Goal: Task Accomplishment & Management: Complete application form

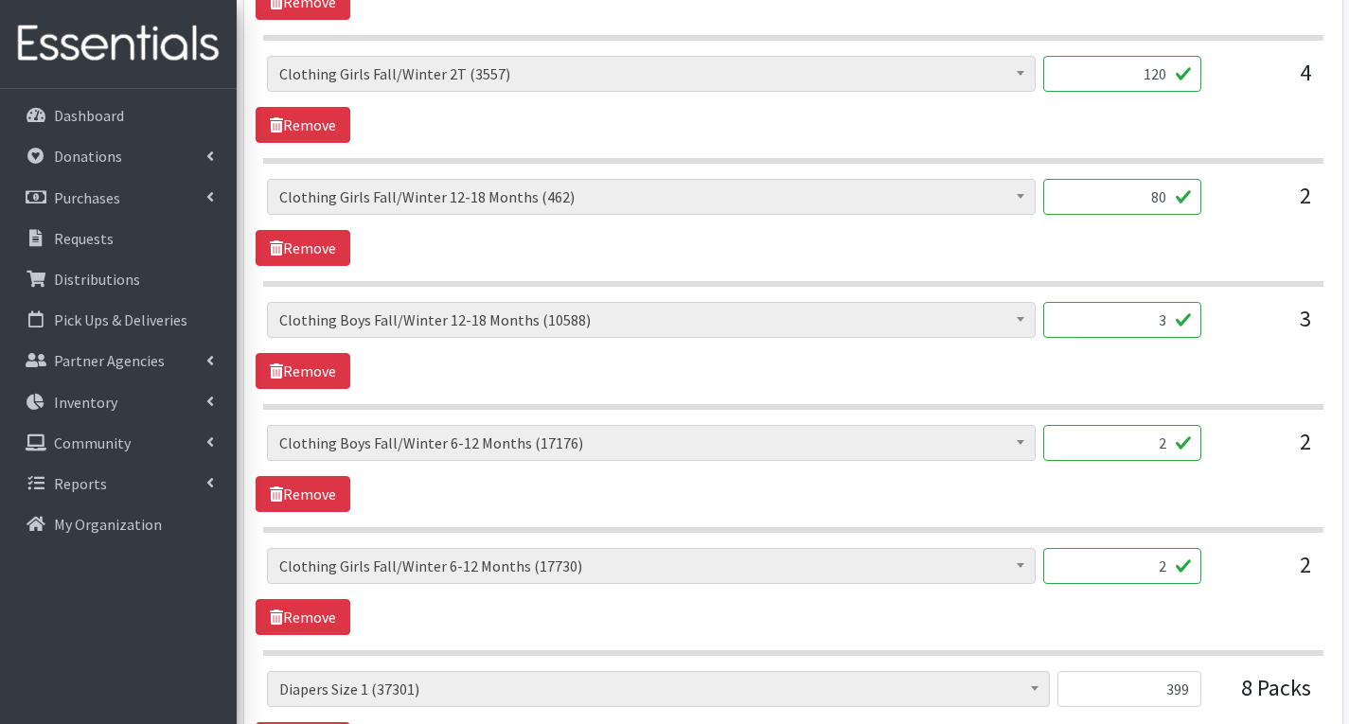
scroll to position [1325, 0]
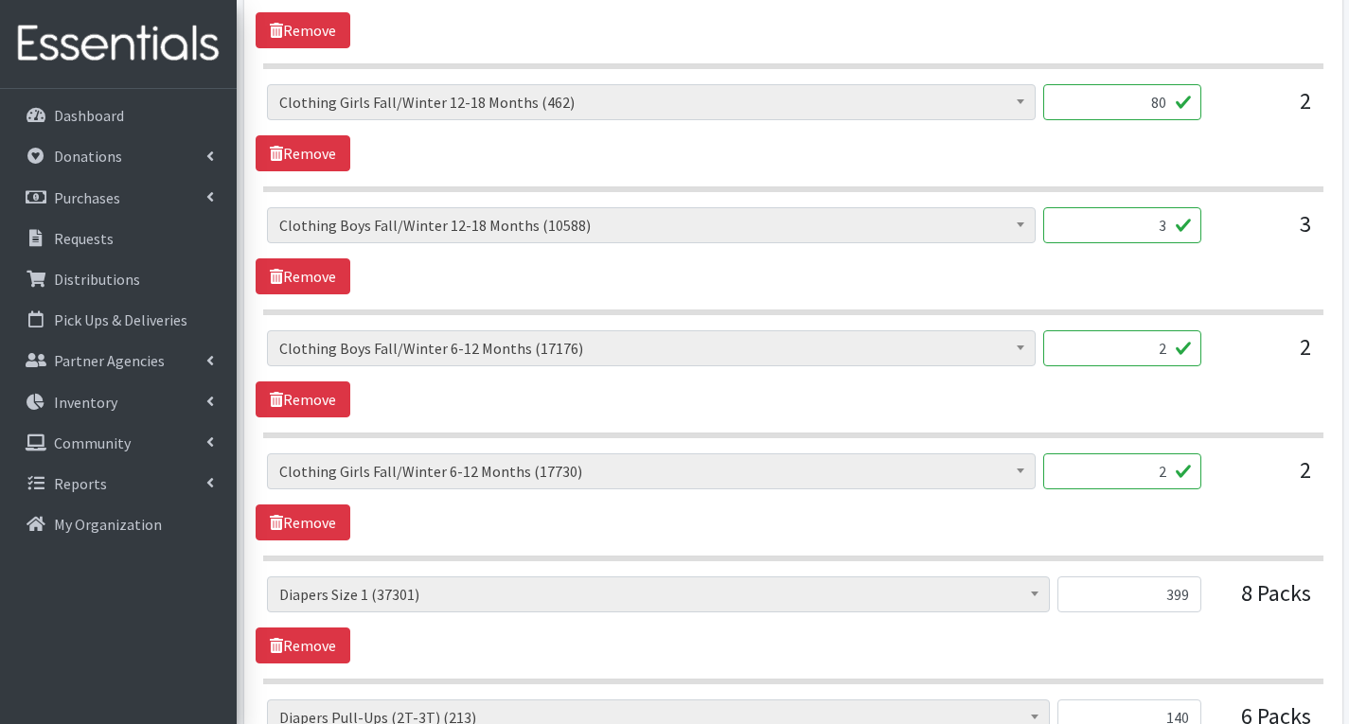
type input "80"
click at [1173, 350] on input "2" at bounding box center [1122, 348] width 158 height 36
click at [1280, 391] on div "# of Children this order will serve (69496) # of Individuals Living in Househol…" at bounding box center [793, 373] width 1075 height 87
click at [1173, 352] on input "2" at bounding box center [1122, 348] width 158 height 36
type input "80"
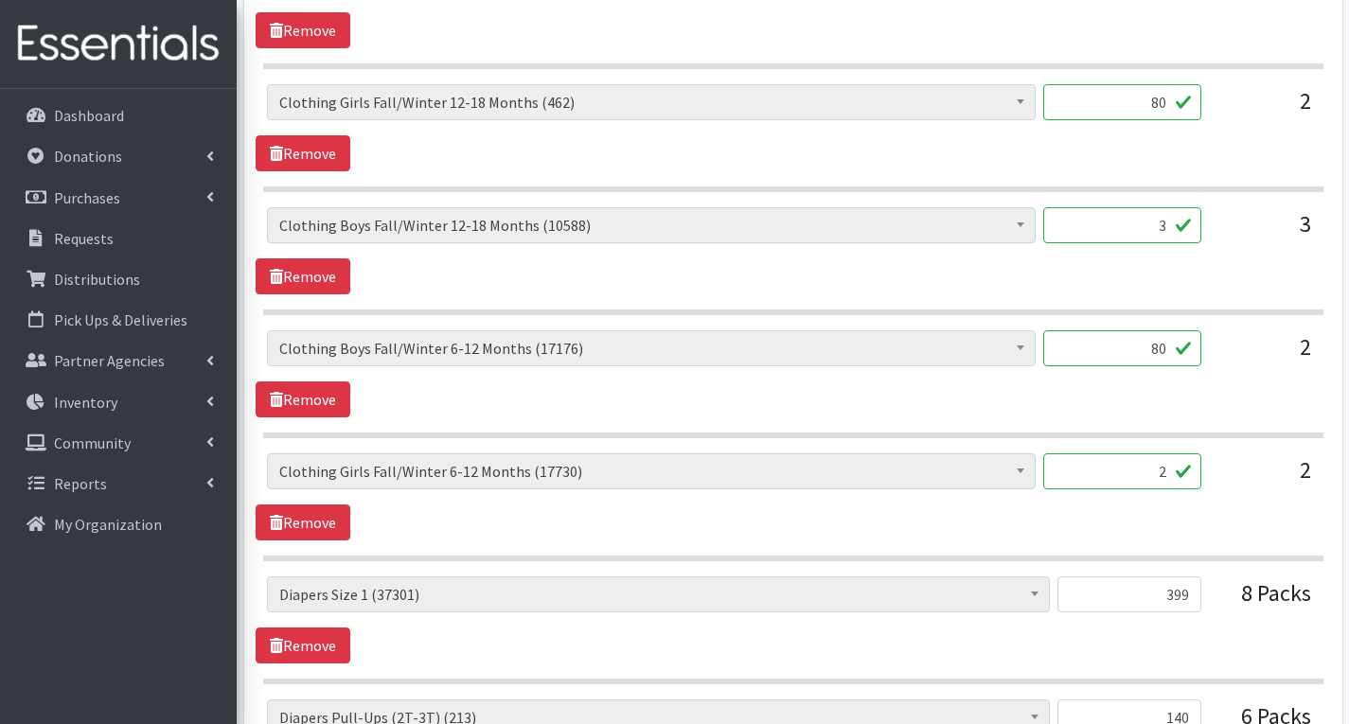
click at [1172, 477] on input "2" at bounding box center [1122, 472] width 158 height 36
type input "80"
click at [1173, 235] on input "3" at bounding box center [1122, 225] width 158 height 36
type input "120"
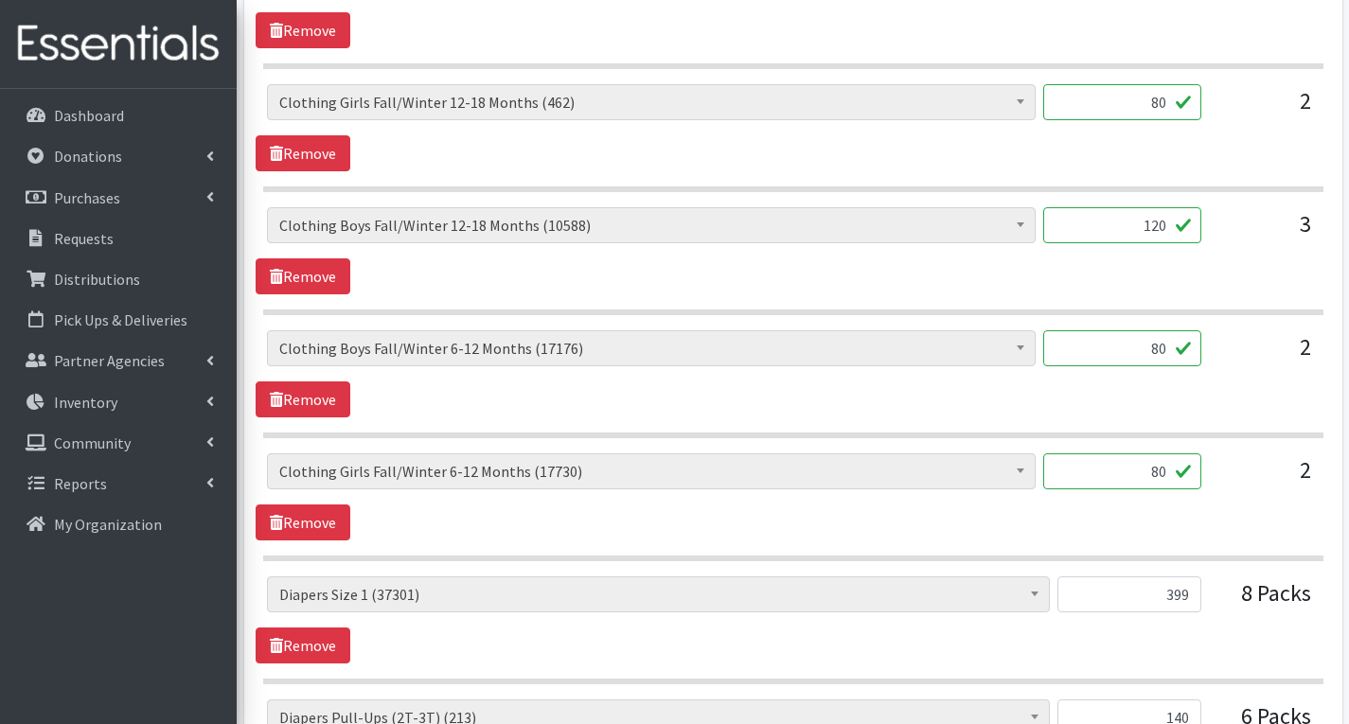
click at [1230, 291] on div "# of Children this order will serve (69496) # of Individuals Living in Househol…" at bounding box center [793, 250] width 1075 height 87
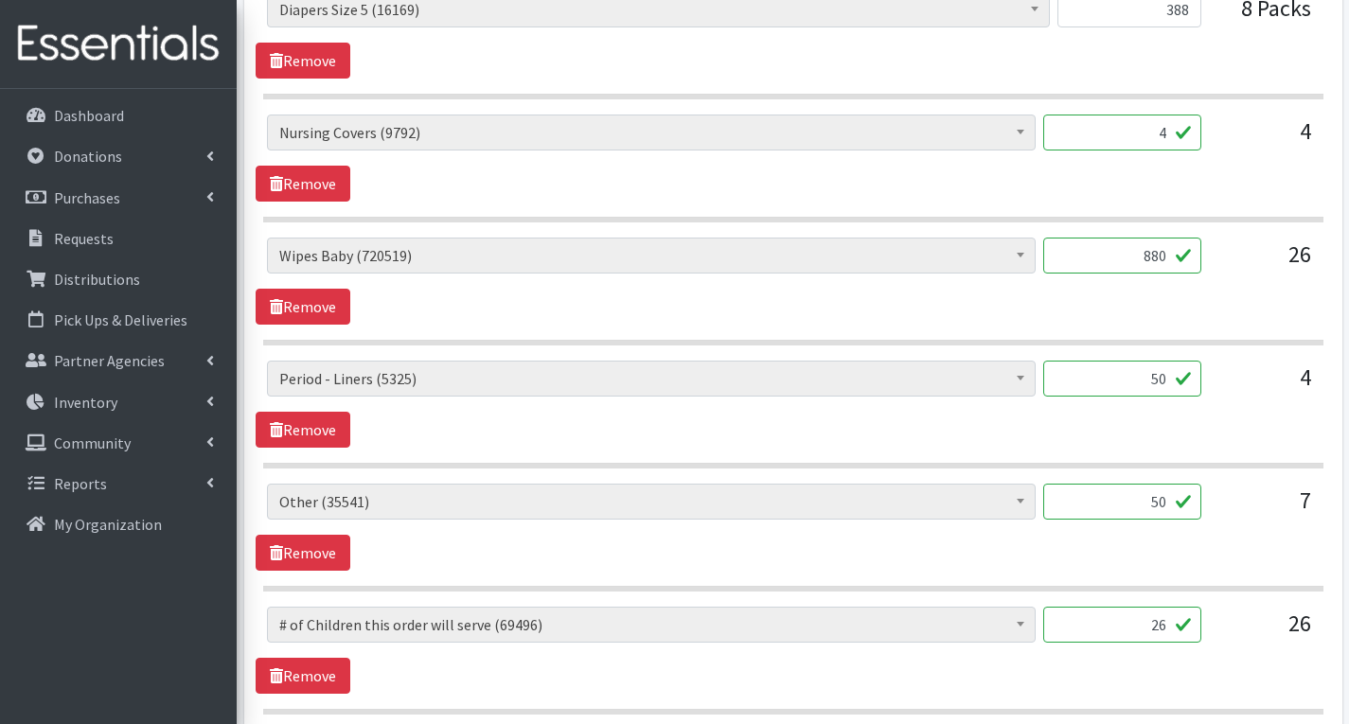
scroll to position [2651, 0]
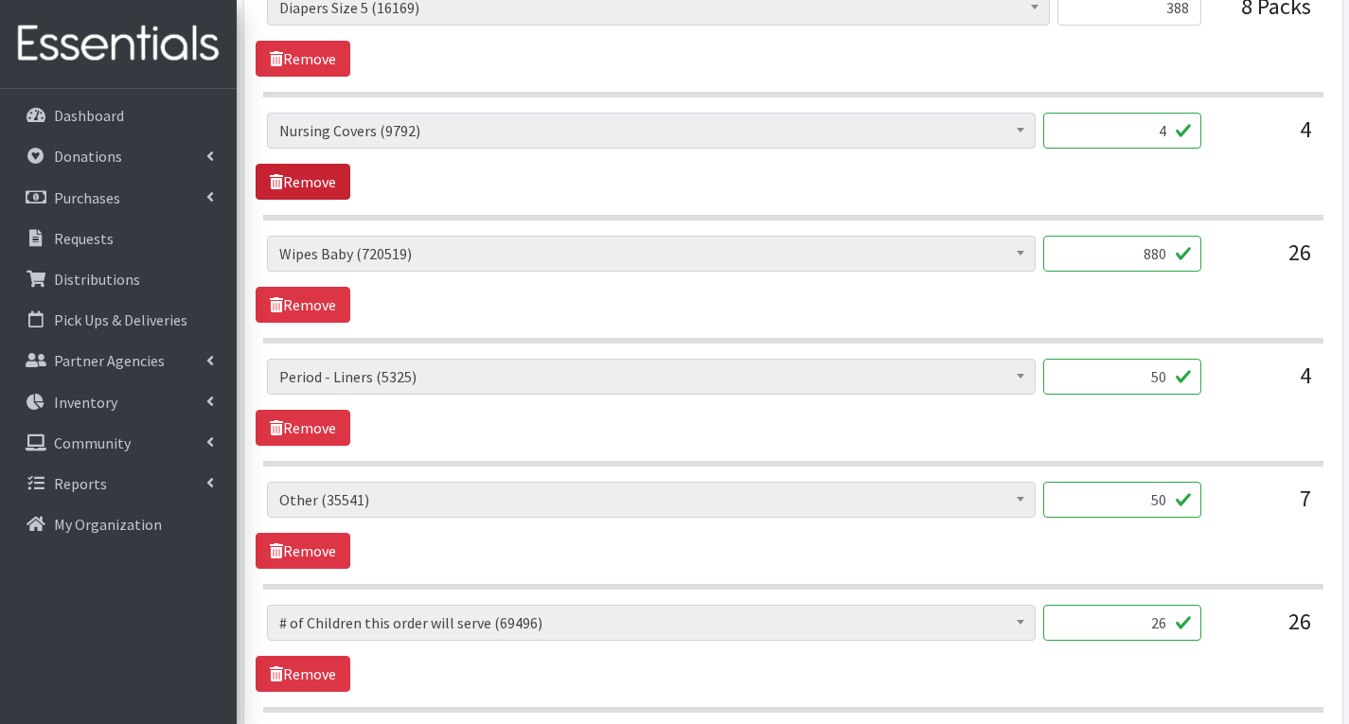
click at [316, 188] on link "Remove" at bounding box center [303, 182] width 95 height 36
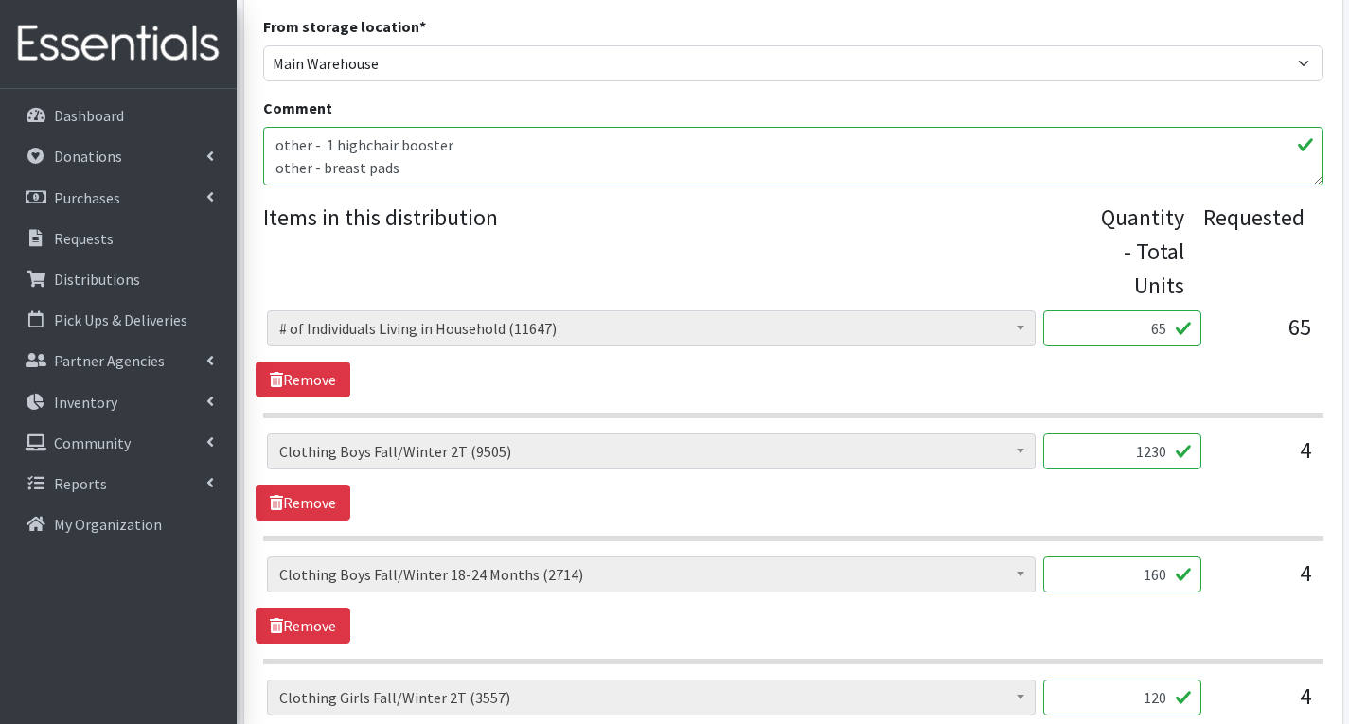
scroll to position [584, 0]
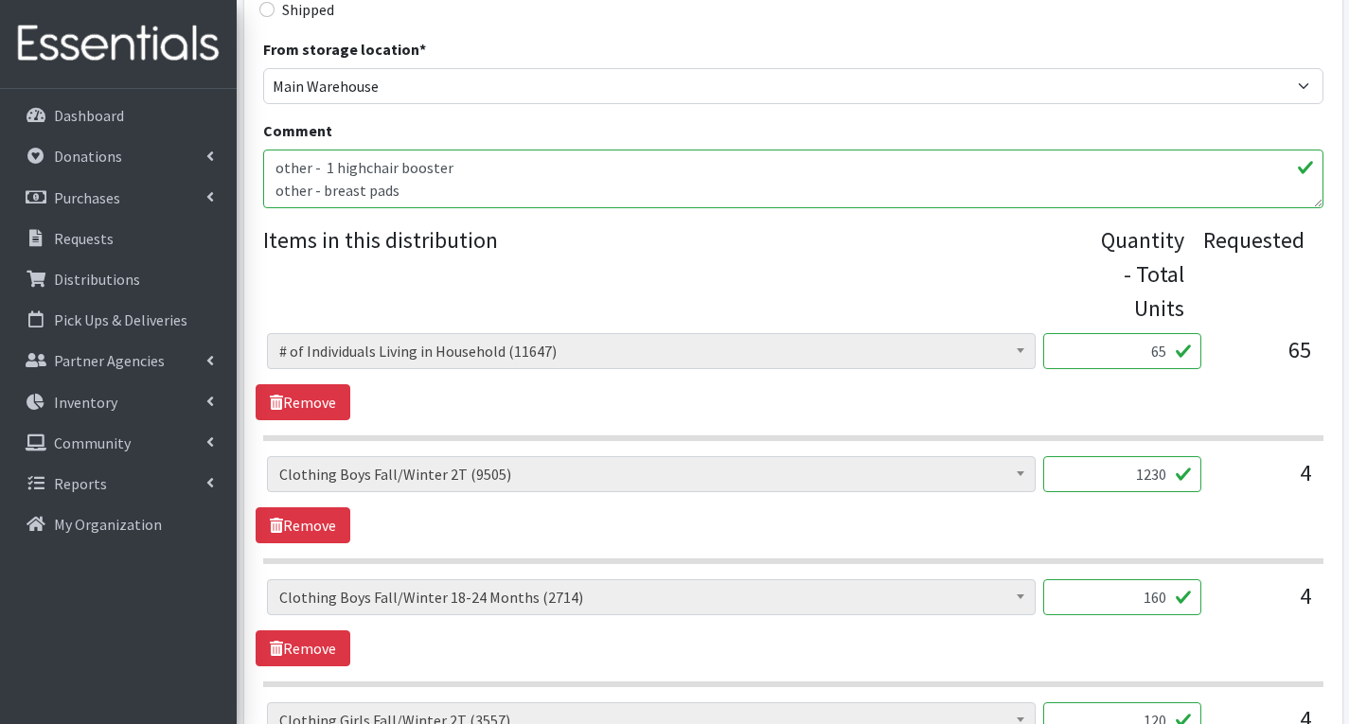
click at [446, 199] on textarea "other - 1 highchair booster other - breast pads" at bounding box center [793, 179] width 1060 height 59
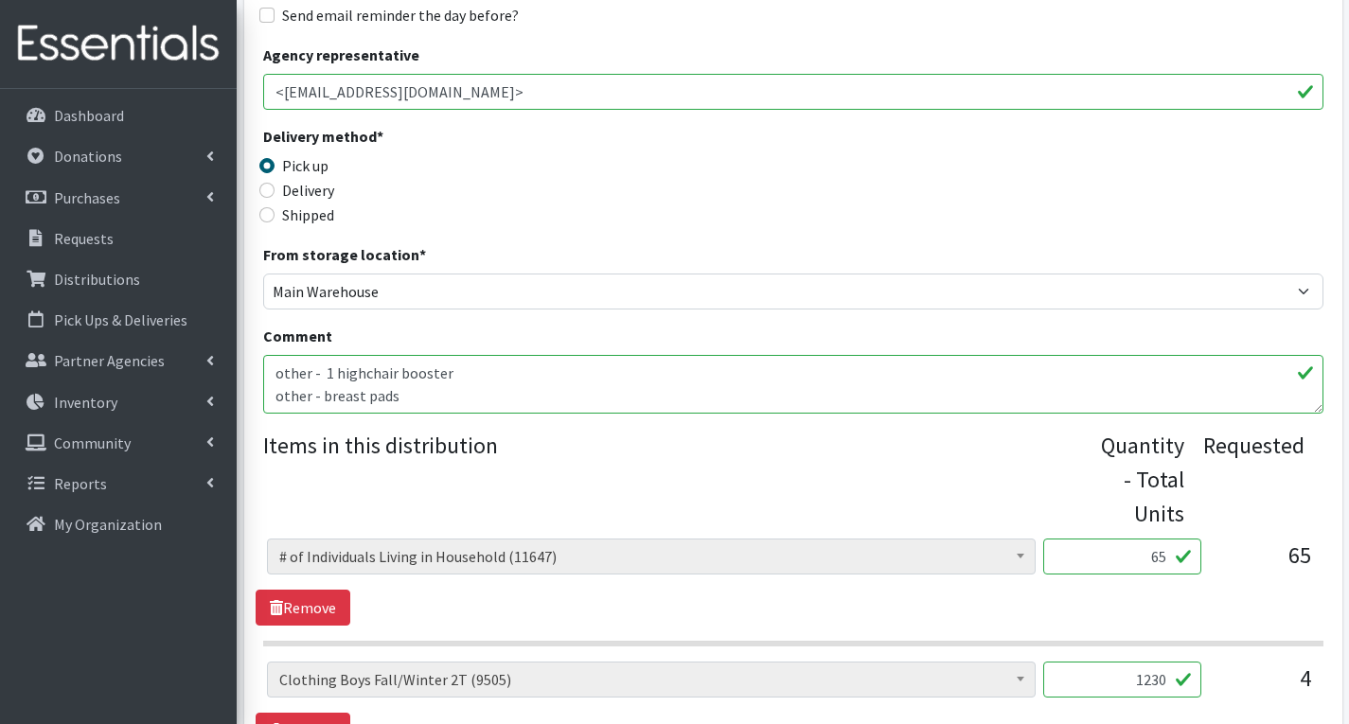
scroll to position [83, 0]
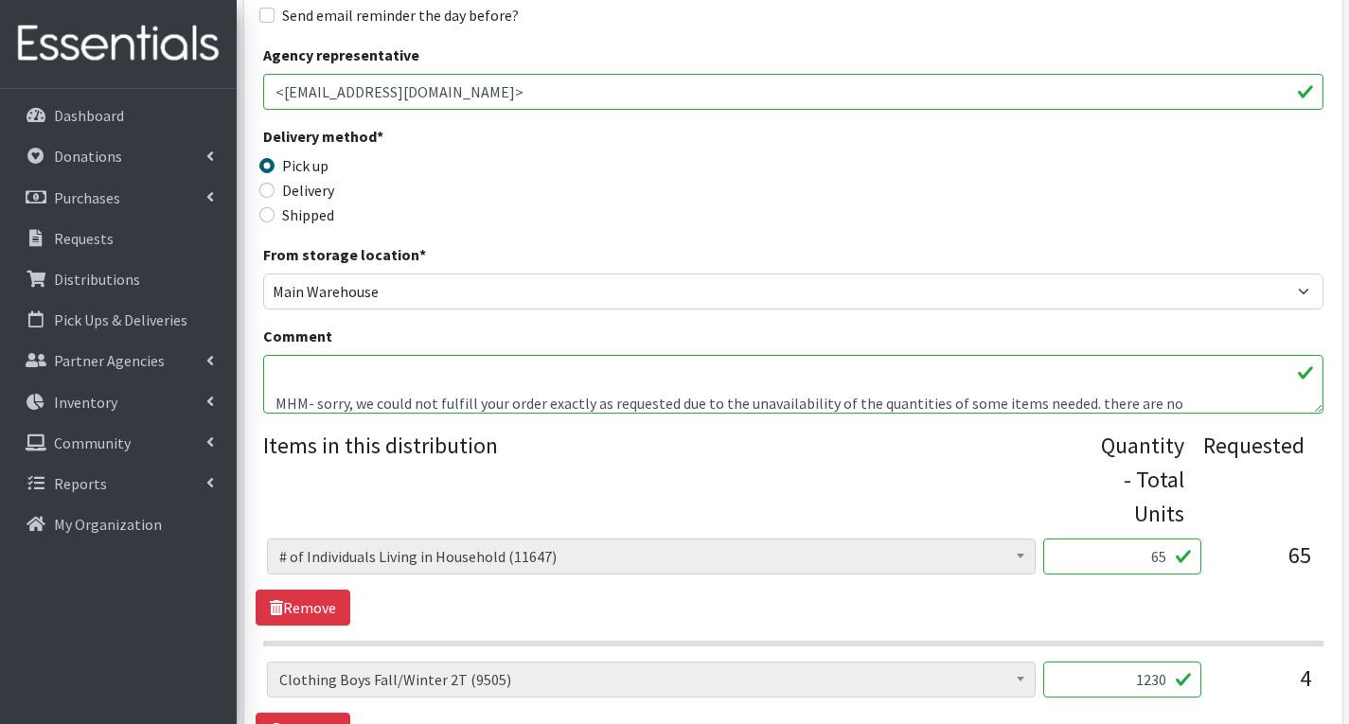
click at [1087, 401] on textarea "other - 1 highchair booster other - breast pads" at bounding box center [793, 384] width 1060 height 59
click at [1170, 395] on textarea "other - 1 highchair booster other - breast pads" at bounding box center [793, 384] width 1060 height 59
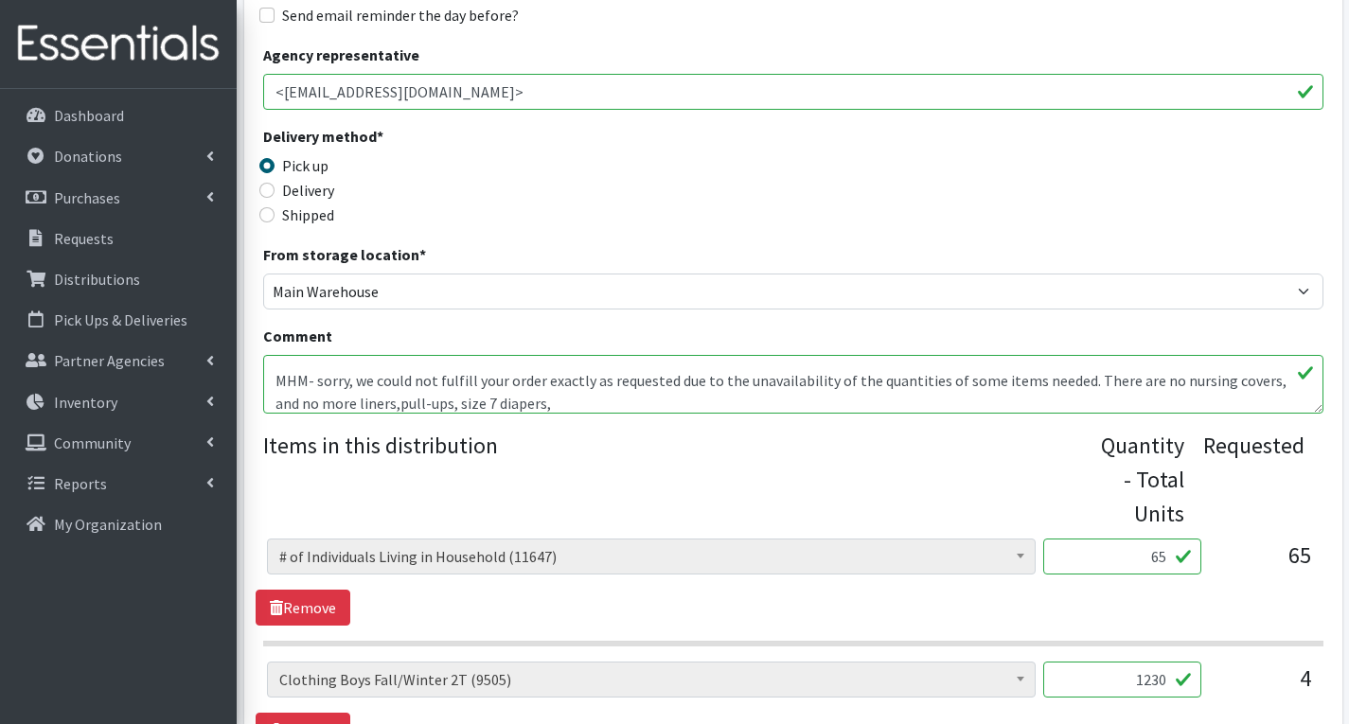
click at [400, 412] on textarea "other - 1 highchair booster other - breast pads" at bounding box center [793, 384] width 1060 height 59
click at [559, 404] on textarea "other - 1 highchair booster other - breast pads" at bounding box center [793, 384] width 1060 height 59
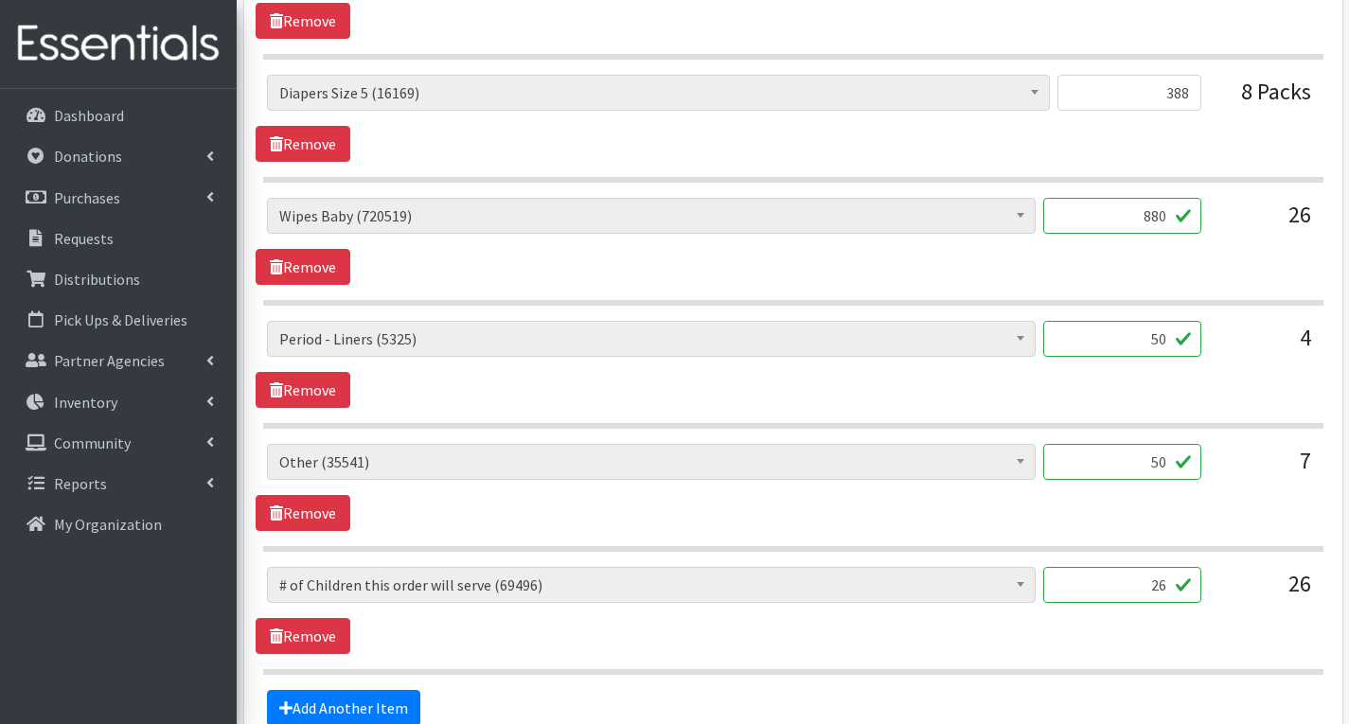
scroll to position [2762, 0]
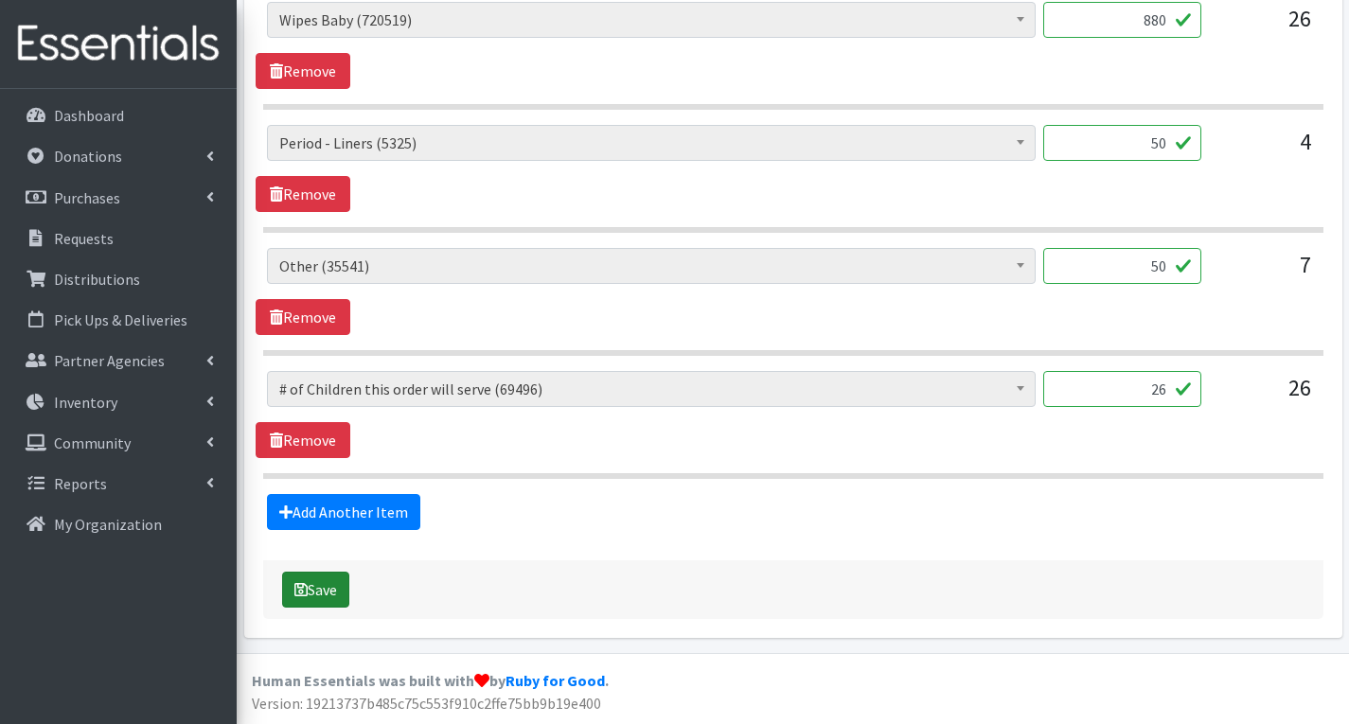
type textarea "other - 1 highchair booster other - breast pads MHM- sorry, we could not fulfil…"
click at [342, 593] on button "Save" at bounding box center [315, 590] width 67 height 36
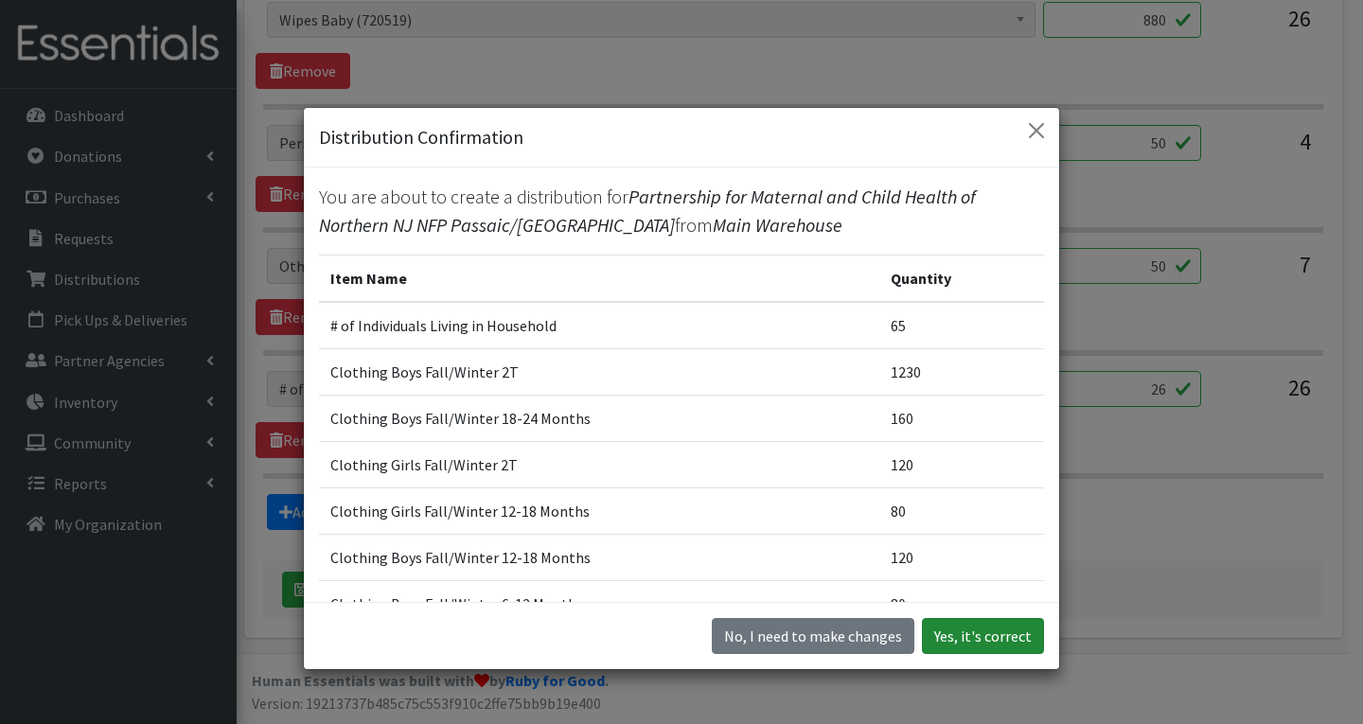
click at [986, 636] on button "Yes, it's correct" at bounding box center [983, 636] width 122 height 36
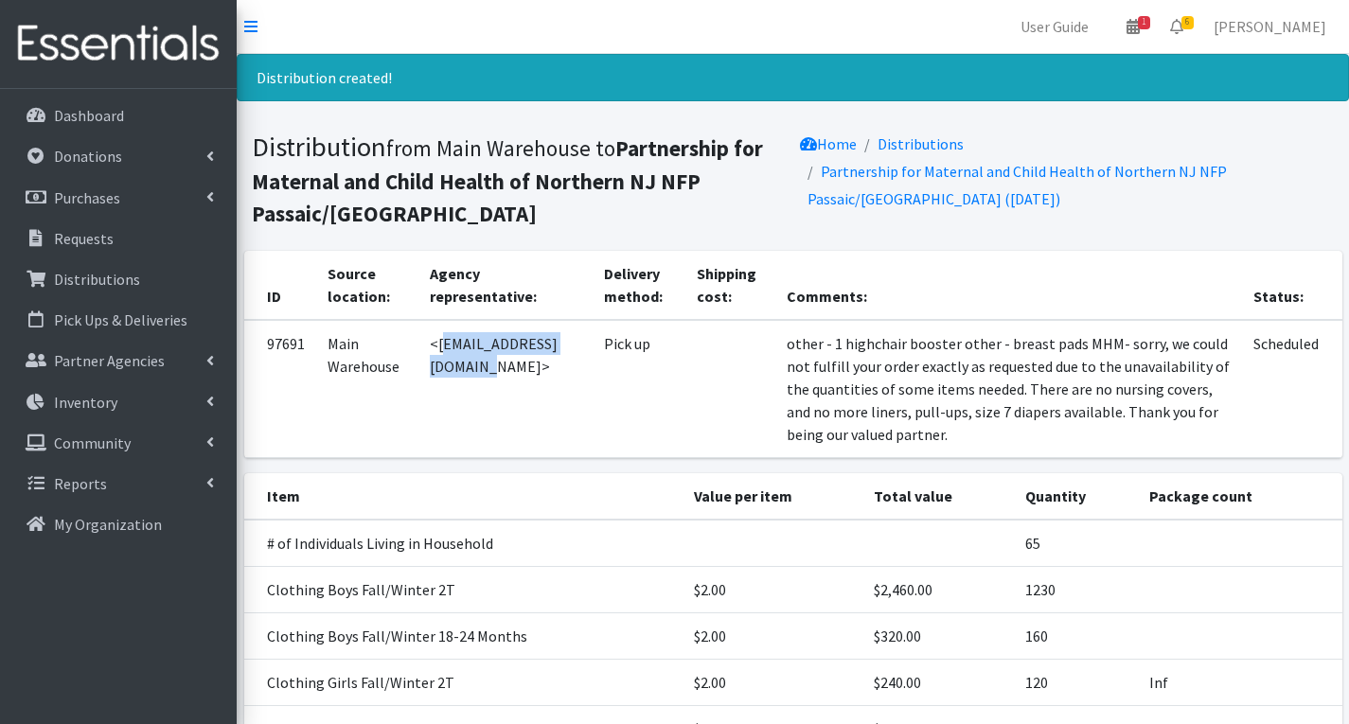
drag, startPoint x: 436, startPoint y: 347, endPoint x: 601, endPoint y: 377, distance: 167.3
click at [593, 377] on td "<gmirandaroyer@pmch.org>" at bounding box center [505, 389] width 174 height 138
copy td "gmirandaroyer@pmch.org"
click at [116, 240] on link "Requests" at bounding box center [119, 239] width 222 height 38
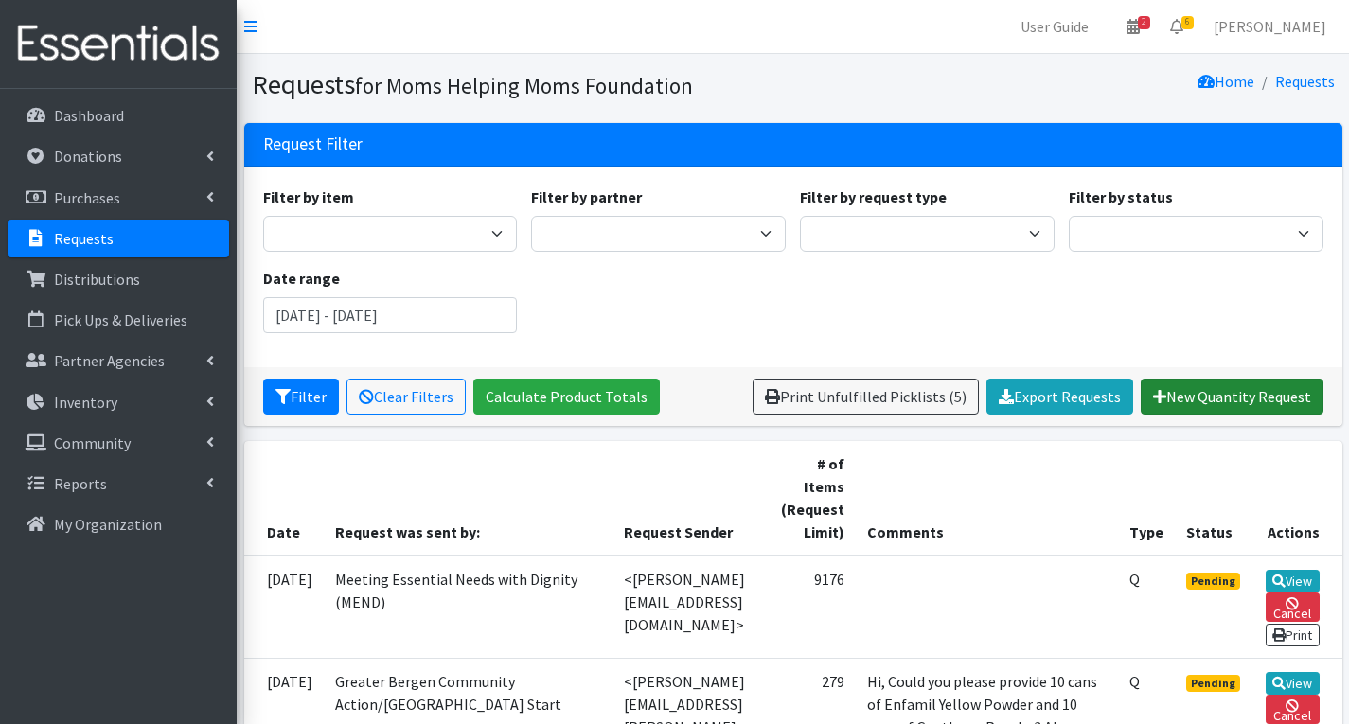
click at [1272, 392] on link "New Quantity Request" at bounding box center [1232, 397] width 183 height 36
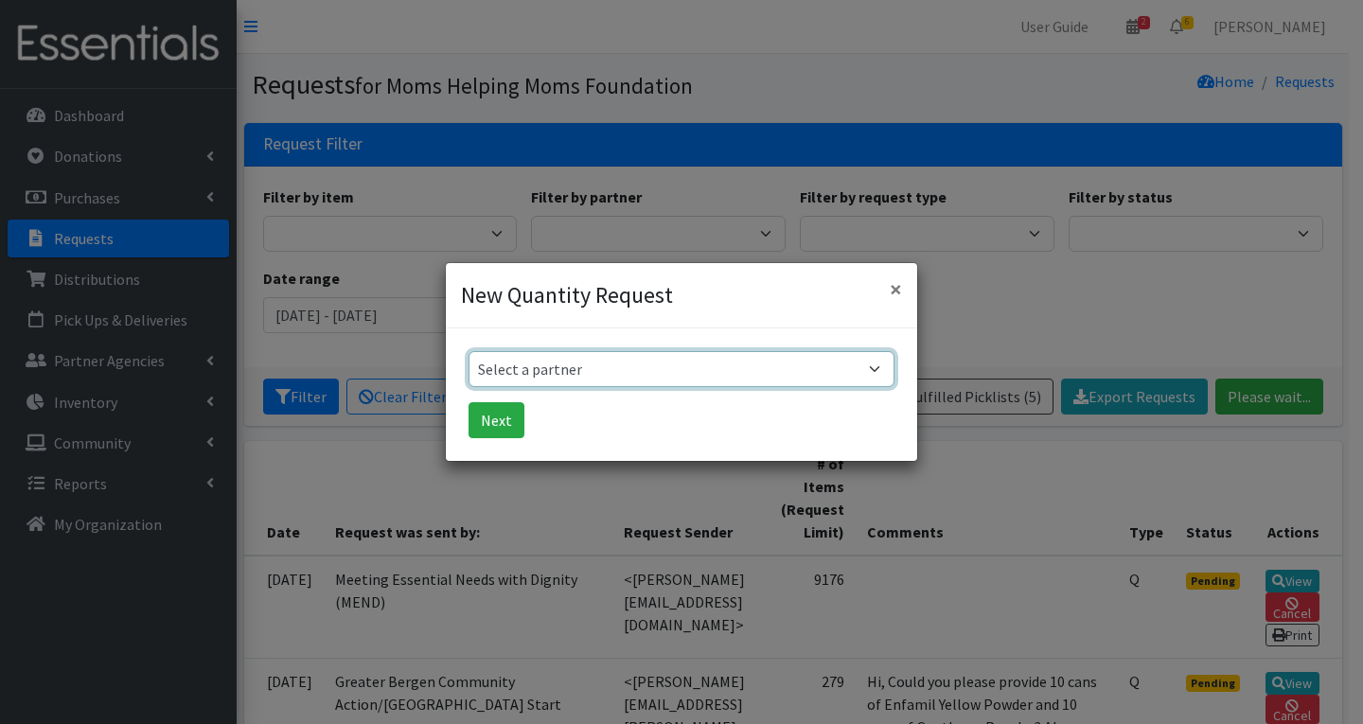
click at [592, 375] on select "Select a partner Acenda Integrated Health - FSC Acenda Integrated Health - Mate…" at bounding box center [682, 369] width 426 height 36
select select "620"
click at [469, 351] on select "Select a partner Acenda Integrated Health - FSC Acenda Integrated Health - Mate…" at bounding box center [682, 369] width 426 height 36
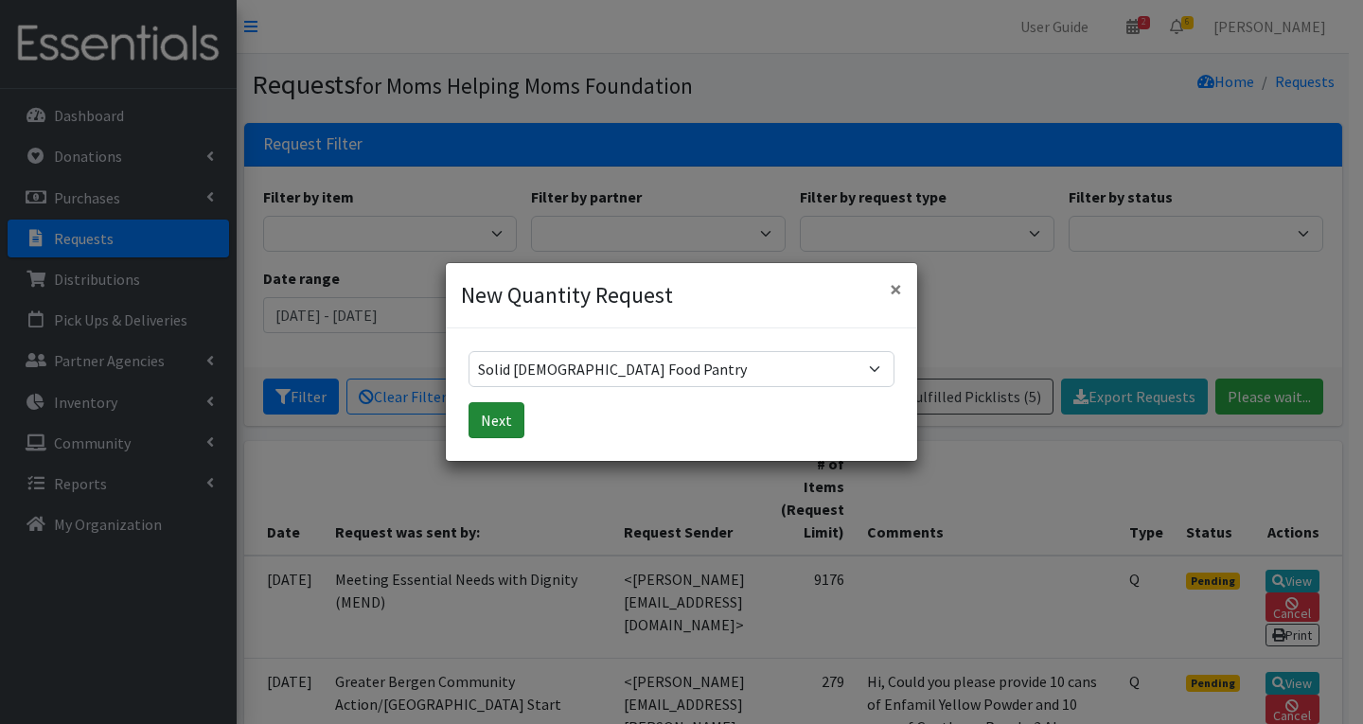
click at [486, 417] on button "Next" at bounding box center [497, 420] width 56 height 36
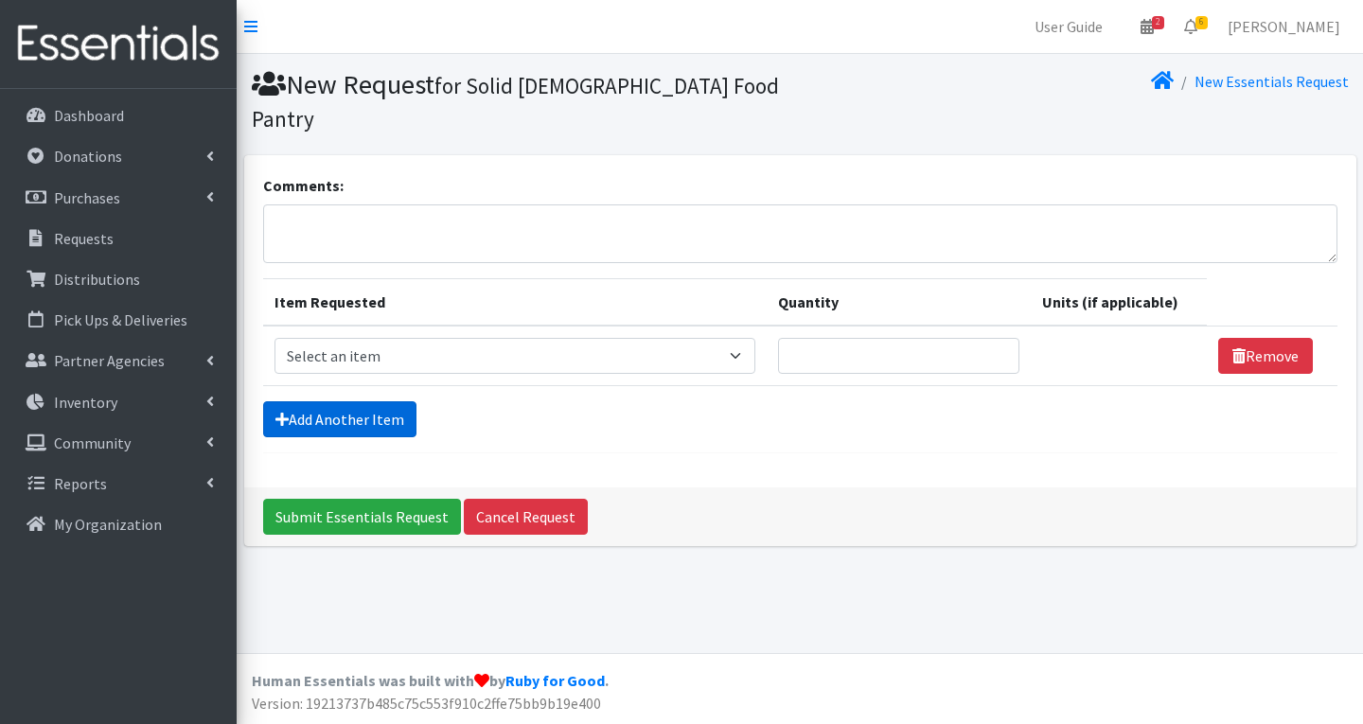
click at [379, 413] on link "Add Another Item" at bounding box center [339, 419] width 153 height 36
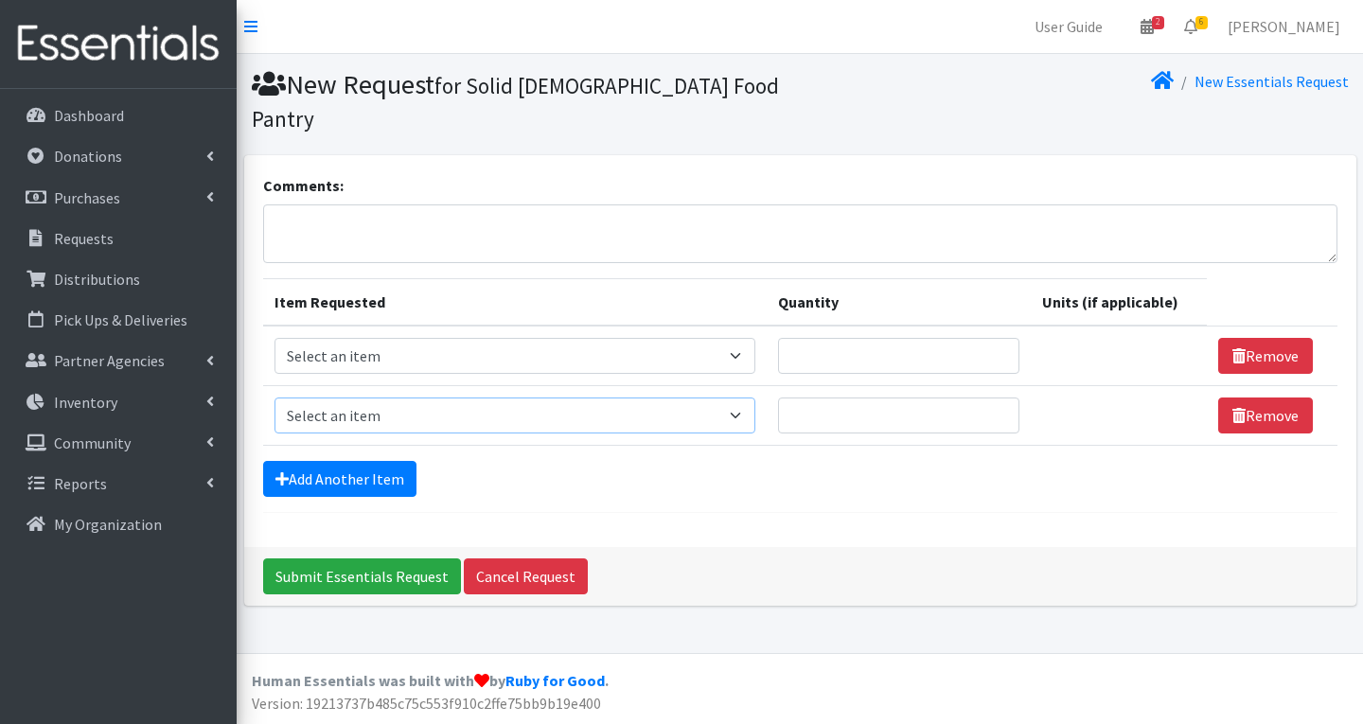
click at [724, 417] on select "Select an item # of Children this order will serve # of Individuals Living in H…" at bounding box center [516, 416] width 482 height 36
click at [1079, 421] on td "Unit units" at bounding box center [1119, 416] width 176 height 60
click at [704, 357] on select "Select an item # of Children this order will serve # of Individuals Living in H…" at bounding box center [516, 356] width 482 height 36
select select "11425"
click at [275, 338] on select "Select an item # of Children this order will serve # of Individuals Living in H…" at bounding box center [516, 356] width 482 height 36
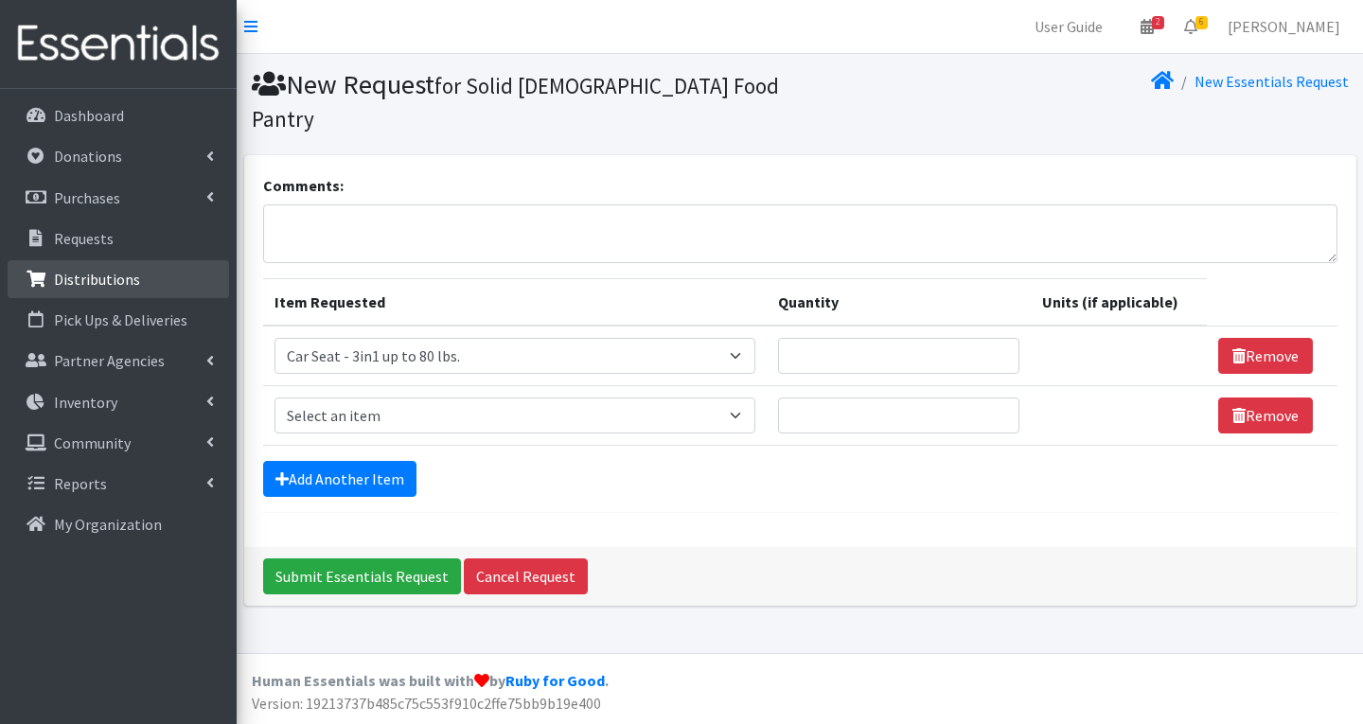
click at [135, 274] on link "Distributions" at bounding box center [119, 279] width 222 height 38
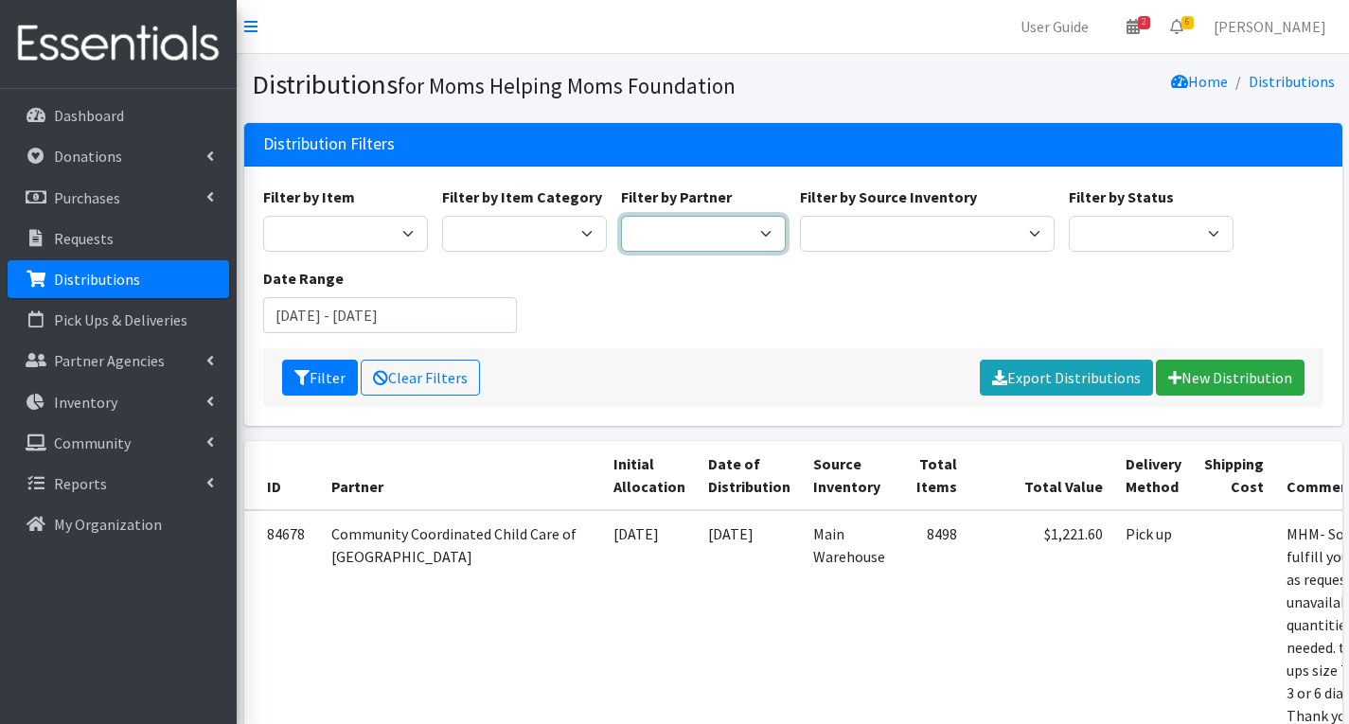
click at [693, 225] on select "Acenda Integrated Health - FSC Acenda Integrated Health - Maternal Health Alter…" at bounding box center [703, 234] width 165 height 36
select select "3966"
click at [621, 216] on select "Acenda Integrated Health - FSC Acenda Integrated Health - Maternal Health Alter…" at bounding box center [703, 234] width 165 height 36
click at [323, 382] on button "Filter" at bounding box center [320, 378] width 76 height 36
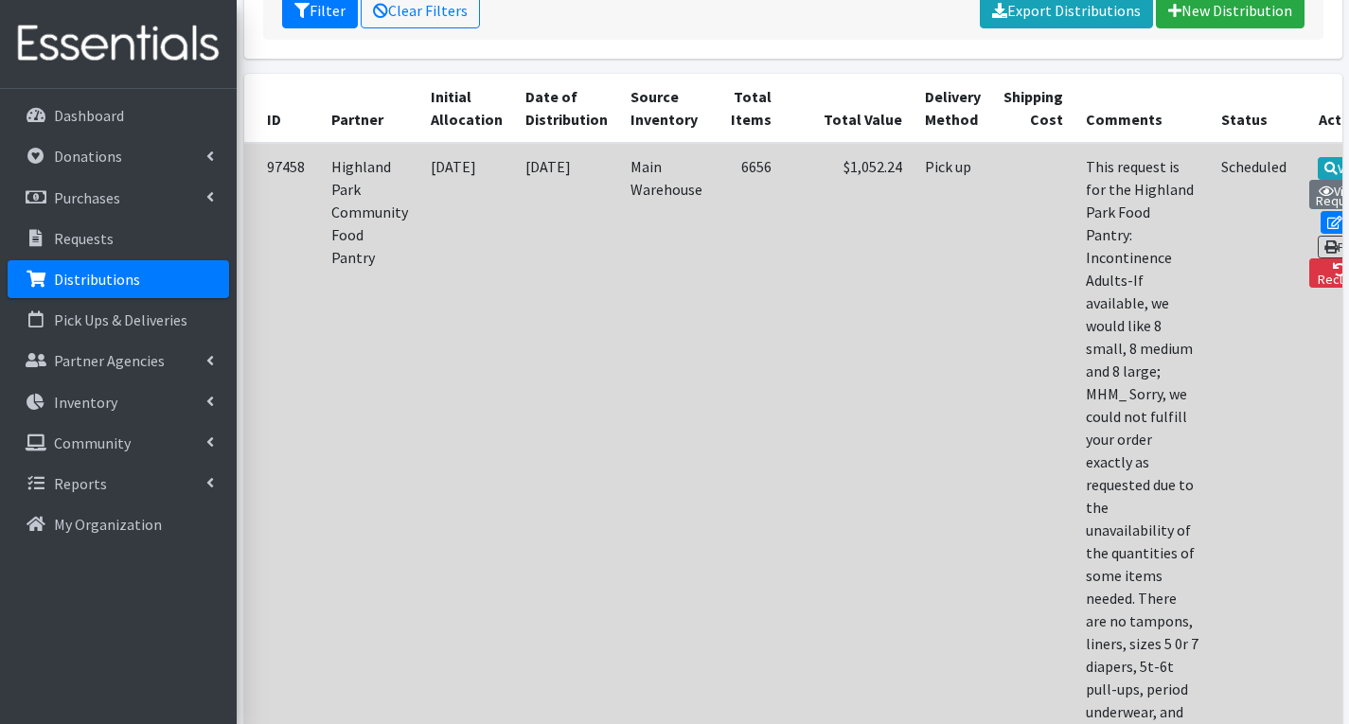
scroll to position [379, 0]
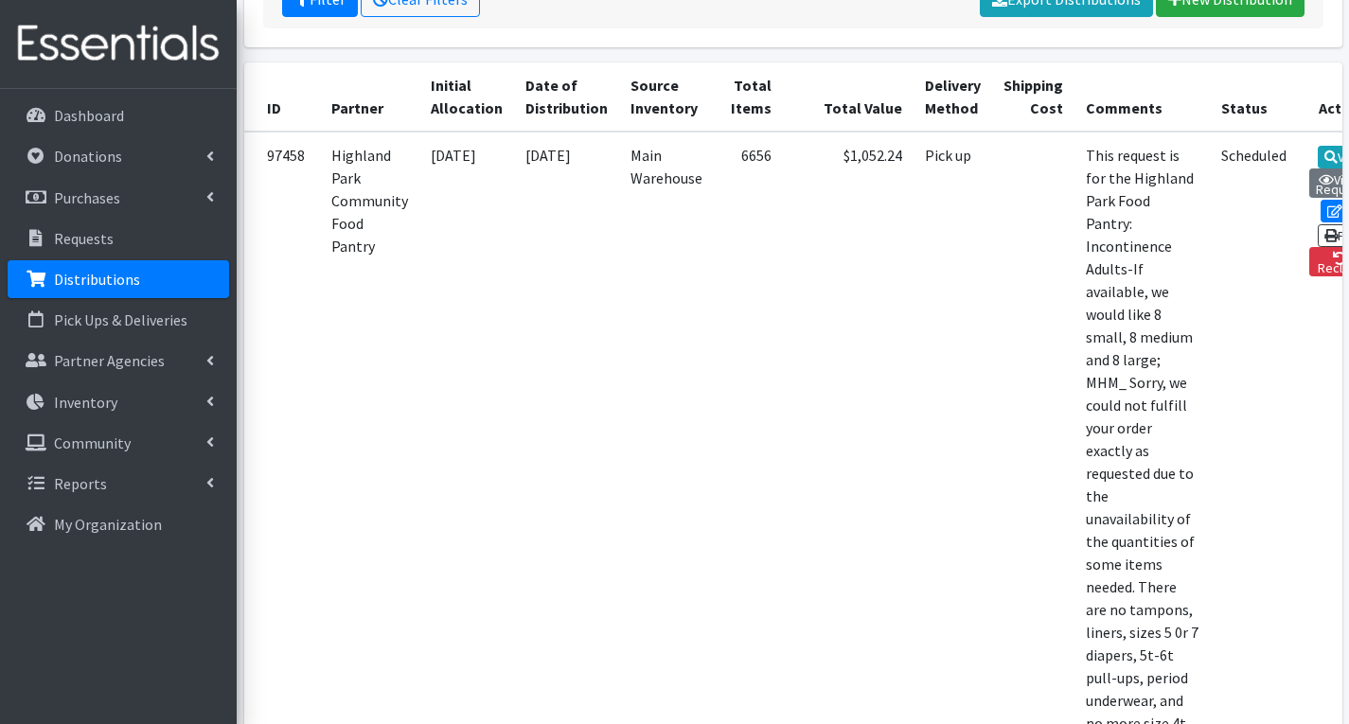
click at [1298, 78] on th "Actions" at bounding box center [1346, 96] width 97 height 69
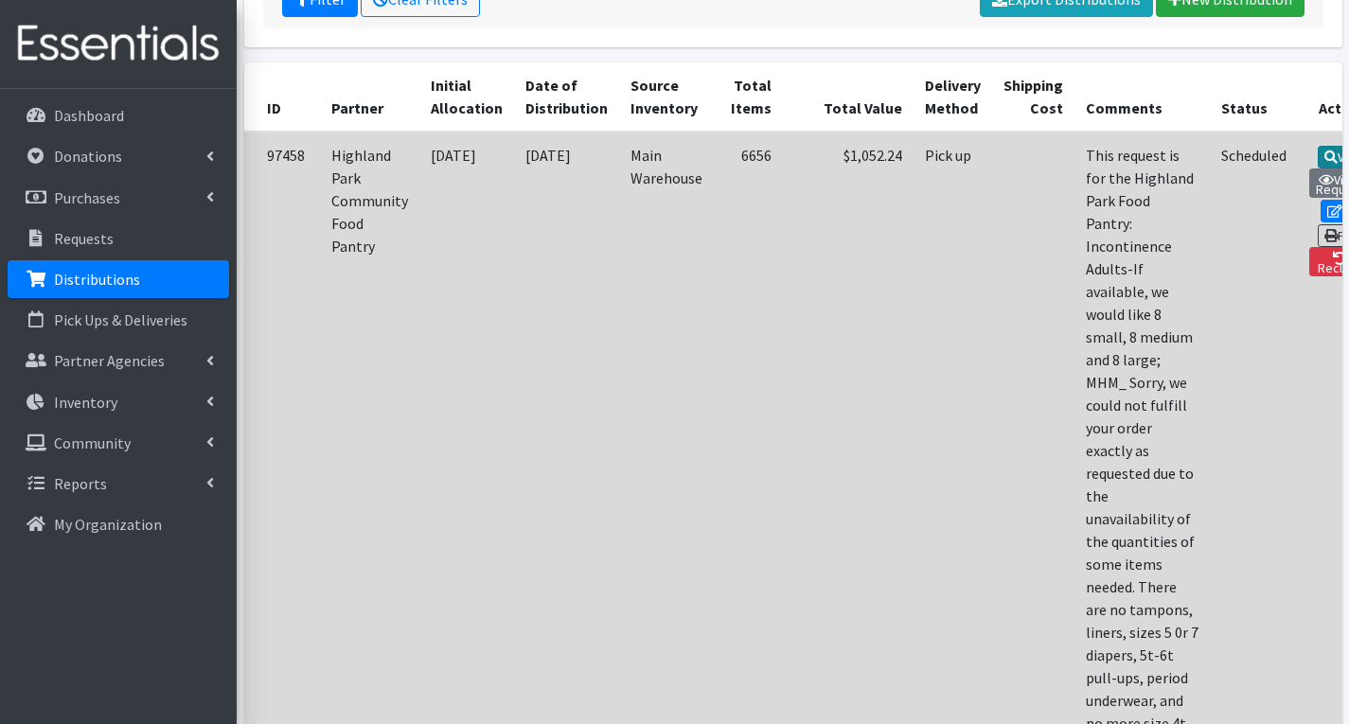
click at [1318, 154] on link "View" at bounding box center [1345, 157] width 54 height 23
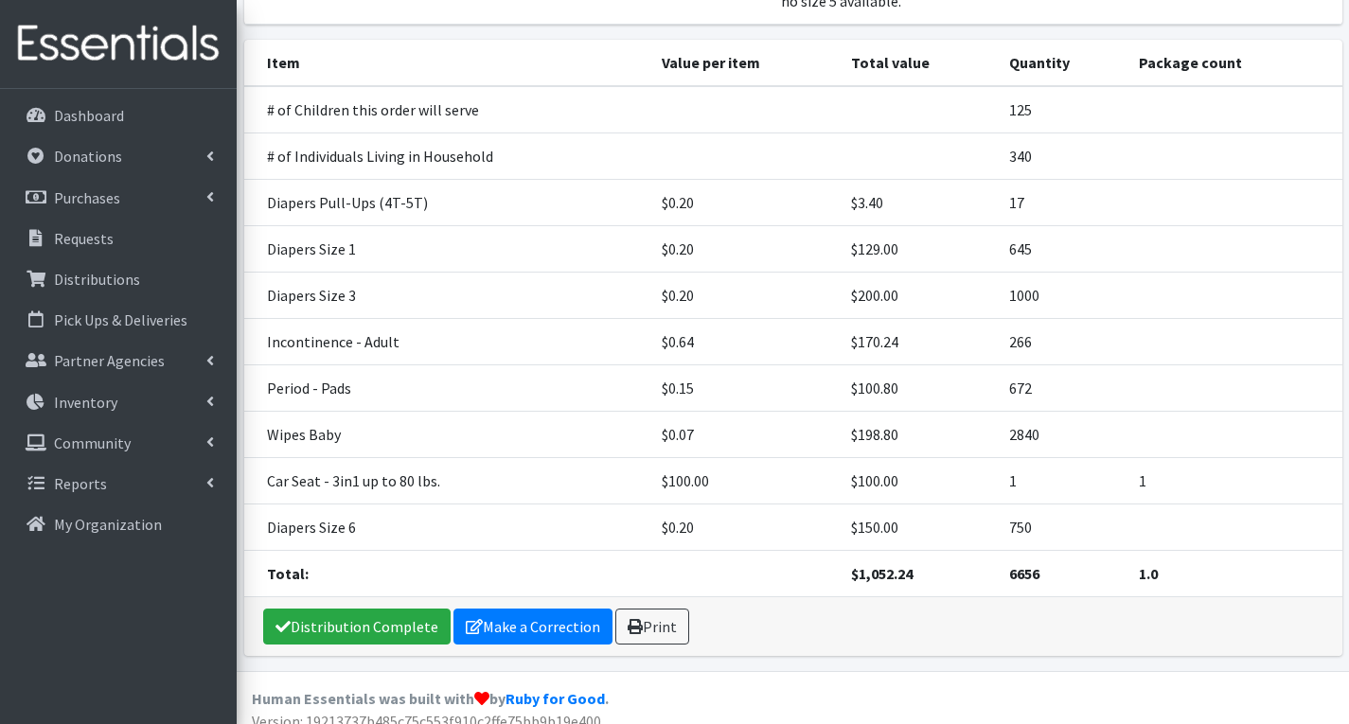
scroll to position [424, 0]
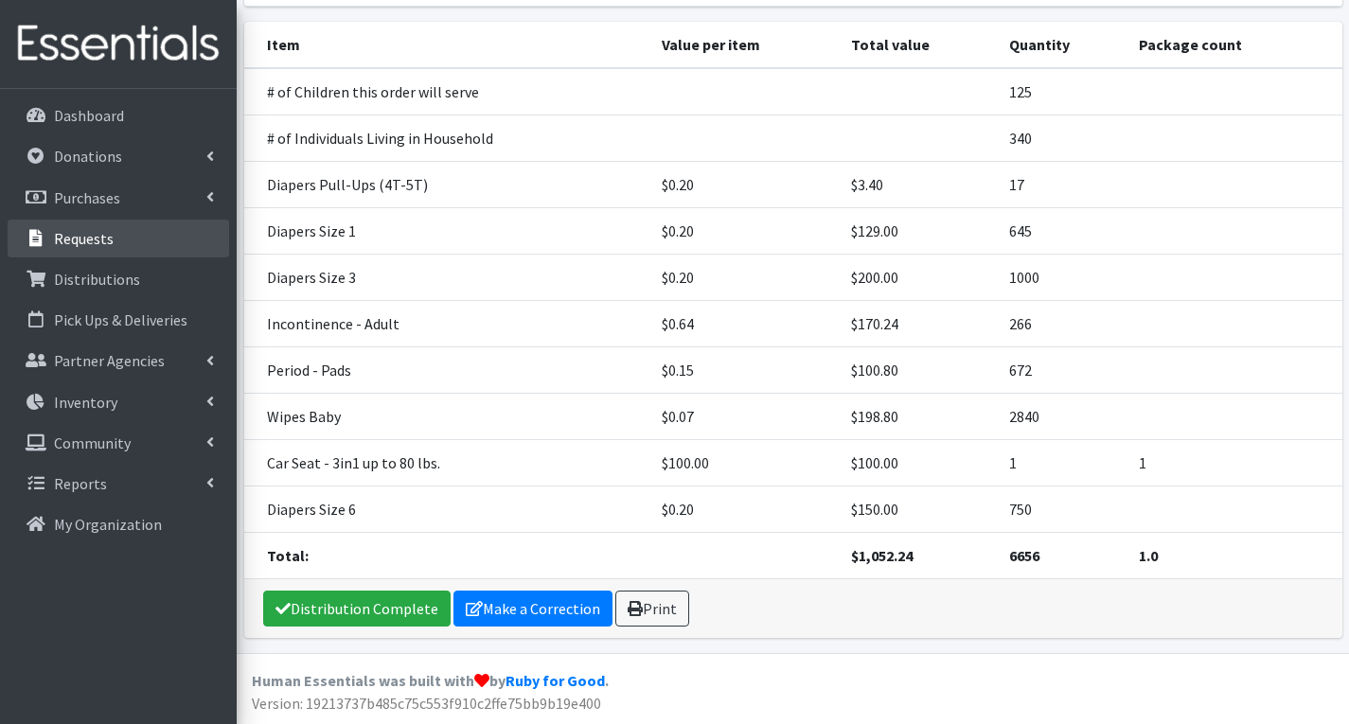
click at [118, 238] on link "Requests" at bounding box center [119, 239] width 222 height 38
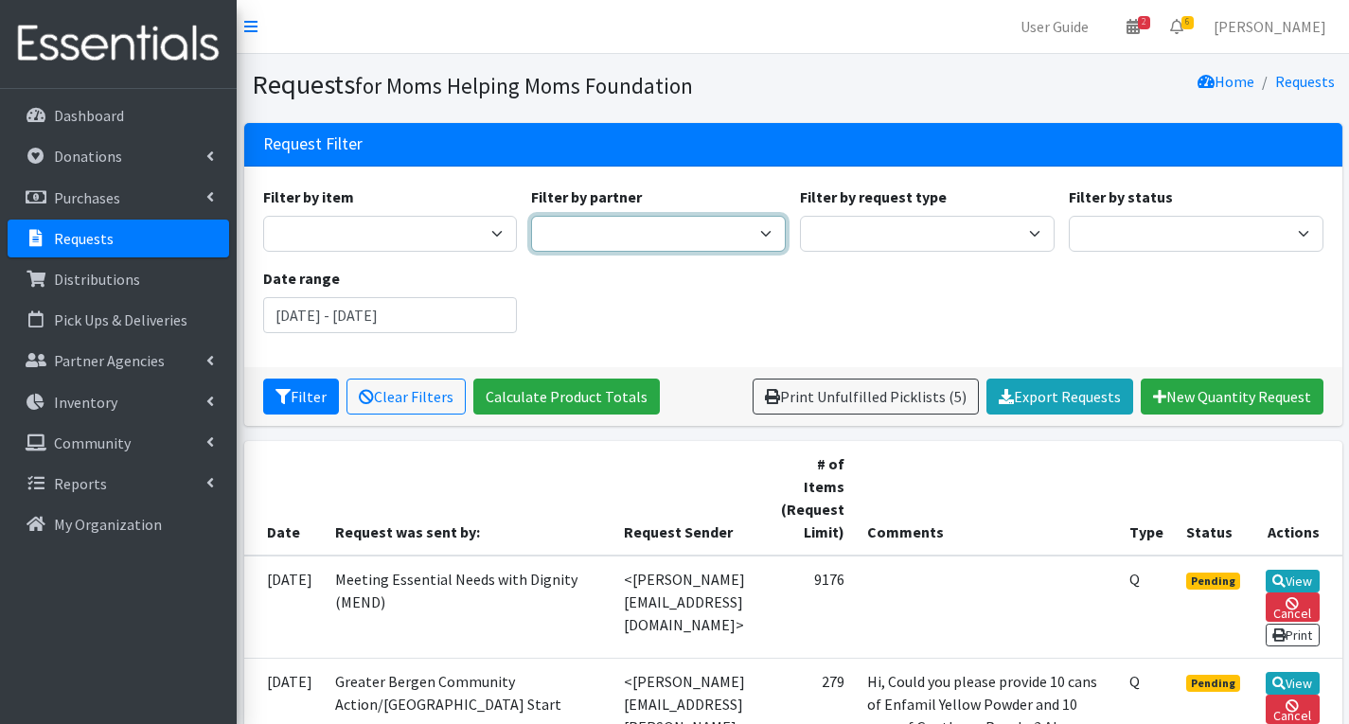
click at [700, 233] on select "A Better Choice Empowerment Center Acenda Integrated Health - FSC Acenda Integr…" at bounding box center [658, 234] width 255 height 36
select select "3966"
click at [531, 216] on select "A Better Choice Empowerment Center Acenda Integrated Health - FSC Acenda Integr…" at bounding box center [658, 234] width 255 height 36
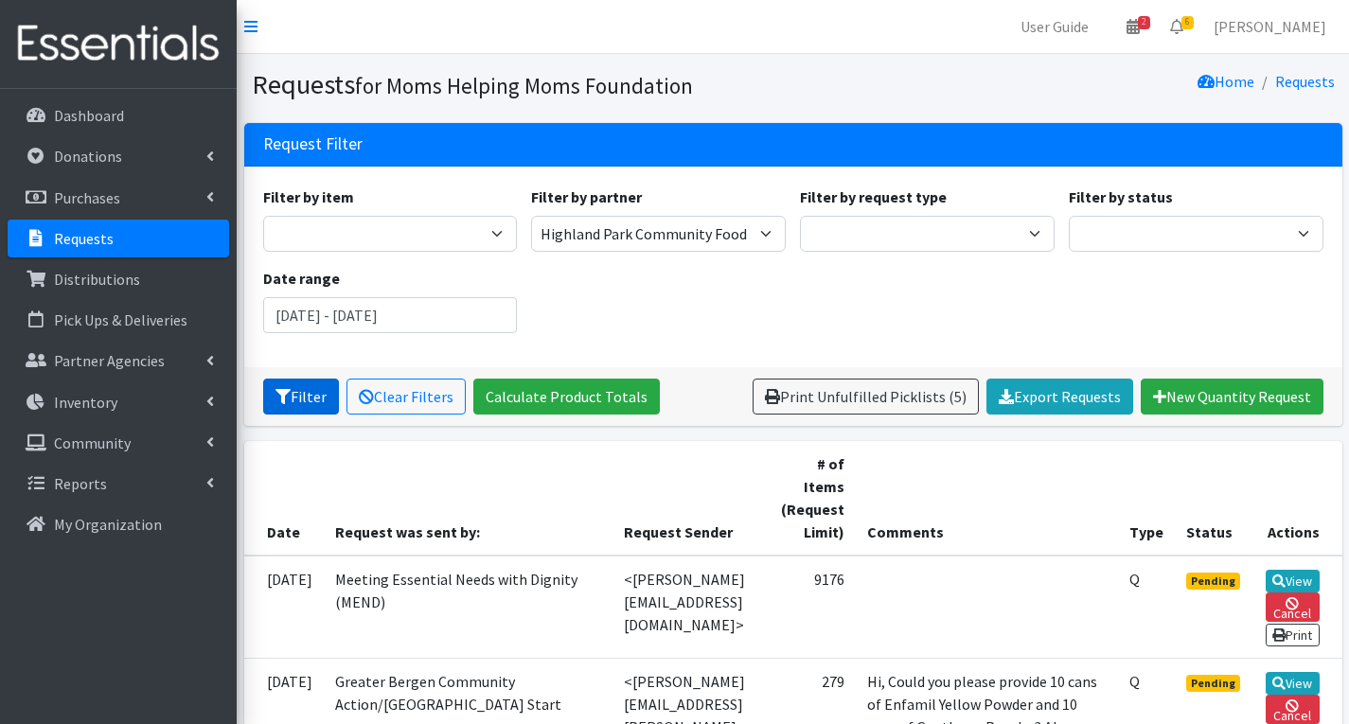
click at [293, 395] on button "Filter" at bounding box center [301, 397] width 76 height 36
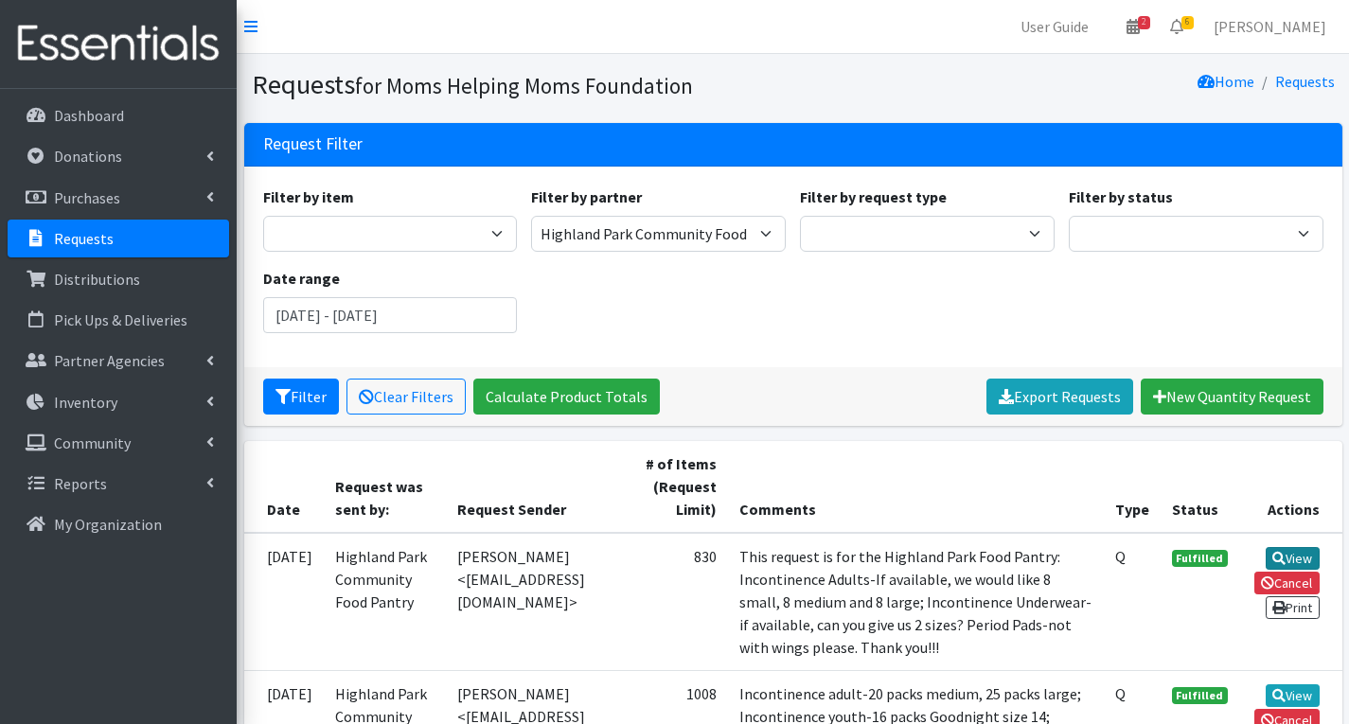
click at [1295, 551] on link "View" at bounding box center [1293, 558] width 54 height 23
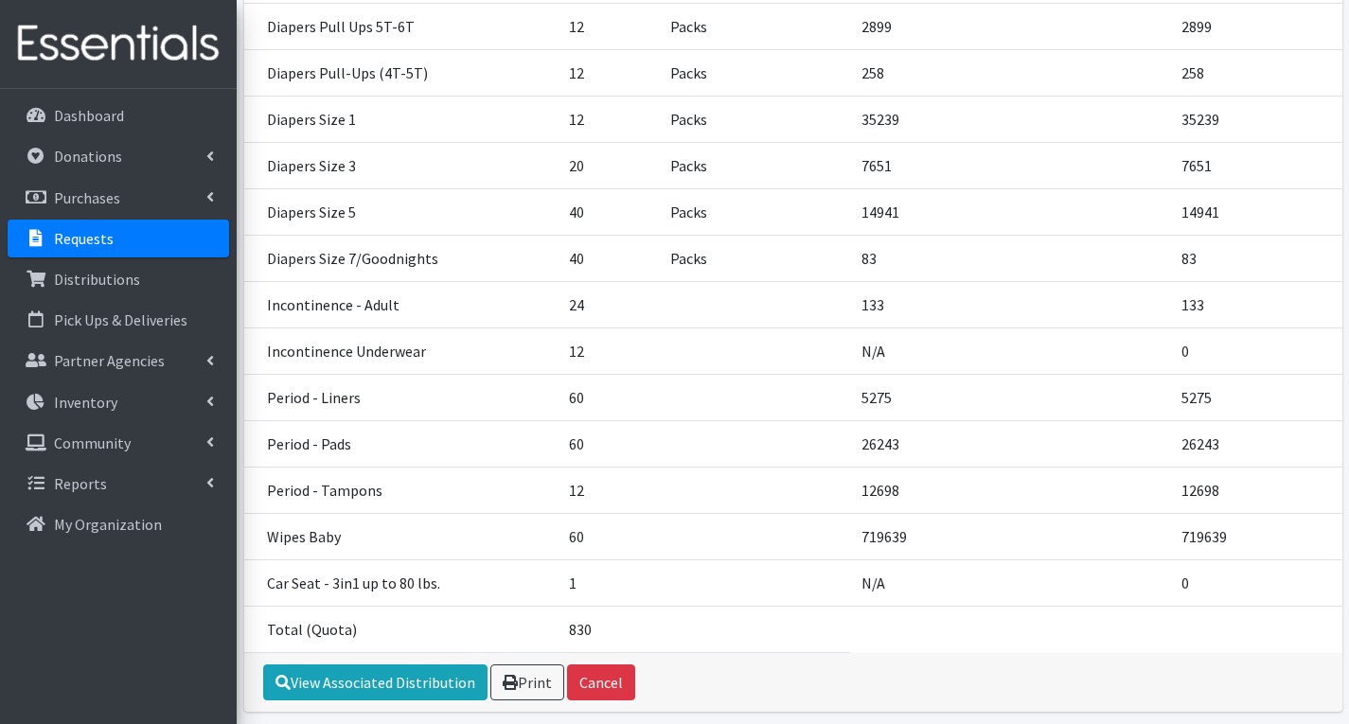
scroll to position [568, 0]
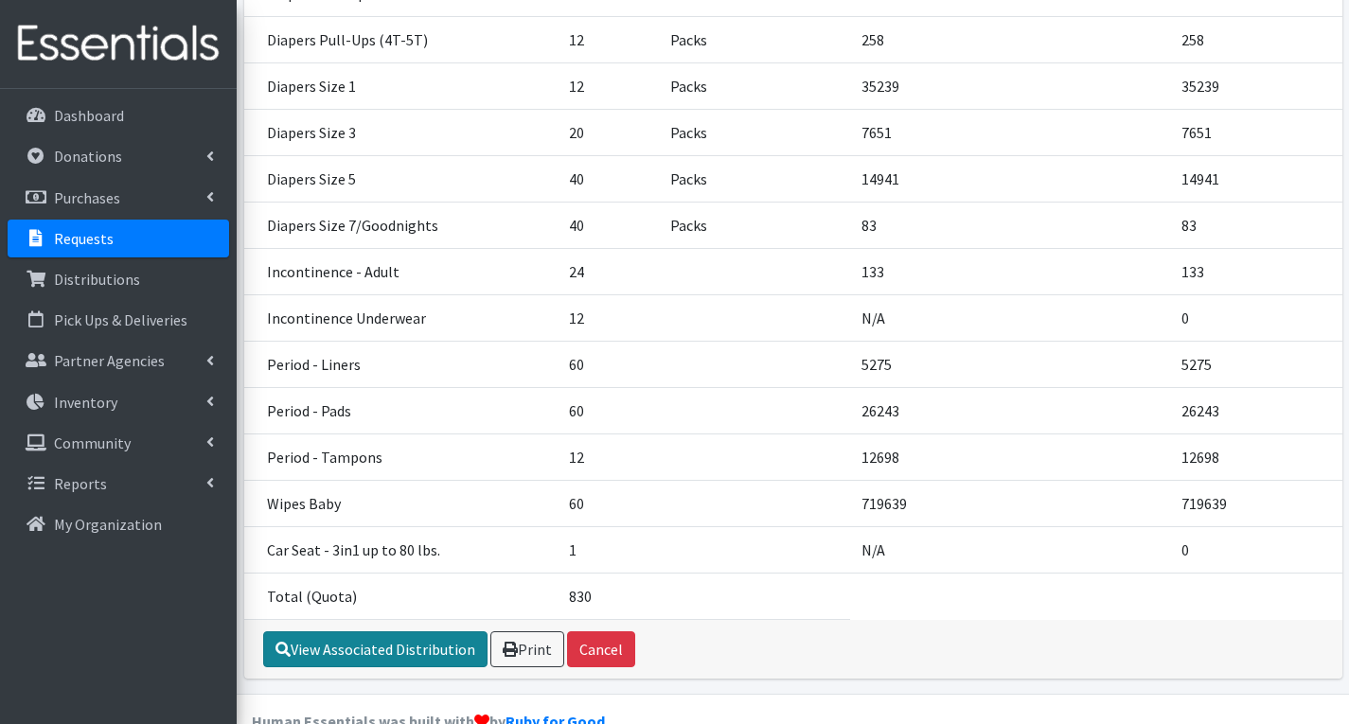
click at [388, 643] on link "View Associated Distribution" at bounding box center [375, 649] width 224 height 36
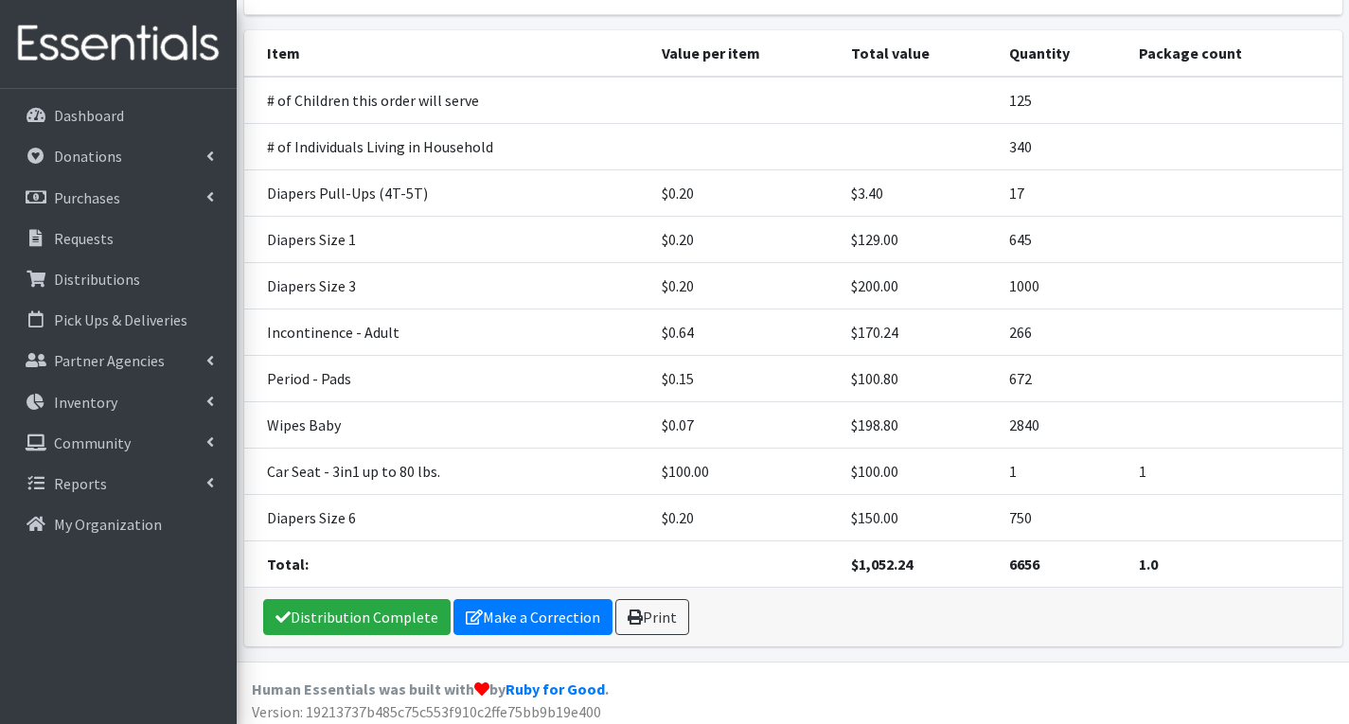
scroll to position [424, 0]
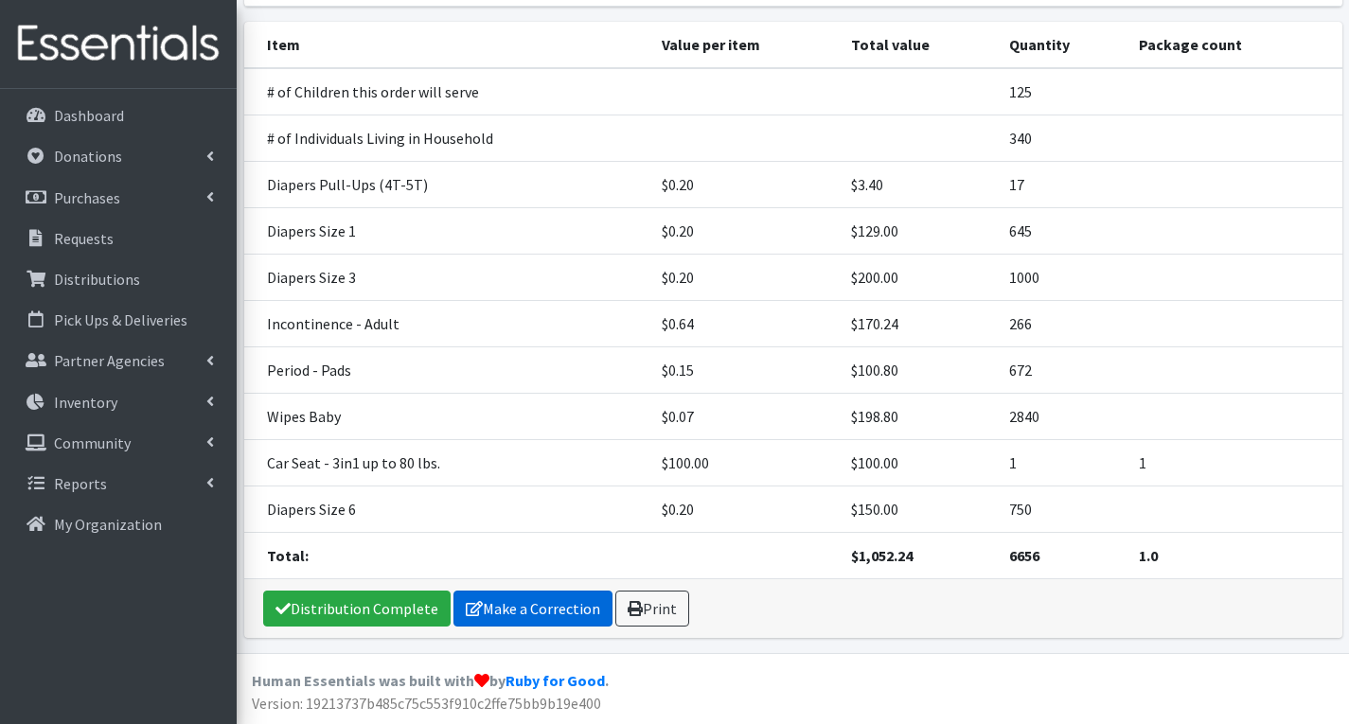
click at [538, 606] on link "Make a Correction" at bounding box center [533, 609] width 159 height 36
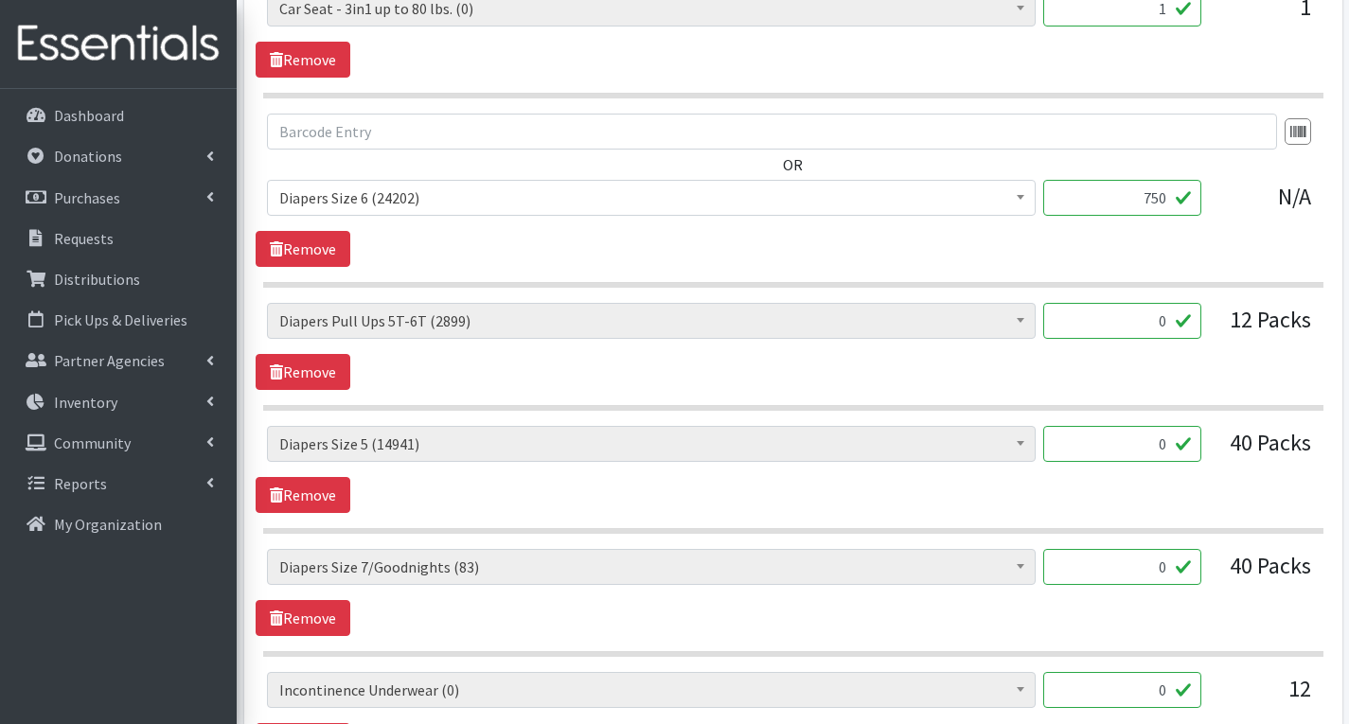
scroll to position [1988, 0]
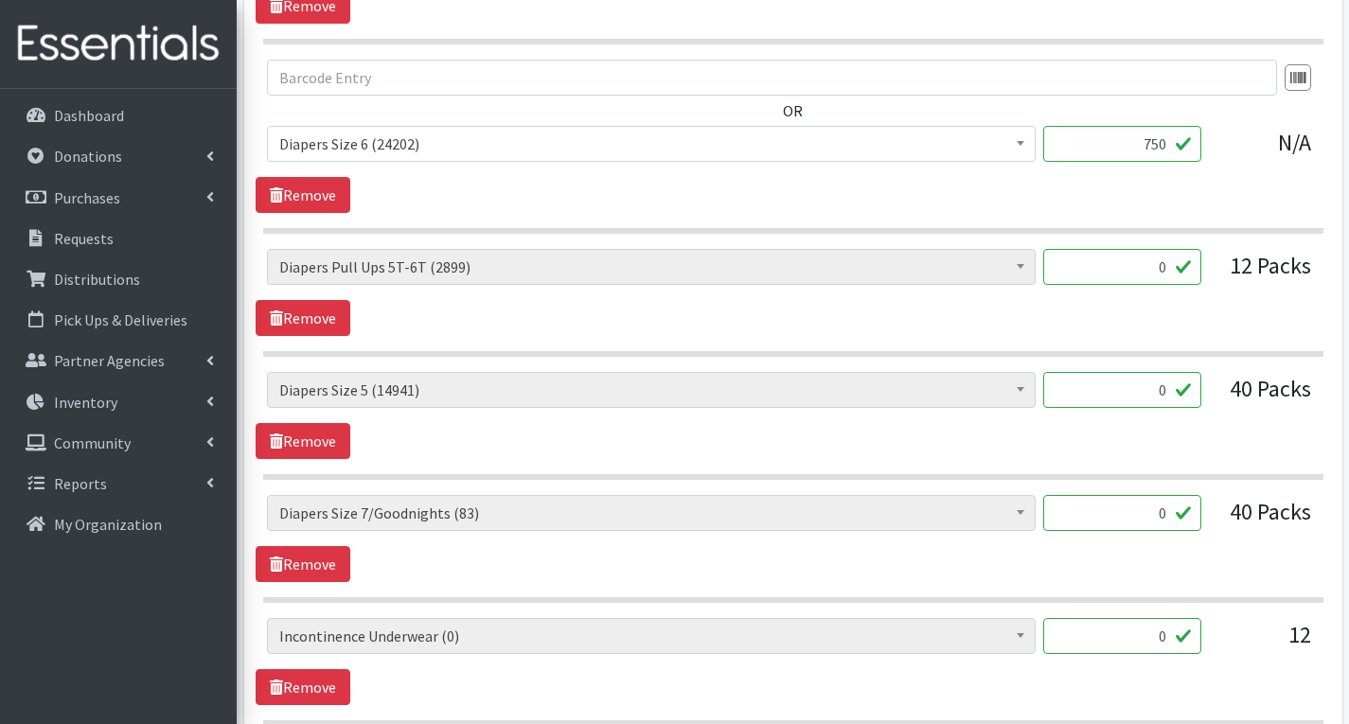
click at [1170, 396] on input "0" at bounding box center [1122, 390] width 158 height 36
type input "1512"
click at [308, 320] on link "Remove" at bounding box center [303, 318] width 95 height 36
click at [1167, 399] on input "0" at bounding box center [1122, 390] width 158 height 36
type input "76"
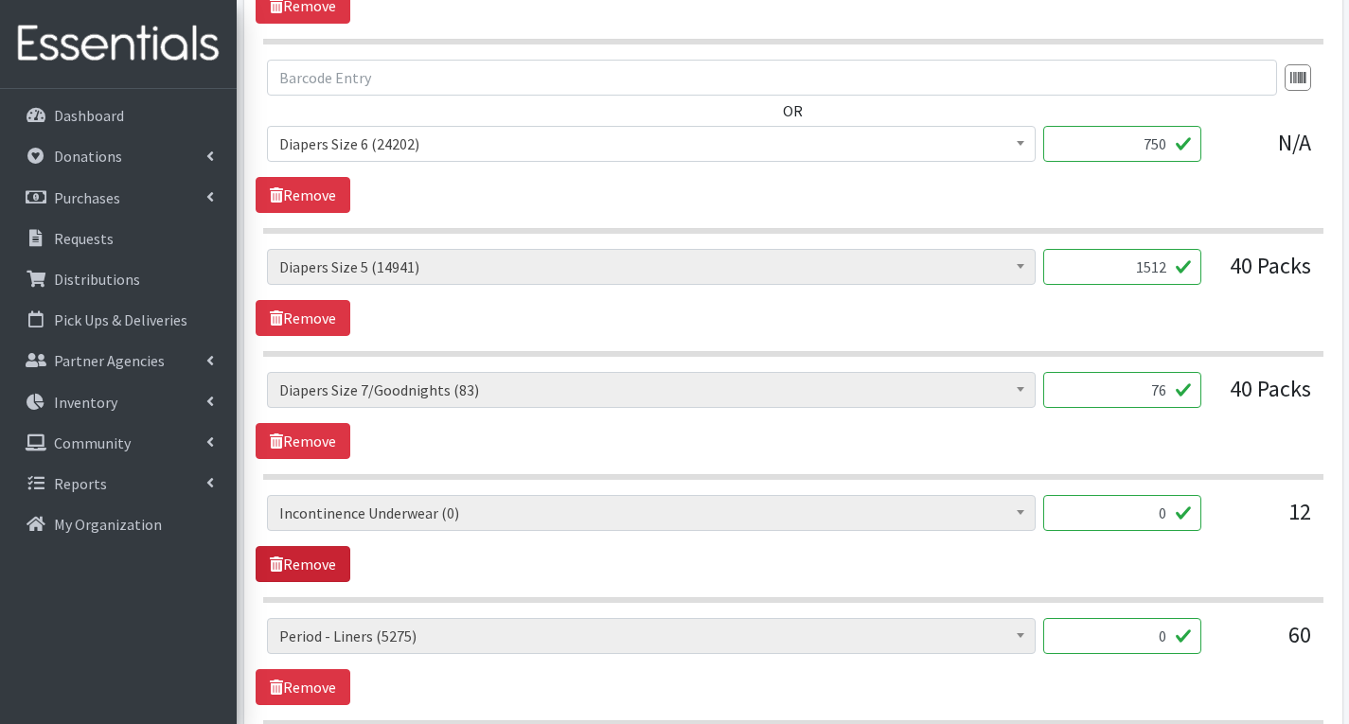
click at [311, 566] on link "Remove" at bounding box center [303, 564] width 95 height 36
click at [329, 551] on link "Remove" at bounding box center [303, 564] width 95 height 36
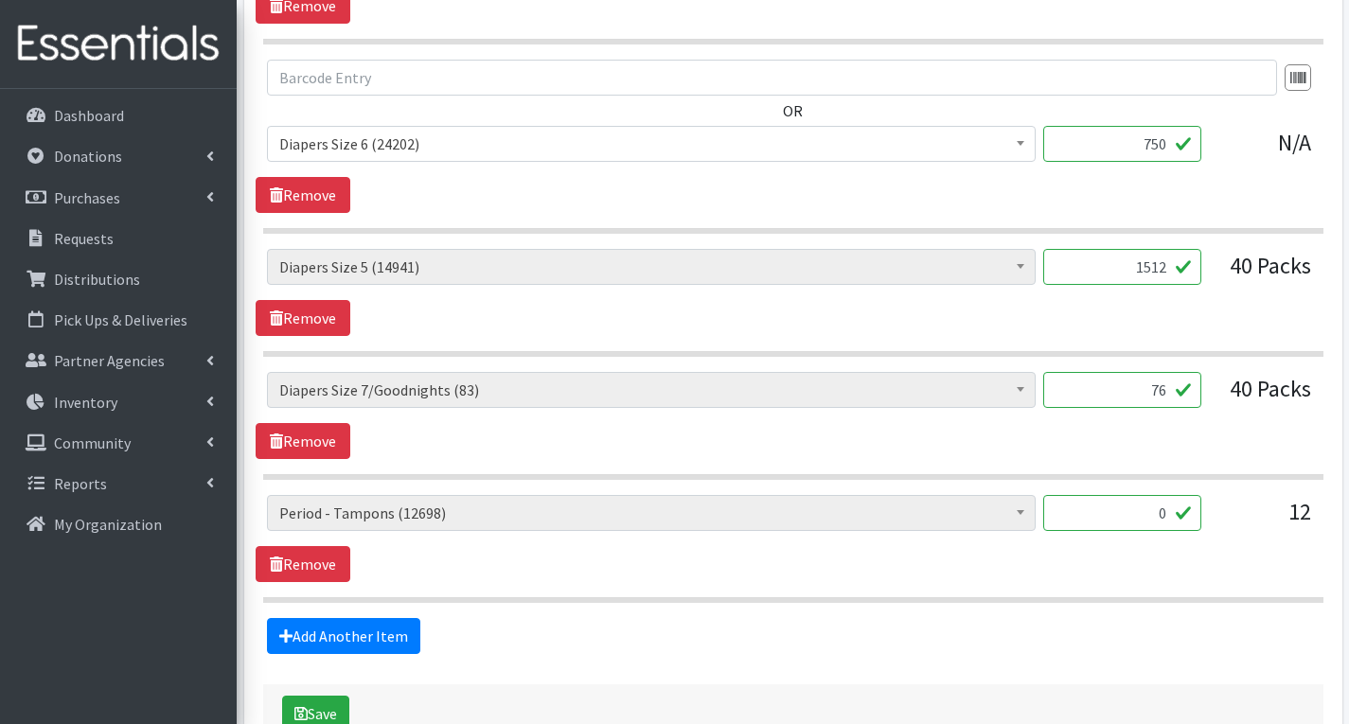
click at [1168, 521] on input "0" at bounding box center [1122, 513] width 158 height 36
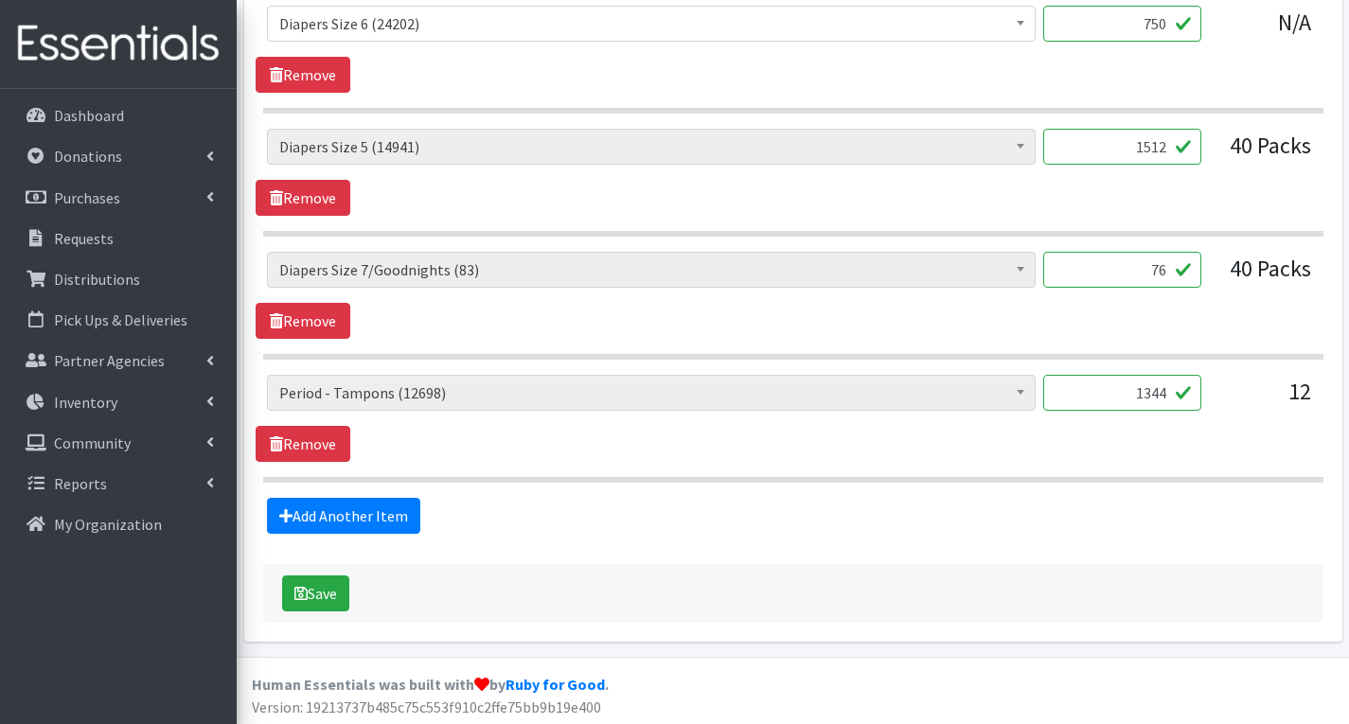
scroll to position [2112, 0]
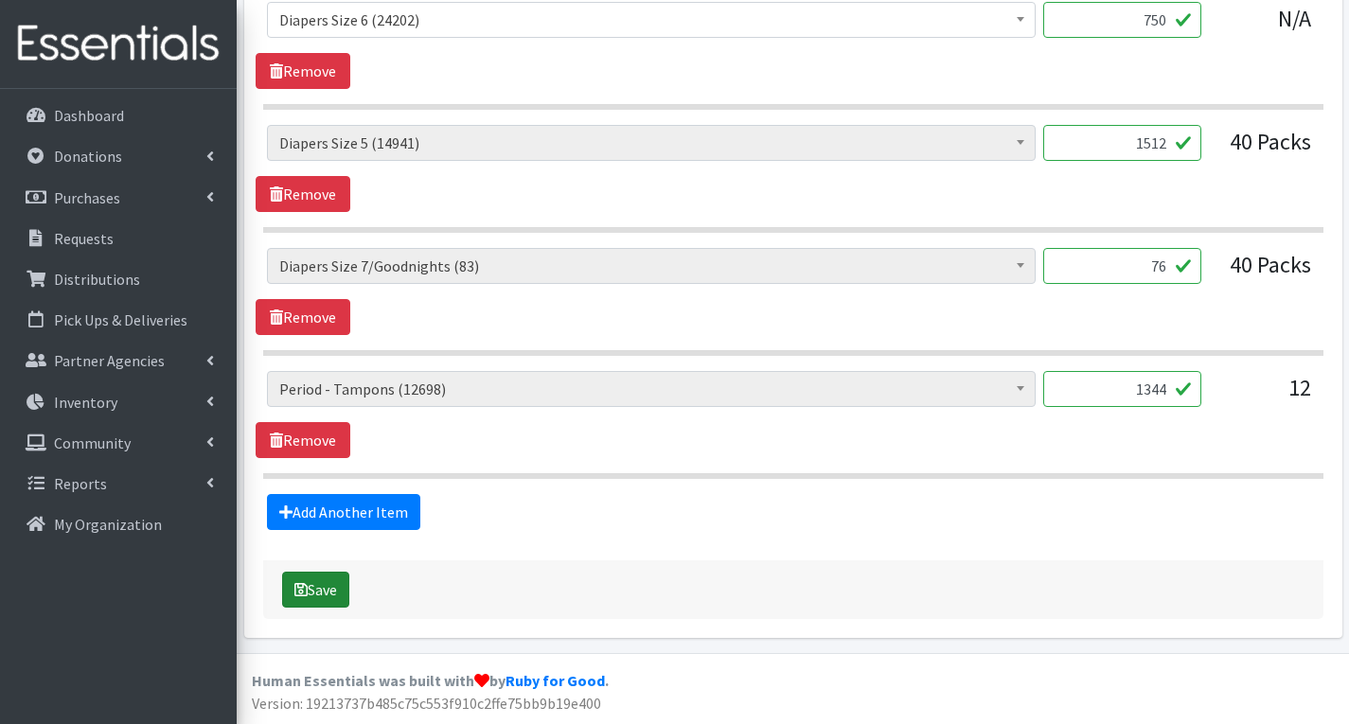
type input "1344"
click at [320, 592] on button "Save" at bounding box center [315, 590] width 67 height 36
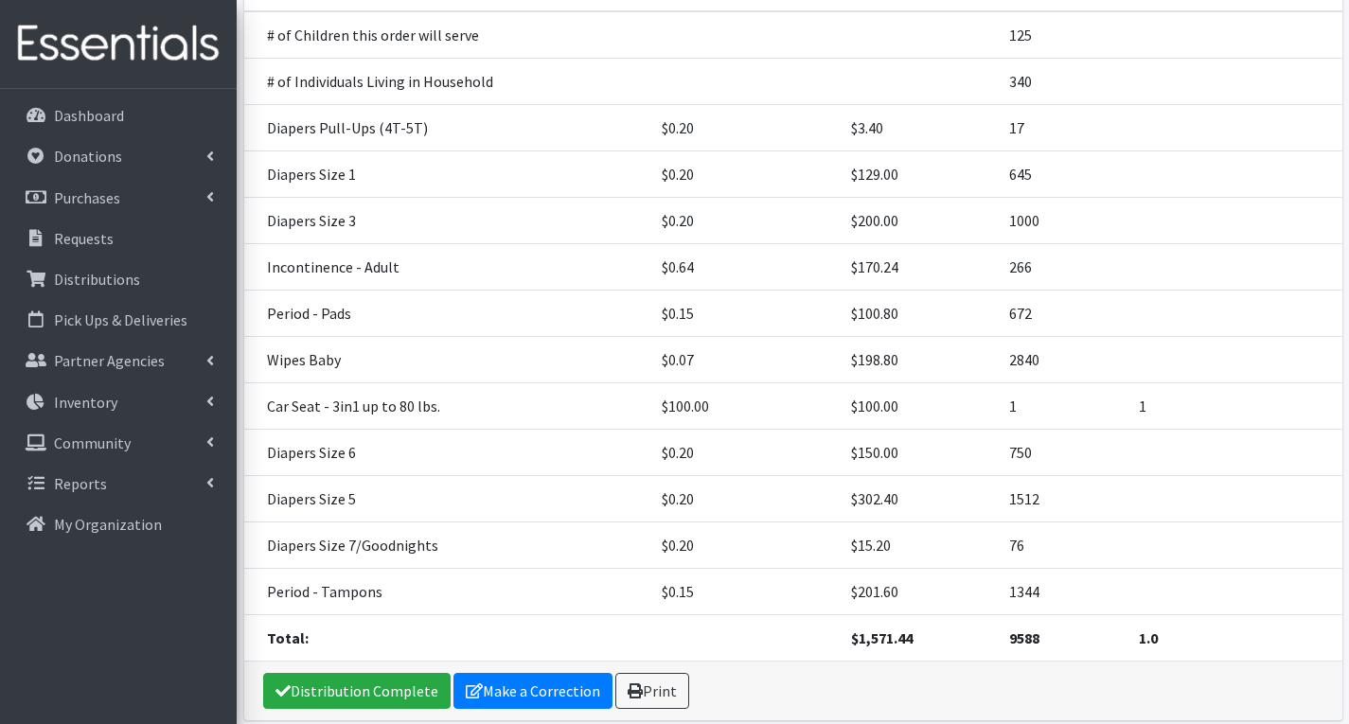
scroll to position [626, 0]
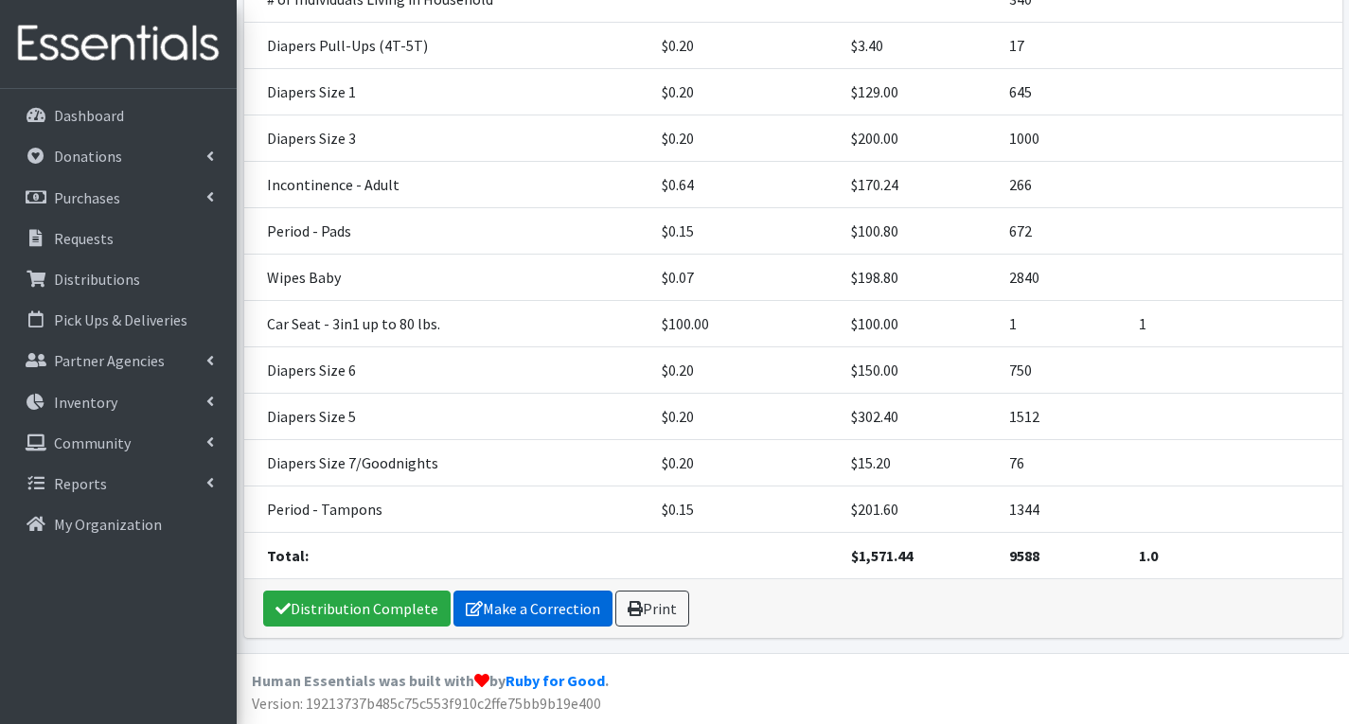
click at [540, 609] on link "Make a Correction" at bounding box center [533, 609] width 159 height 36
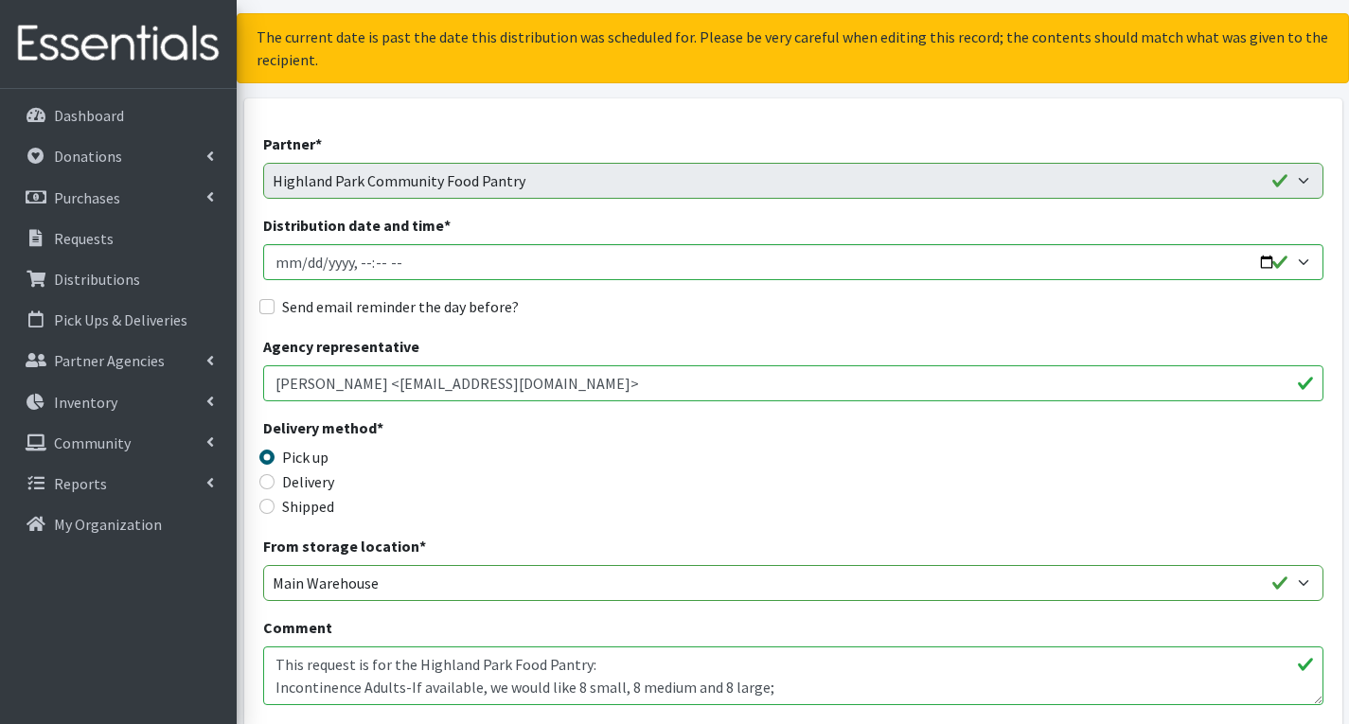
scroll to position [473, 0]
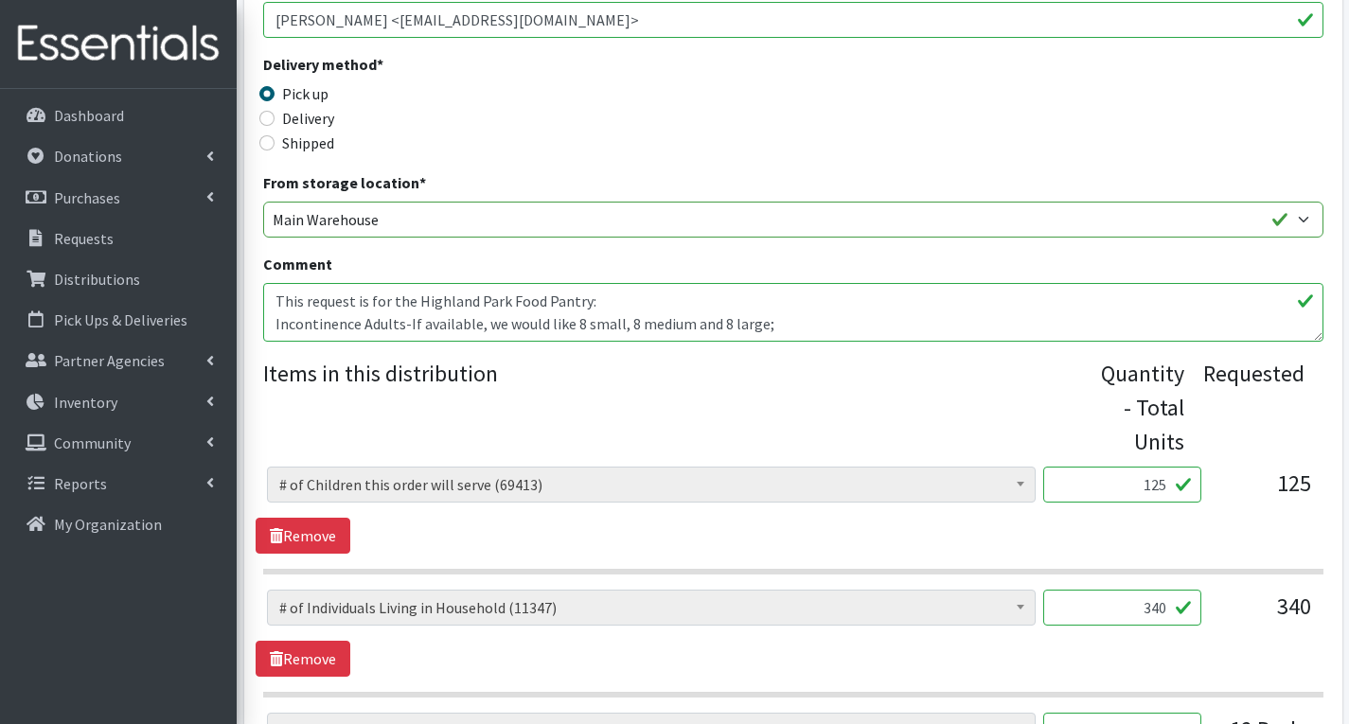
click at [782, 328] on textarea "This request is for the Highland Park Food Pantry: Incontinence Adults-If avail…" at bounding box center [793, 312] width 1060 height 59
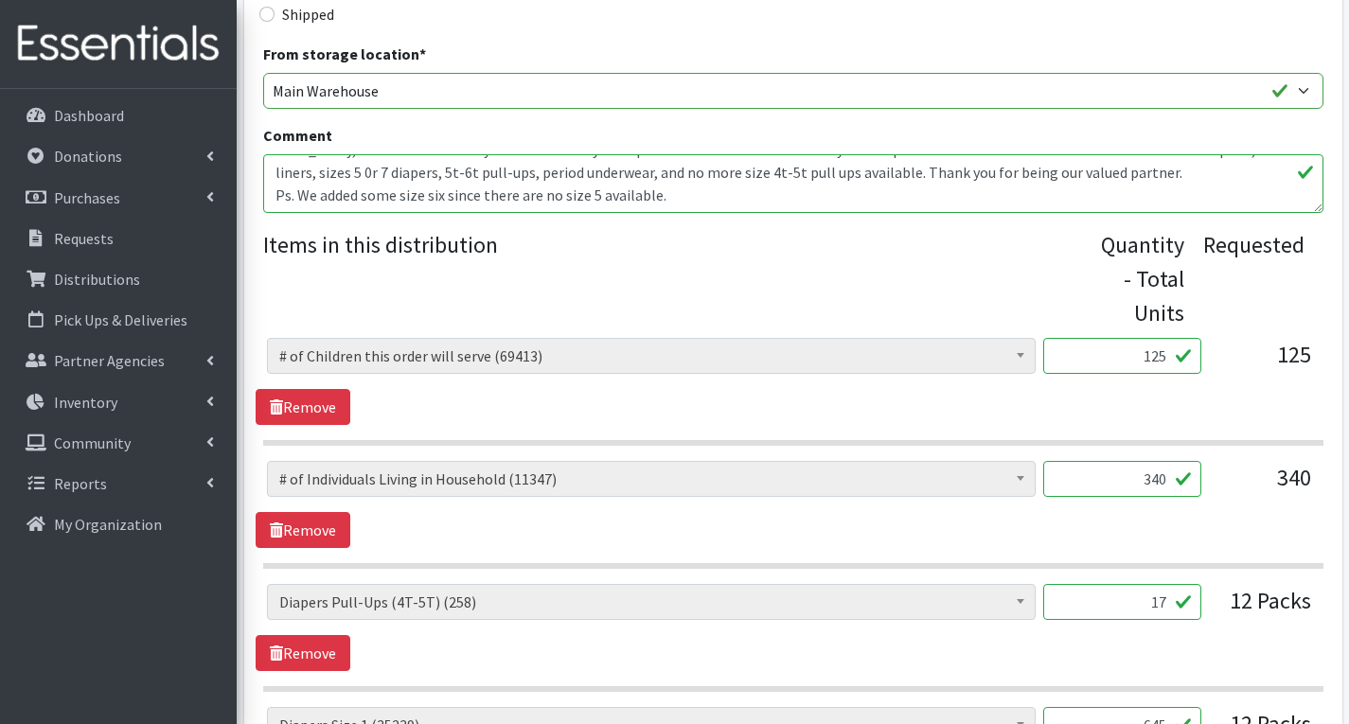
scroll to position [568, 0]
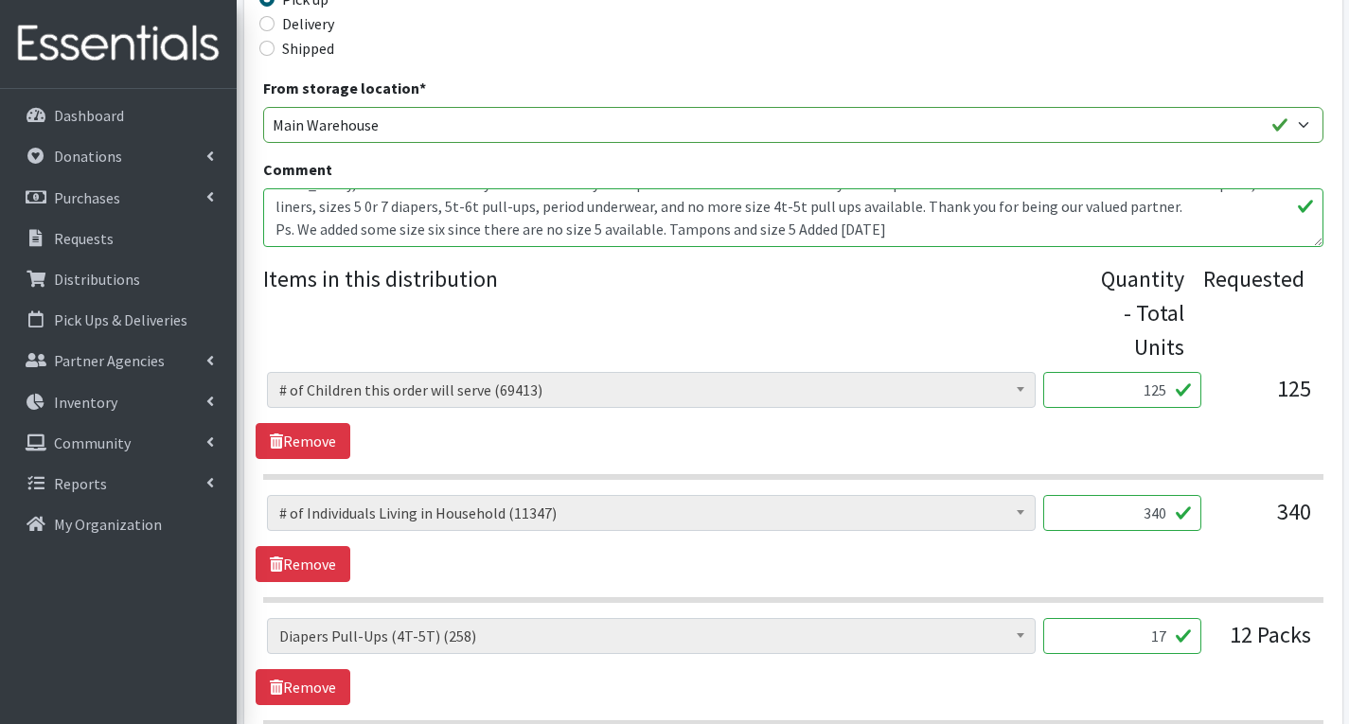
click at [831, 233] on textarea "This request is for the Highland Park Food Pantry: Incontinence Adults-If avail…" at bounding box center [793, 217] width 1060 height 59
click at [911, 231] on textarea "This request is for the Highland Park Food Pantry: Incontinence Adults-If avail…" at bounding box center [793, 217] width 1060 height 59
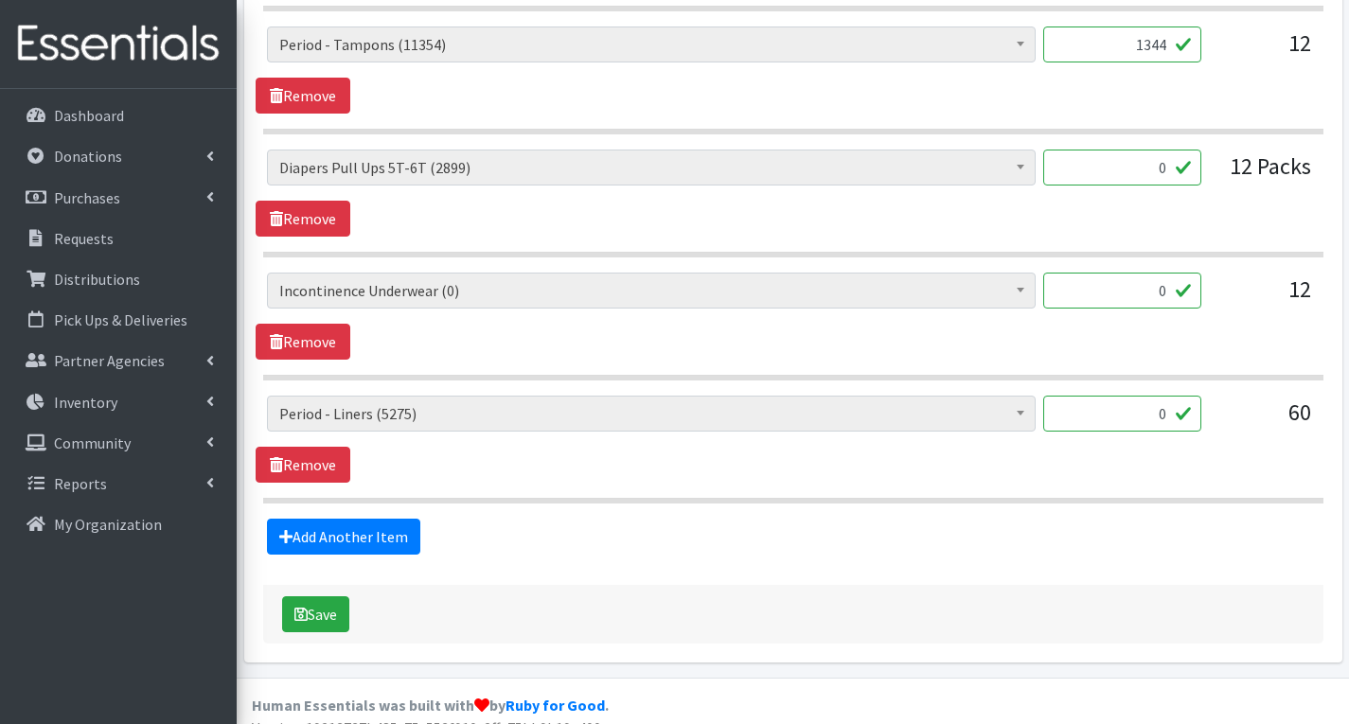
scroll to position [2481, 0]
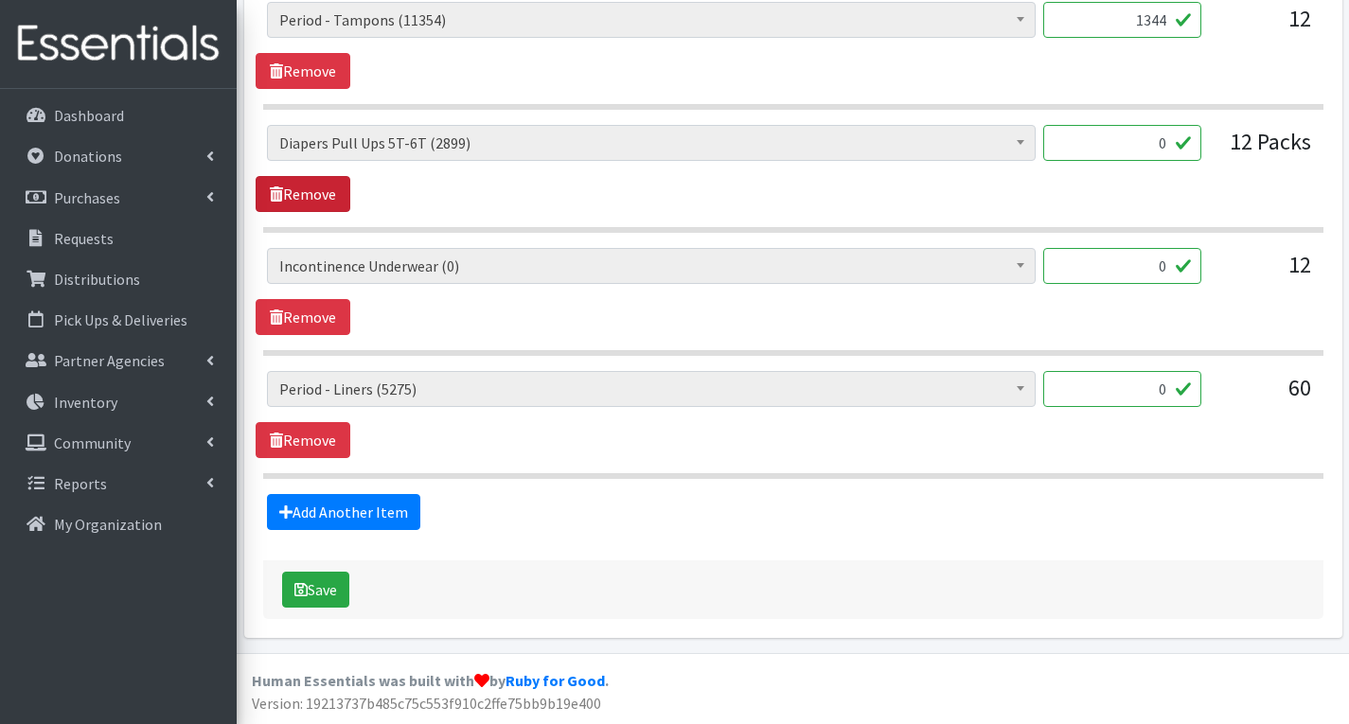
type textarea "This request is for the Highland Park Food Pantry: Incontinence Adults-If avail…"
click at [329, 204] on link "Remove" at bounding box center [303, 194] width 95 height 36
click at [322, 320] on link "Remove" at bounding box center [303, 317] width 95 height 36
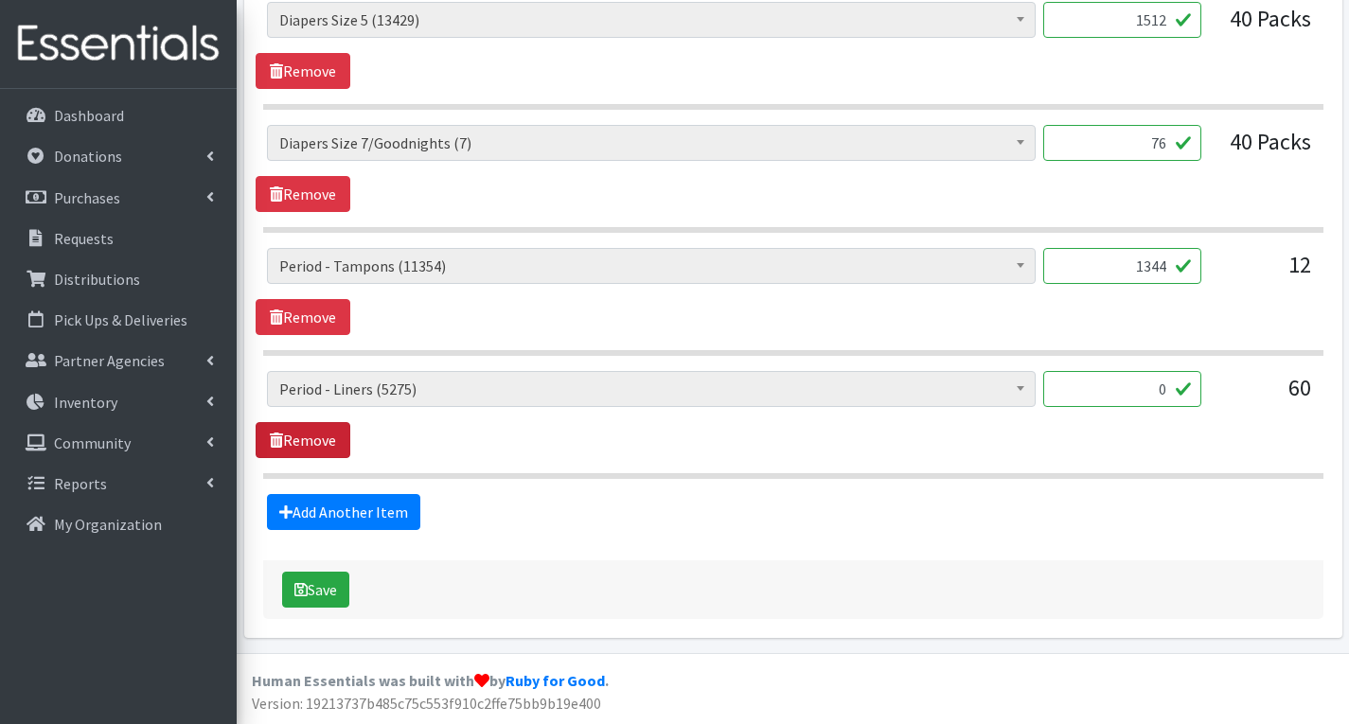
click at [318, 437] on link "Remove" at bounding box center [303, 440] width 95 height 36
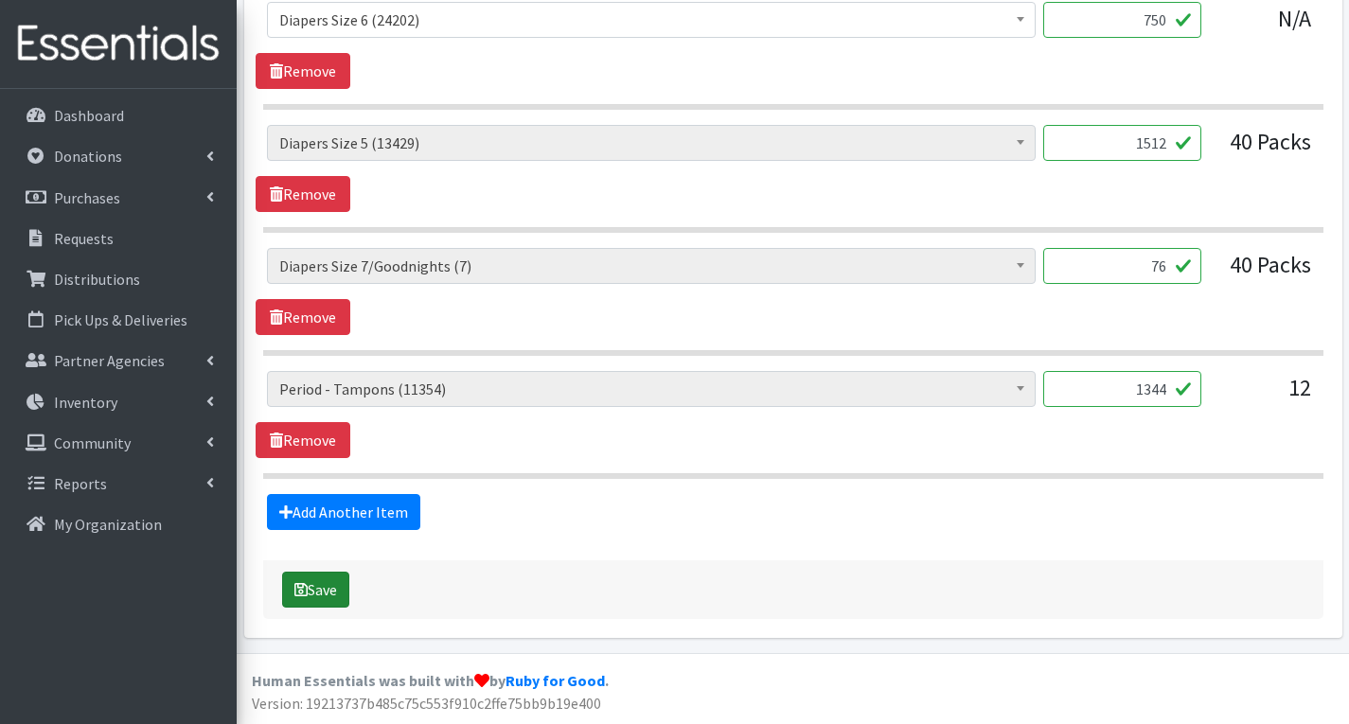
click at [341, 592] on button "Save" at bounding box center [315, 590] width 67 height 36
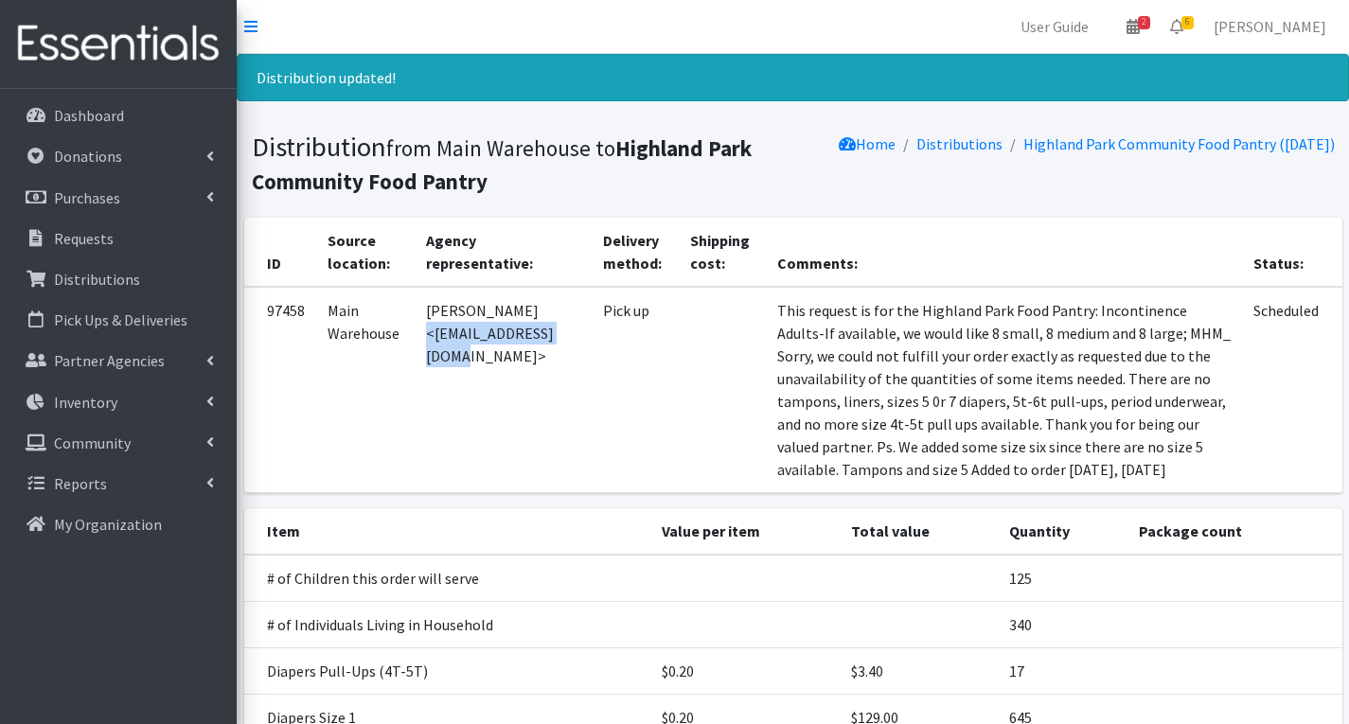
drag, startPoint x: 433, startPoint y: 337, endPoint x: 591, endPoint y: 342, distance: 158.2
click at [591, 342] on td "[PERSON_NAME] <[EMAIL_ADDRESS][DOMAIN_NAME]>" at bounding box center [503, 390] width 176 height 206
copy td "1shanlevco1@gmail.com"
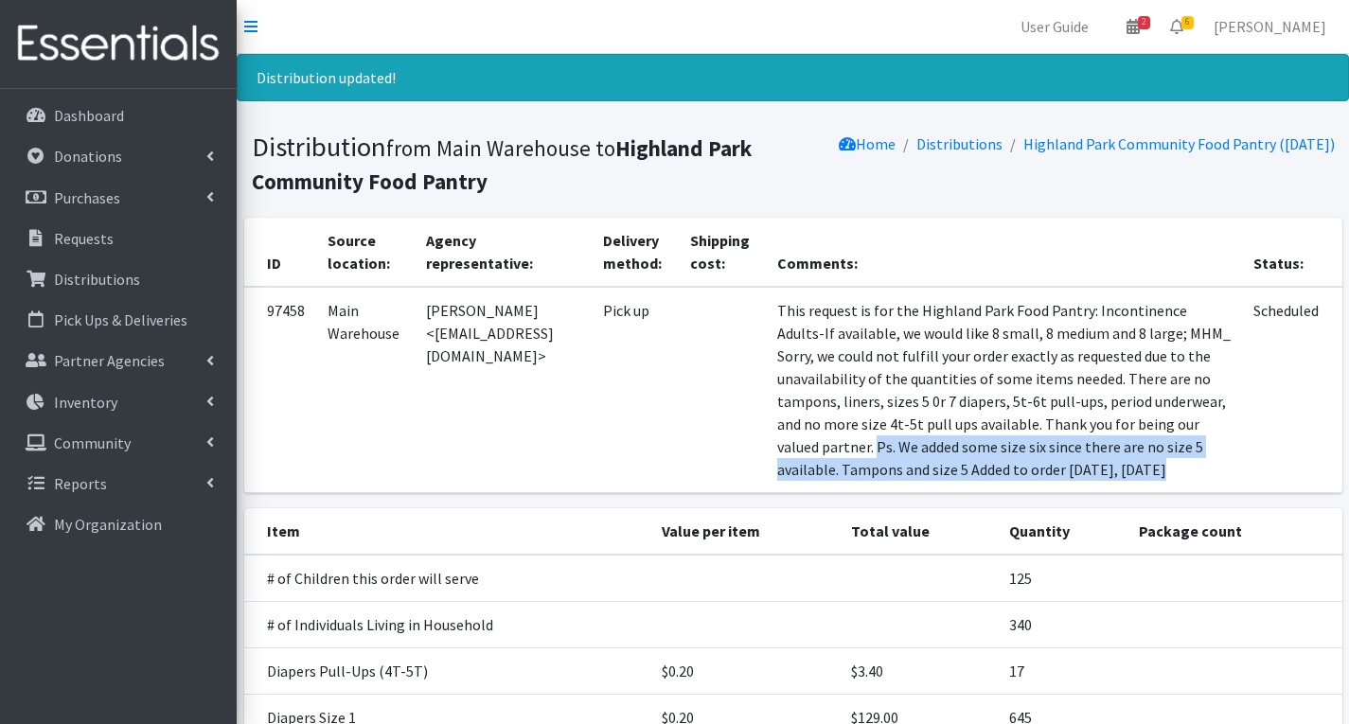
drag, startPoint x: 962, startPoint y: 449, endPoint x: 1187, endPoint y: 485, distance: 228.2
click at [1187, 485] on td "This request is for the Highland Park Food Pantry: Incontinence Adults-If avail…" at bounding box center [1004, 390] width 477 height 206
copy td "Ps. We added some size six since there are no size 5 available. Tampons and siz…"
click at [98, 229] on p "Requests" at bounding box center [84, 238] width 60 height 19
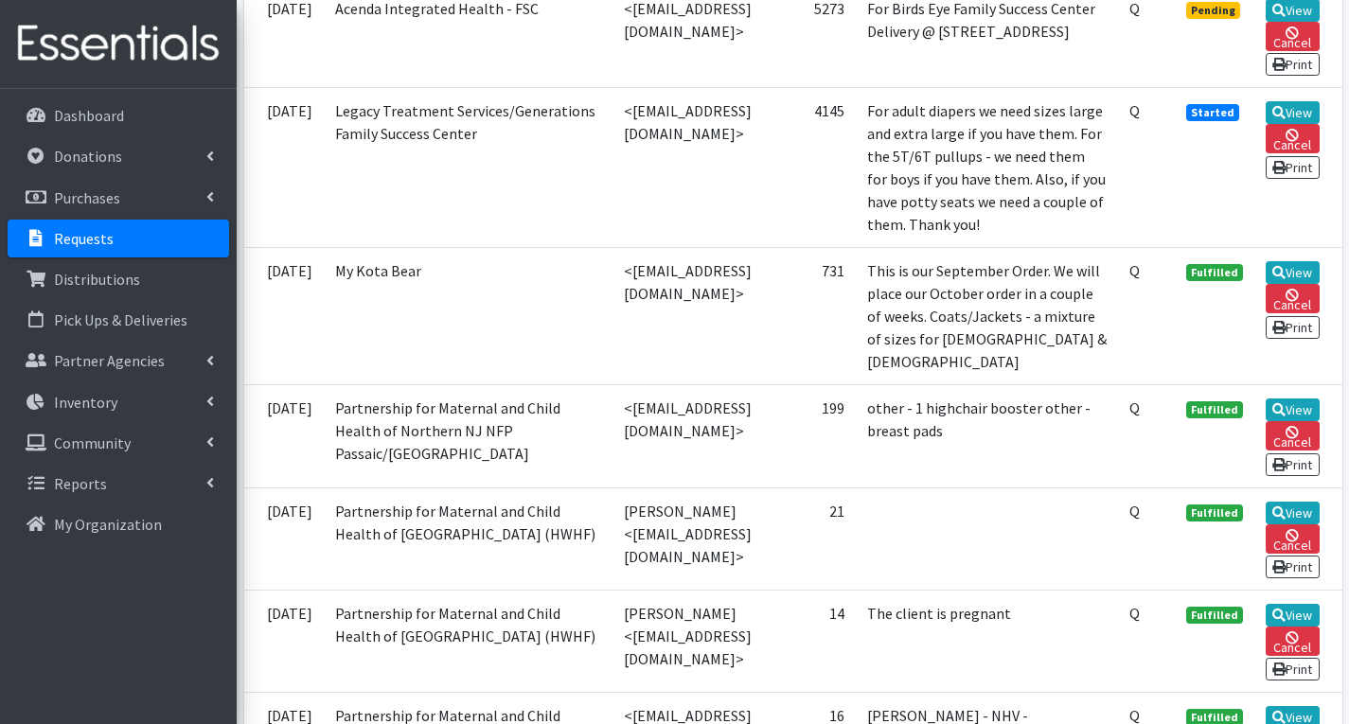
scroll to position [947, 0]
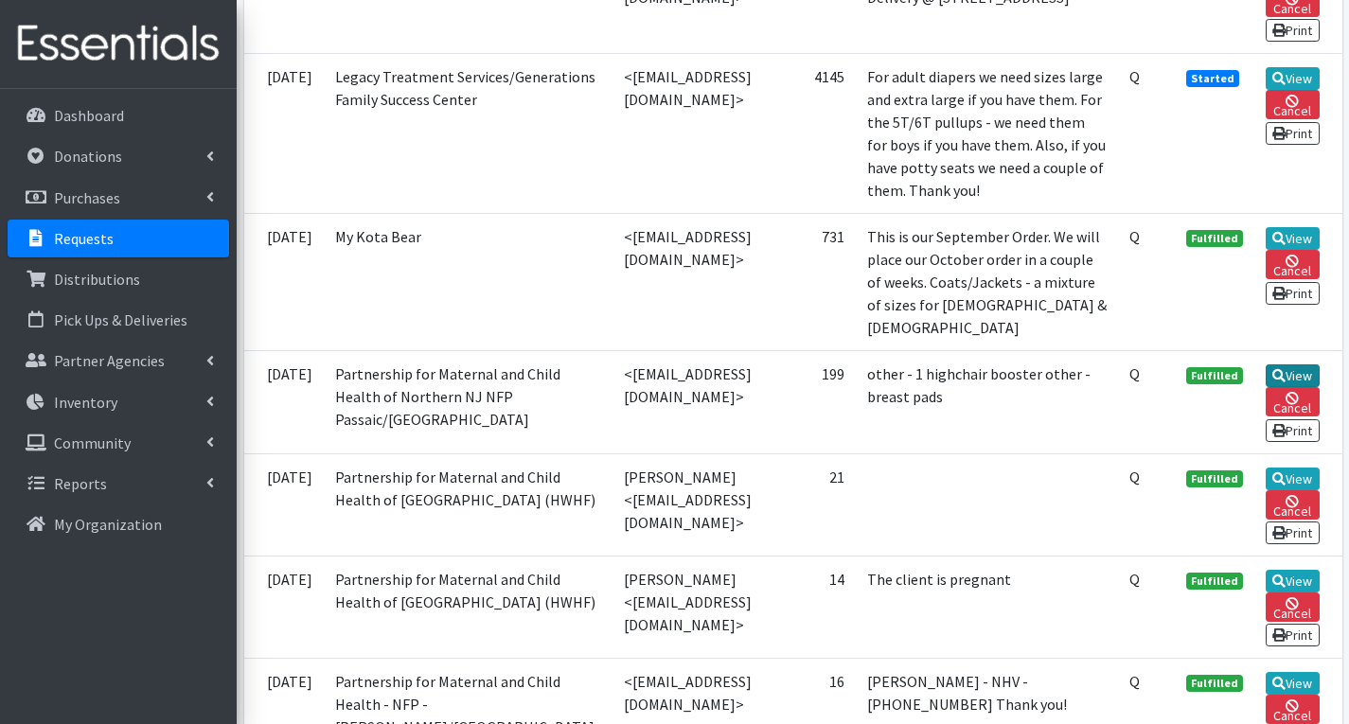
click at [1286, 382] on icon at bounding box center [1278, 375] width 13 height 13
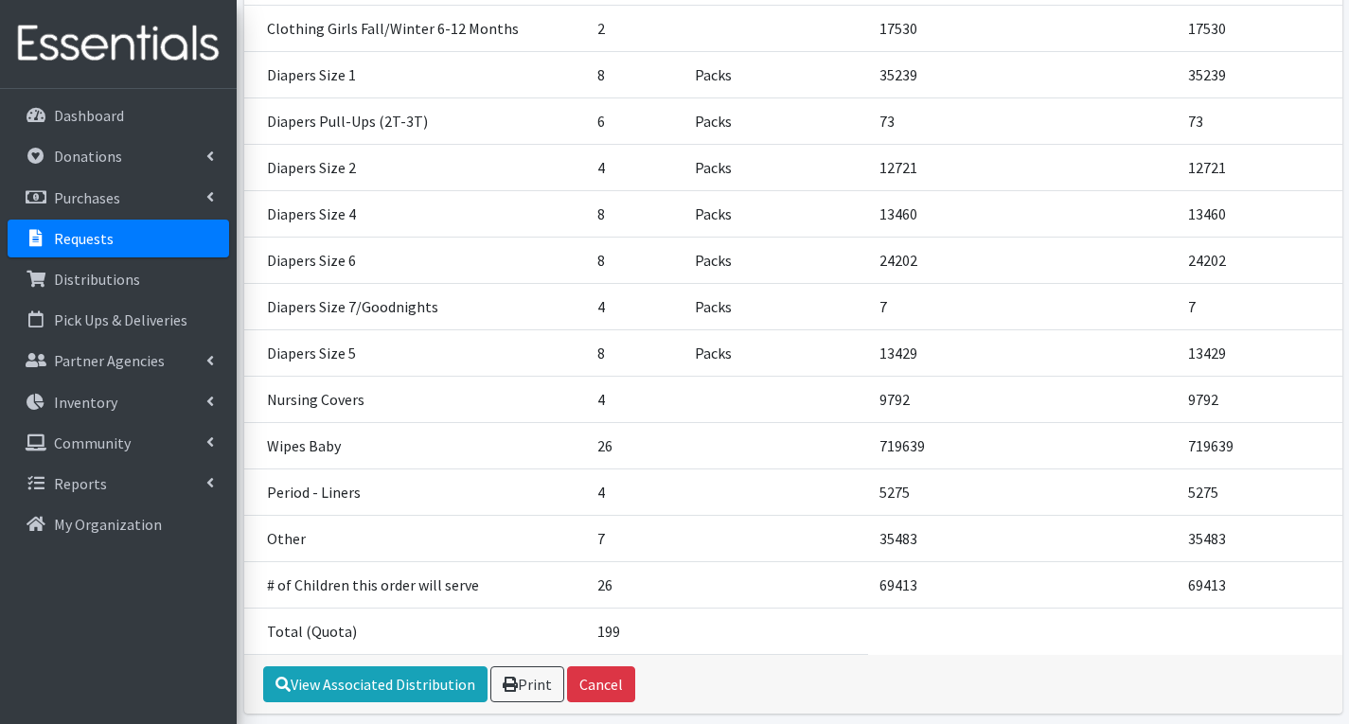
scroll to position [812, 0]
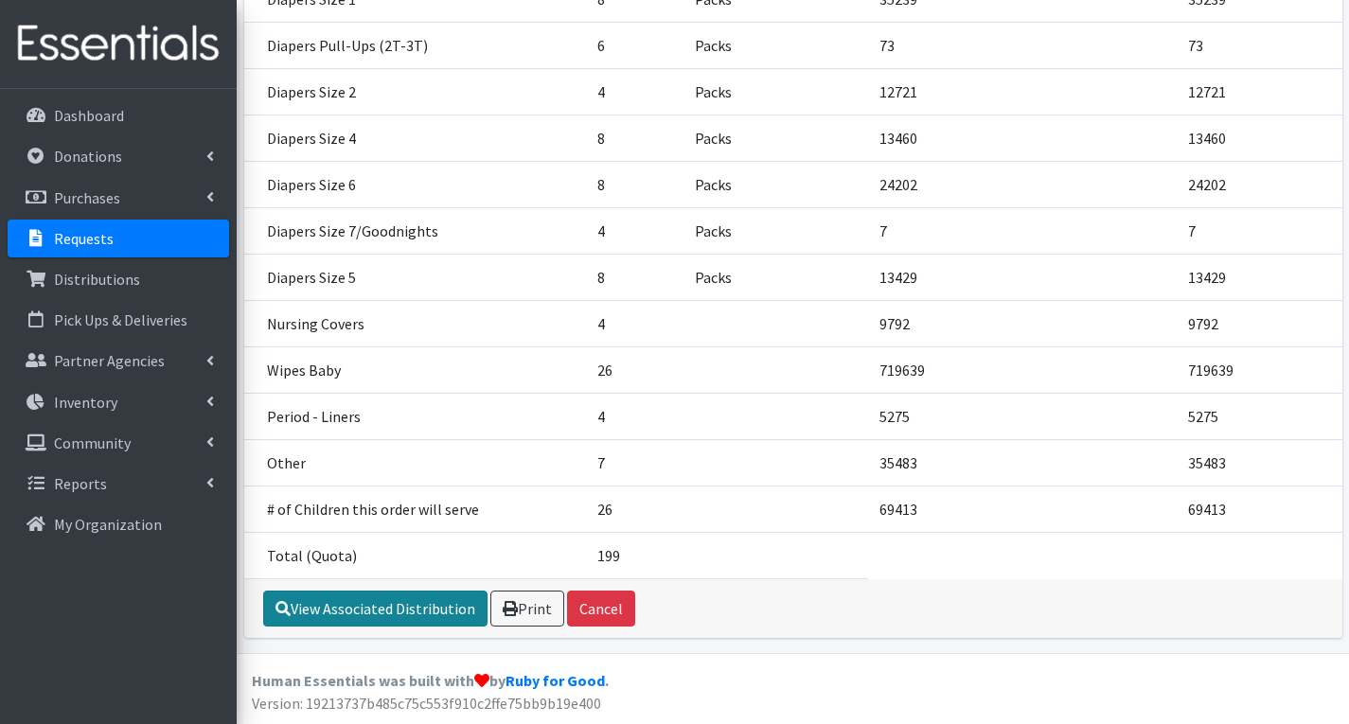
click at [373, 610] on link "View Associated Distribution" at bounding box center [375, 609] width 224 height 36
click at [120, 241] on link "Requests" at bounding box center [119, 239] width 222 height 38
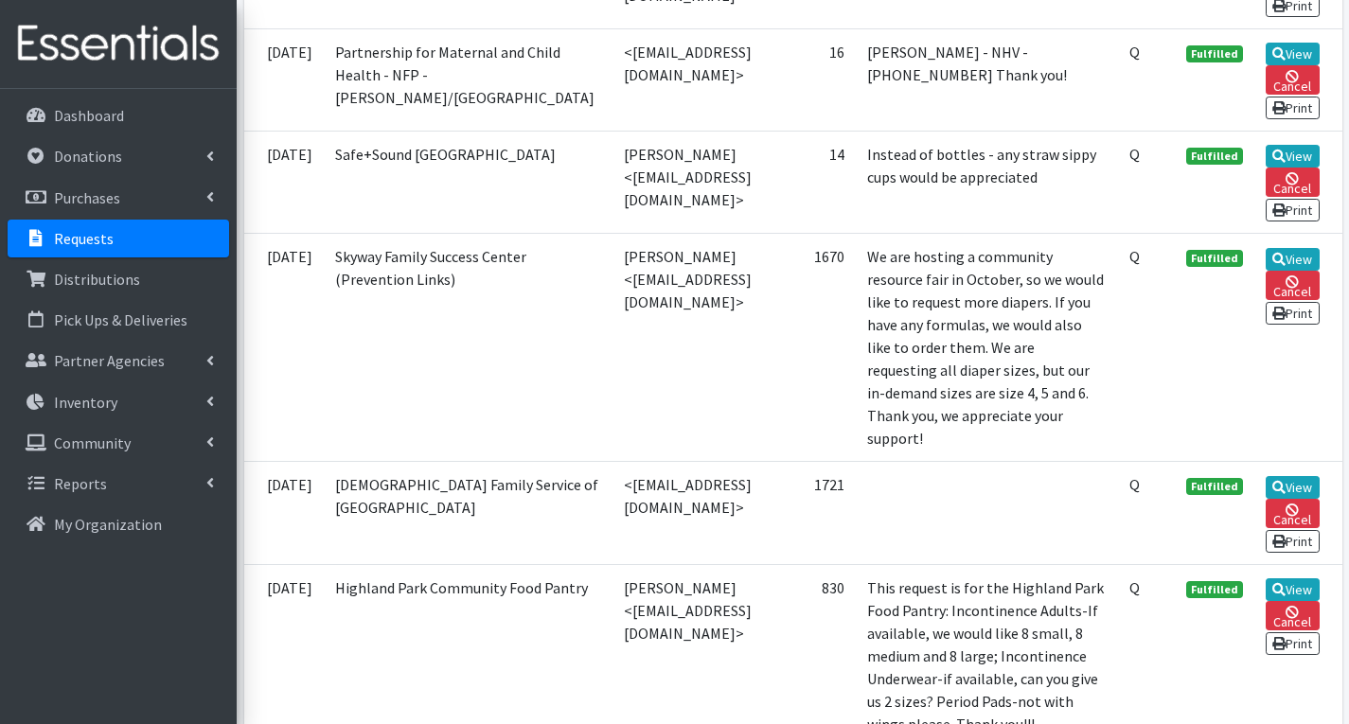
scroll to position [1610, 0]
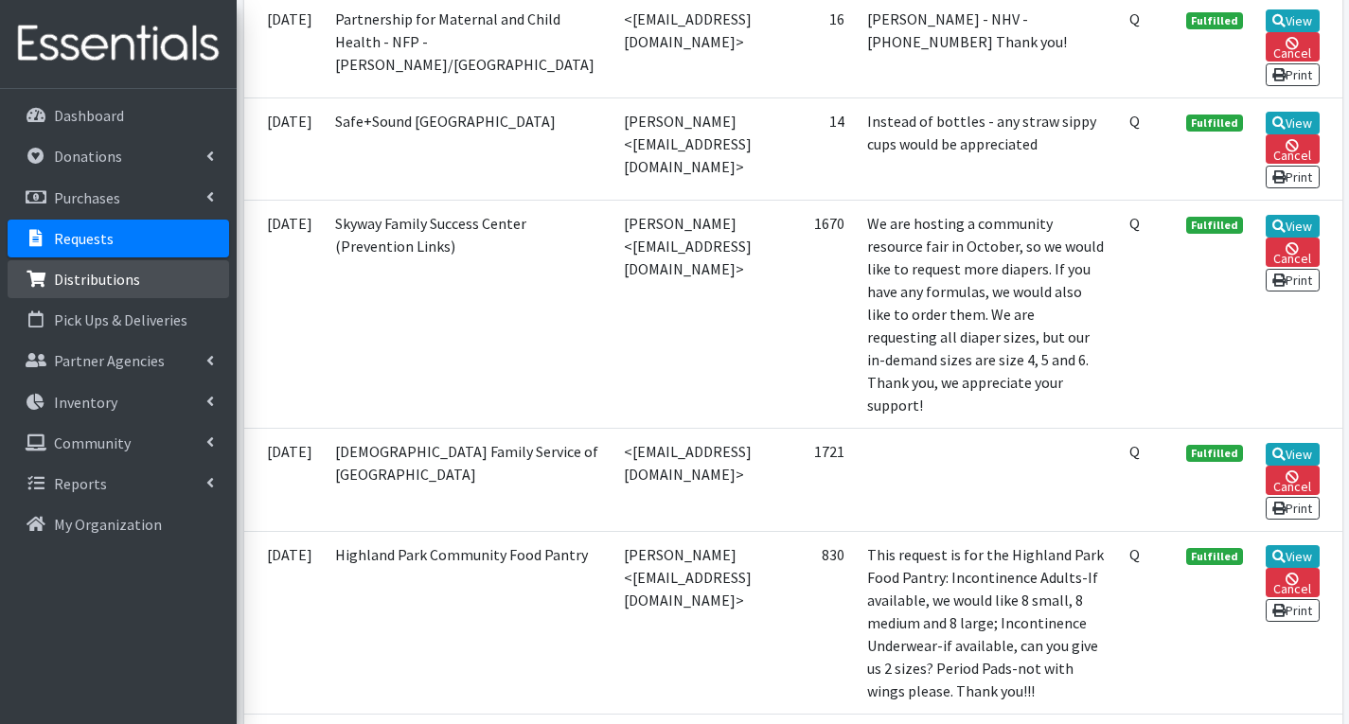
click at [122, 270] on p "Distributions" at bounding box center [97, 279] width 86 height 19
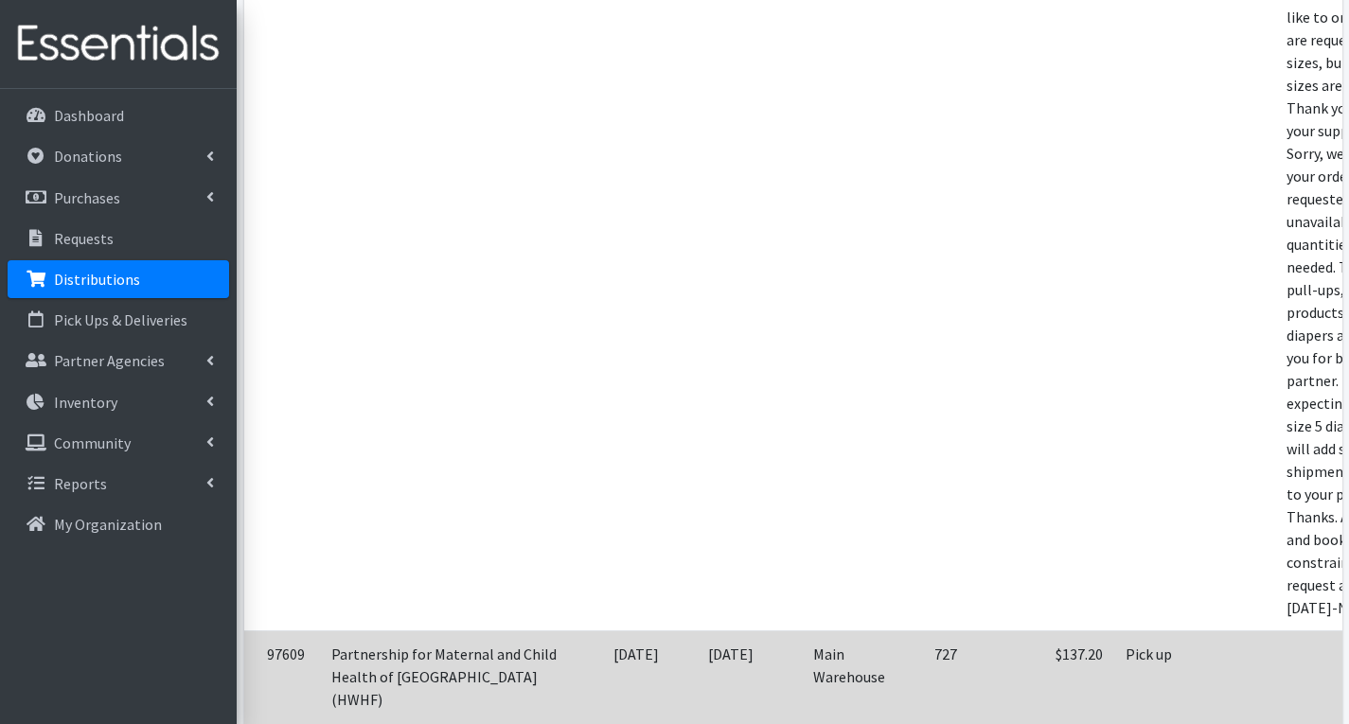
scroll to position [1894, 0]
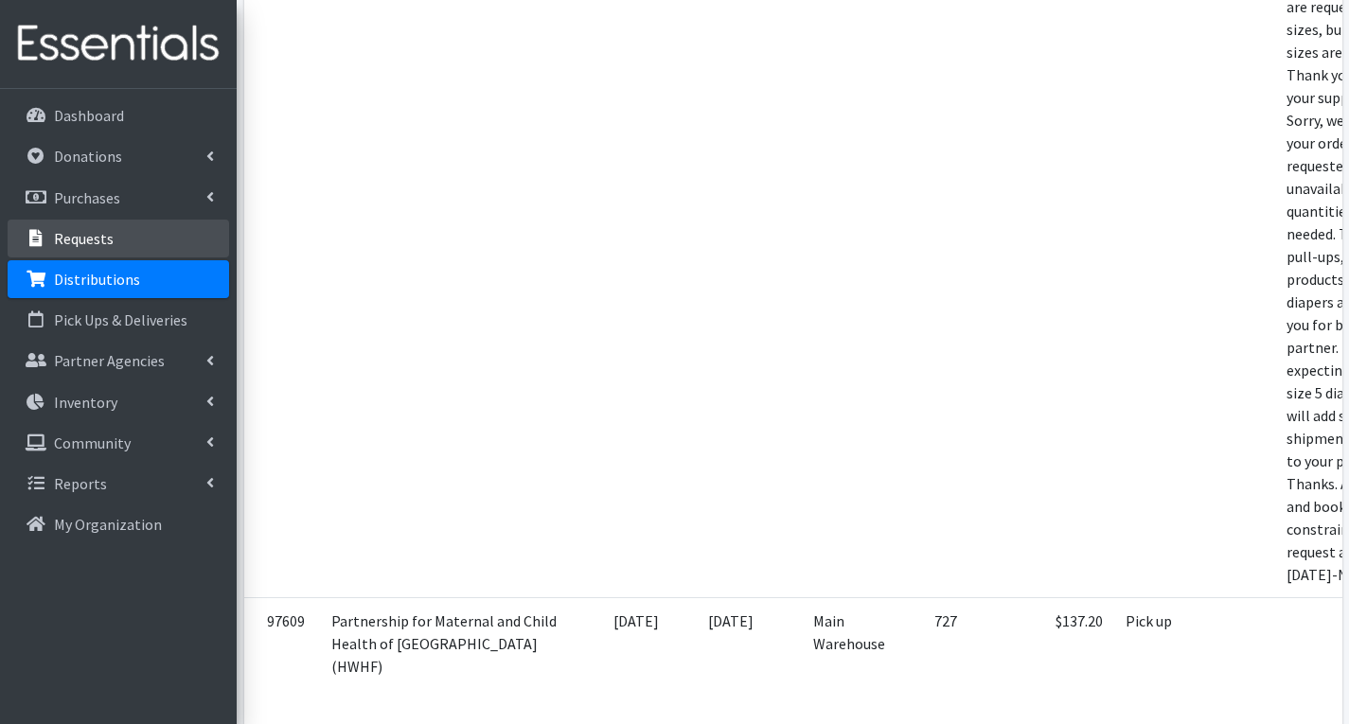
click at [87, 232] on p "Requests" at bounding box center [84, 238] width 60 height 19
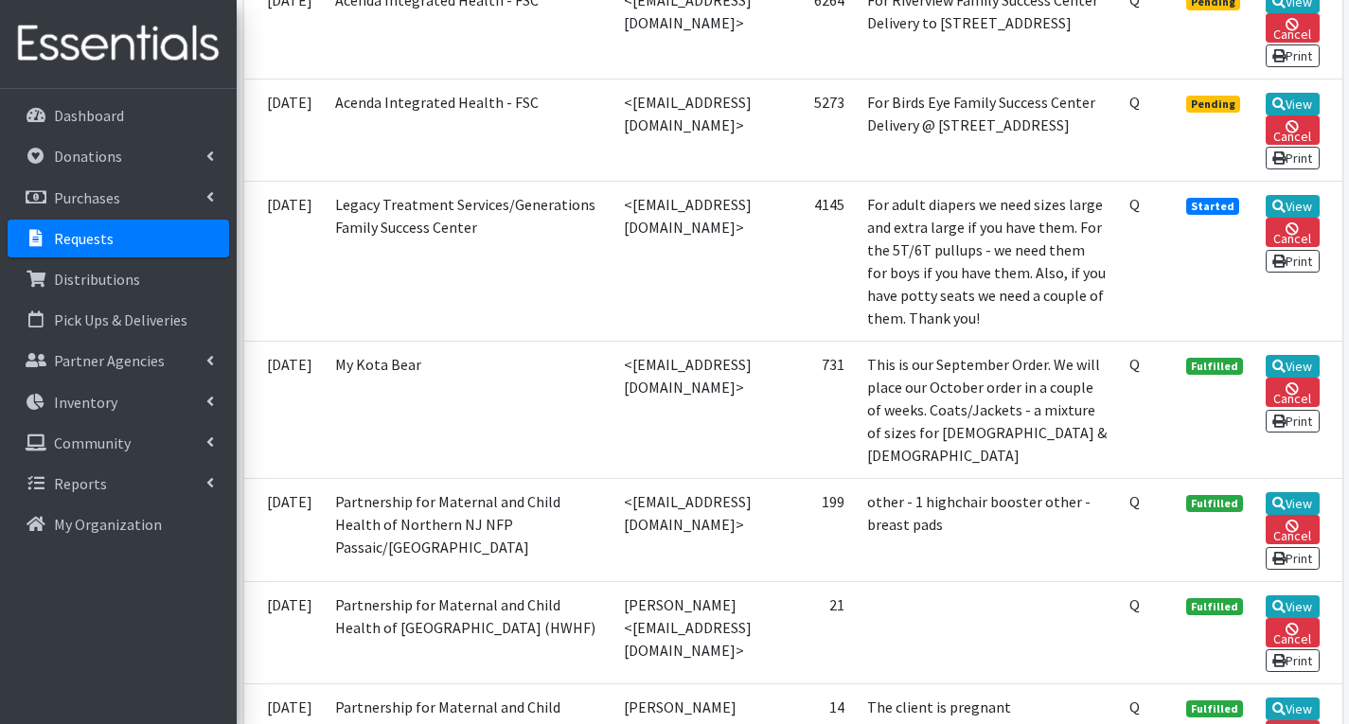
scroll to position [947, 0]
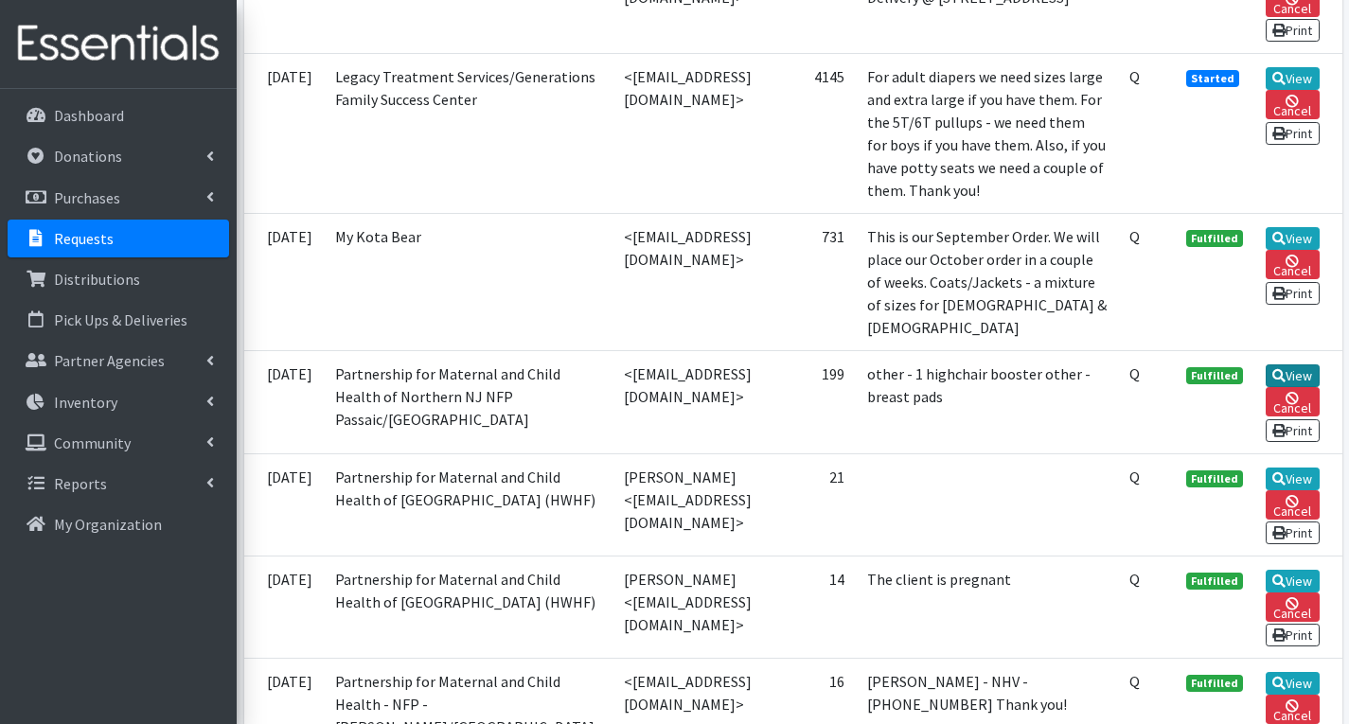
click at [1285, 387] on link "View" at bounding box center [1293, 376] width 54 height 23
click at [1306, 387] on link "View" at bounding box center [1293, 376] width 54 height 23
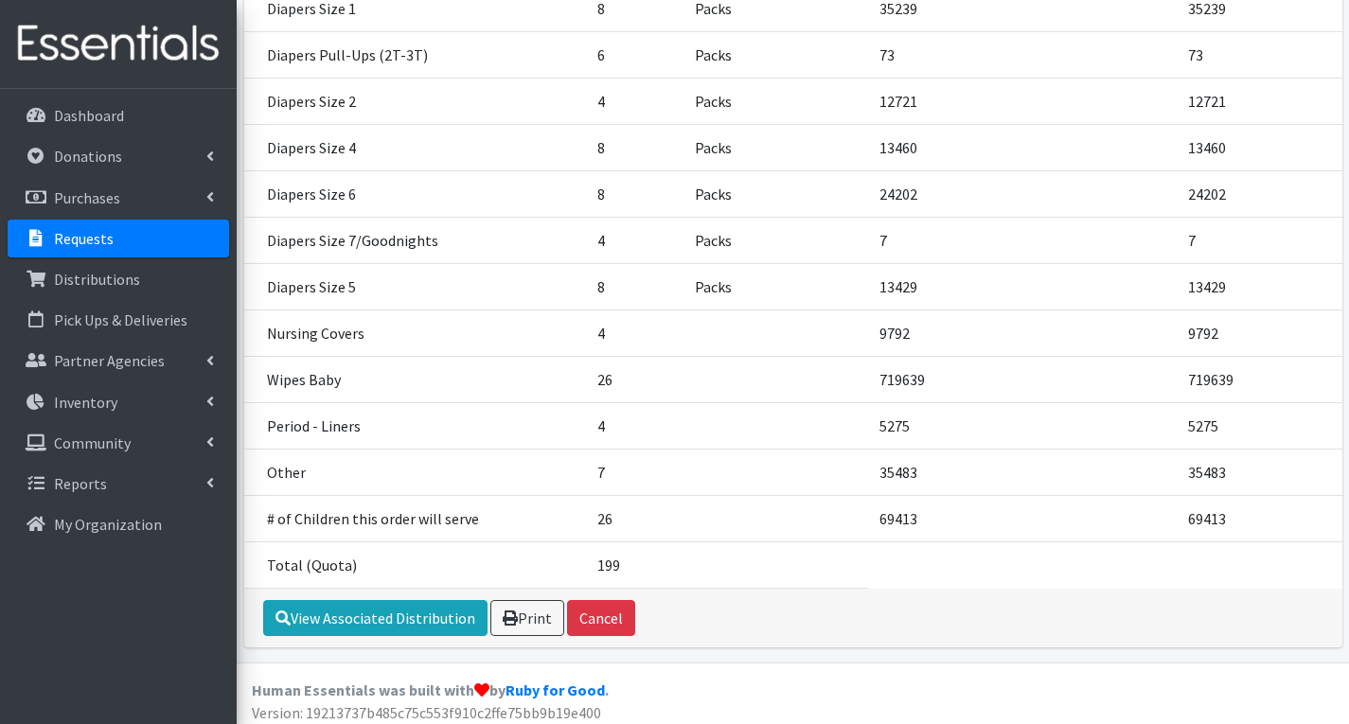
scroll to position [812, 0]
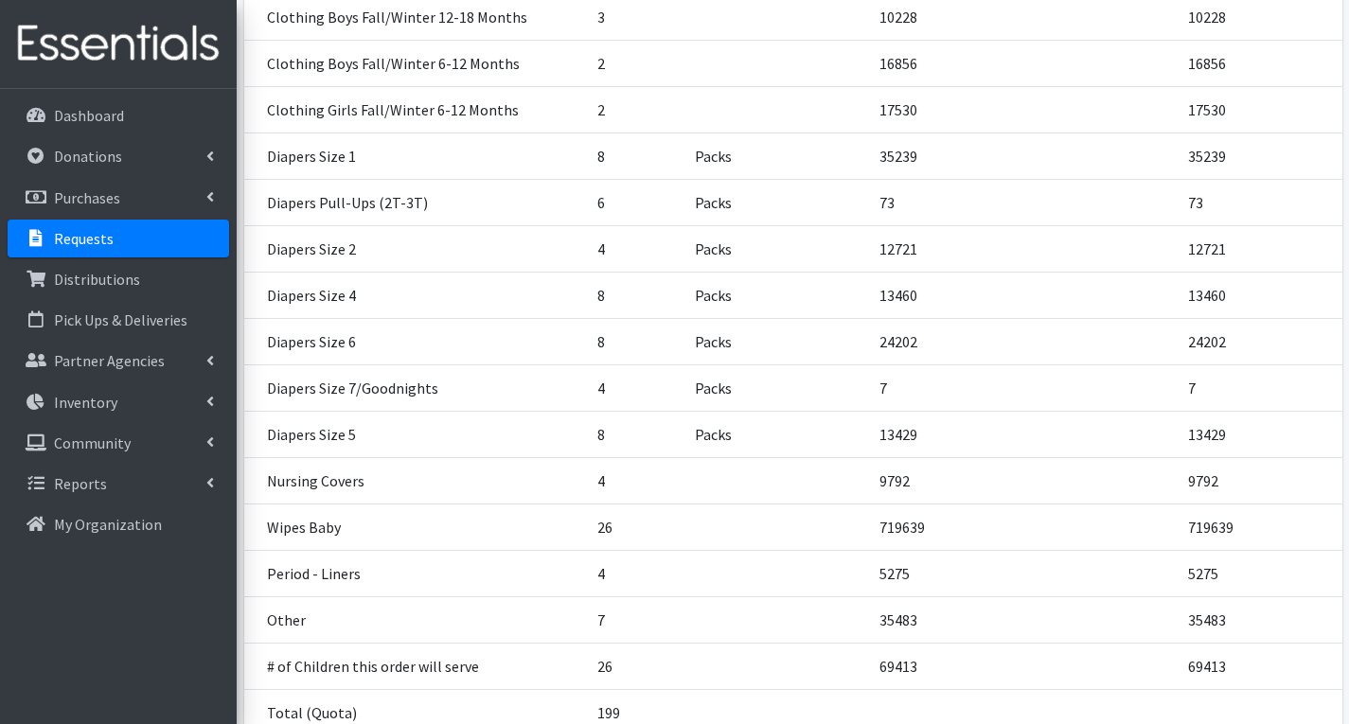
scroll to position [757, 0]
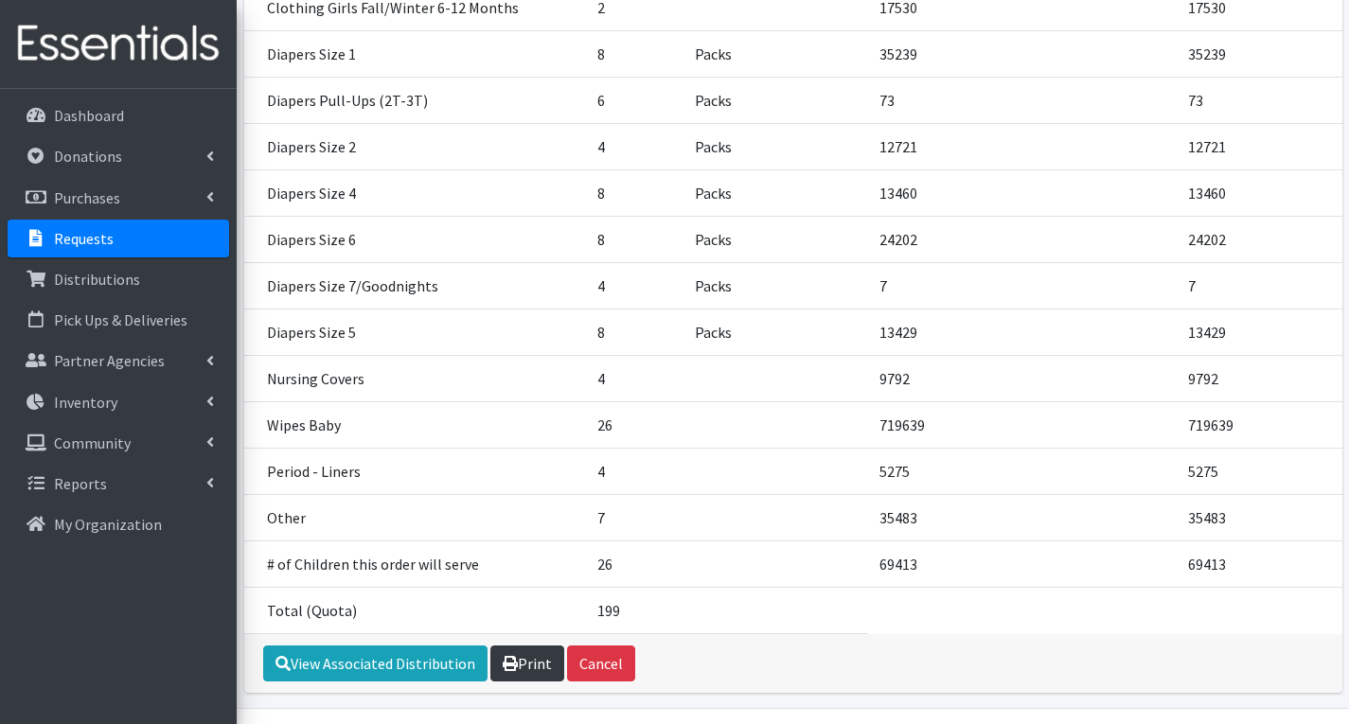
click at [519, 670] on link "Print" at bounding box center [527, 664] width 74 height 36
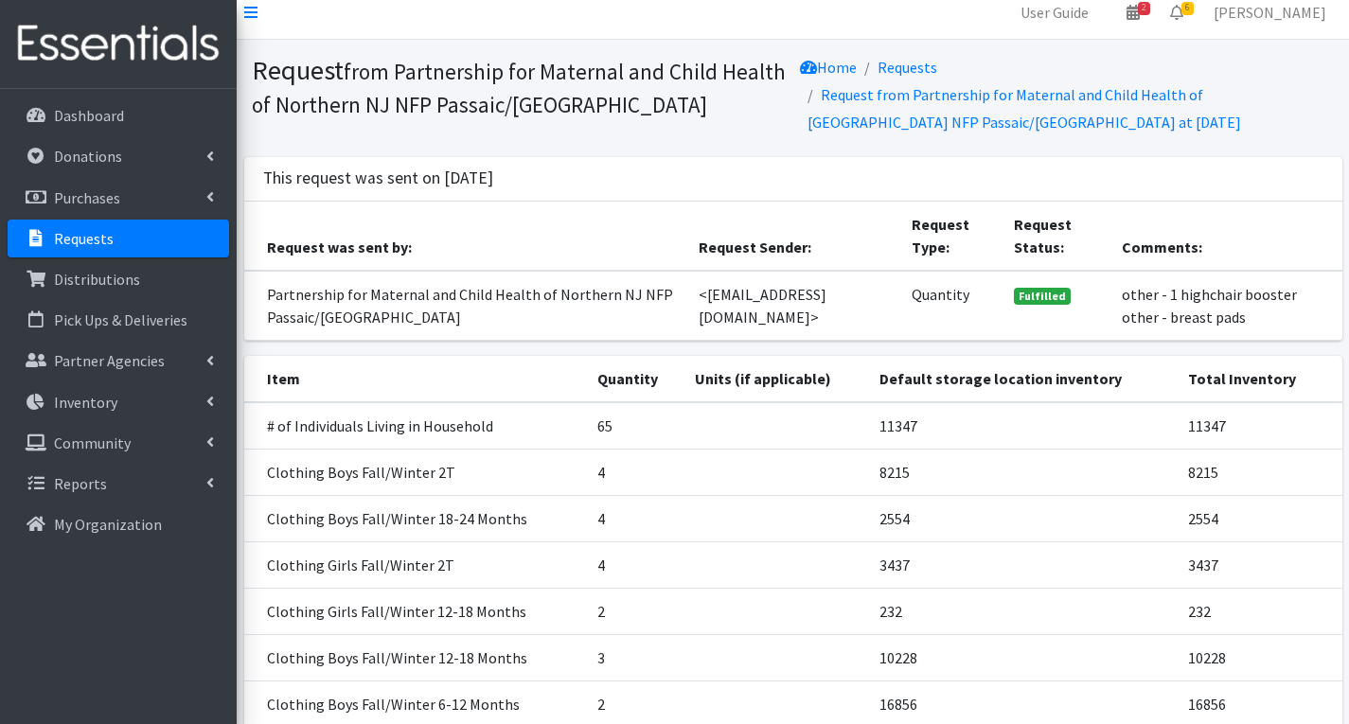
scroll to position [0, 0]
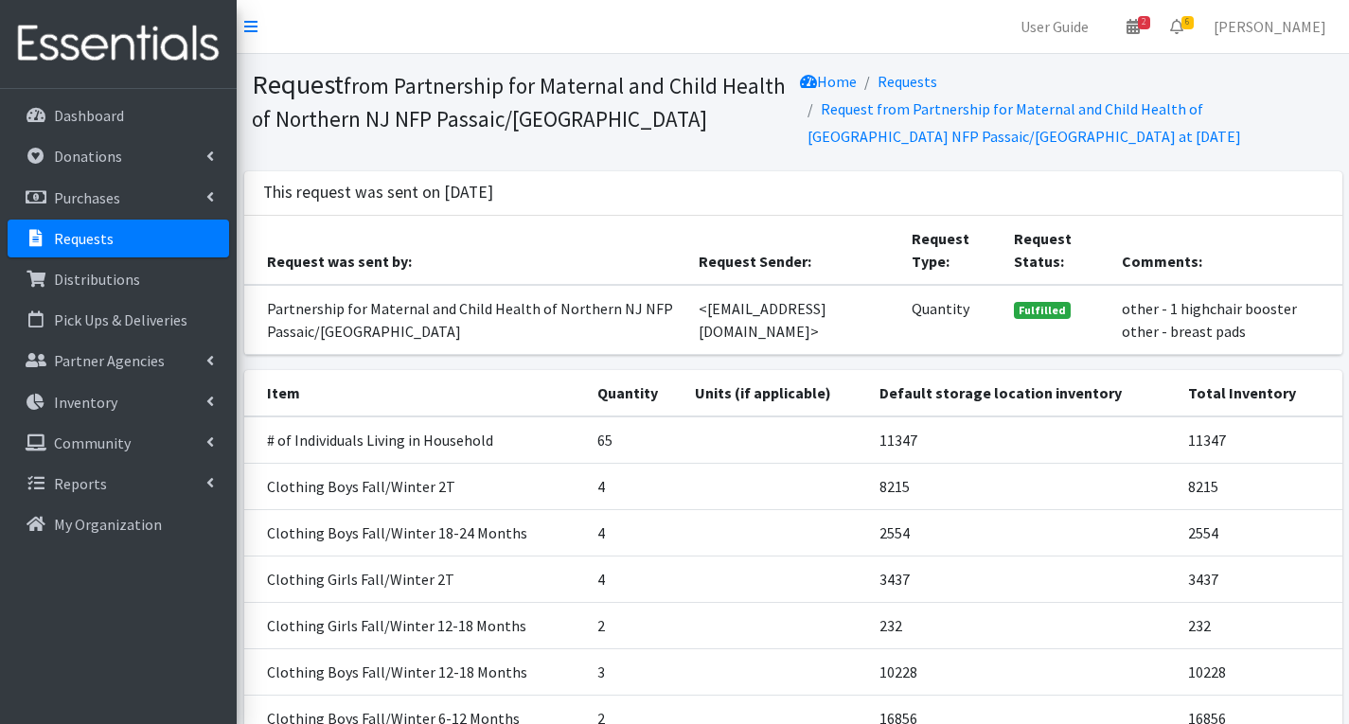
click at [143, 238] on link "Requests" at bounding box center [119, 239] width 222 height 38
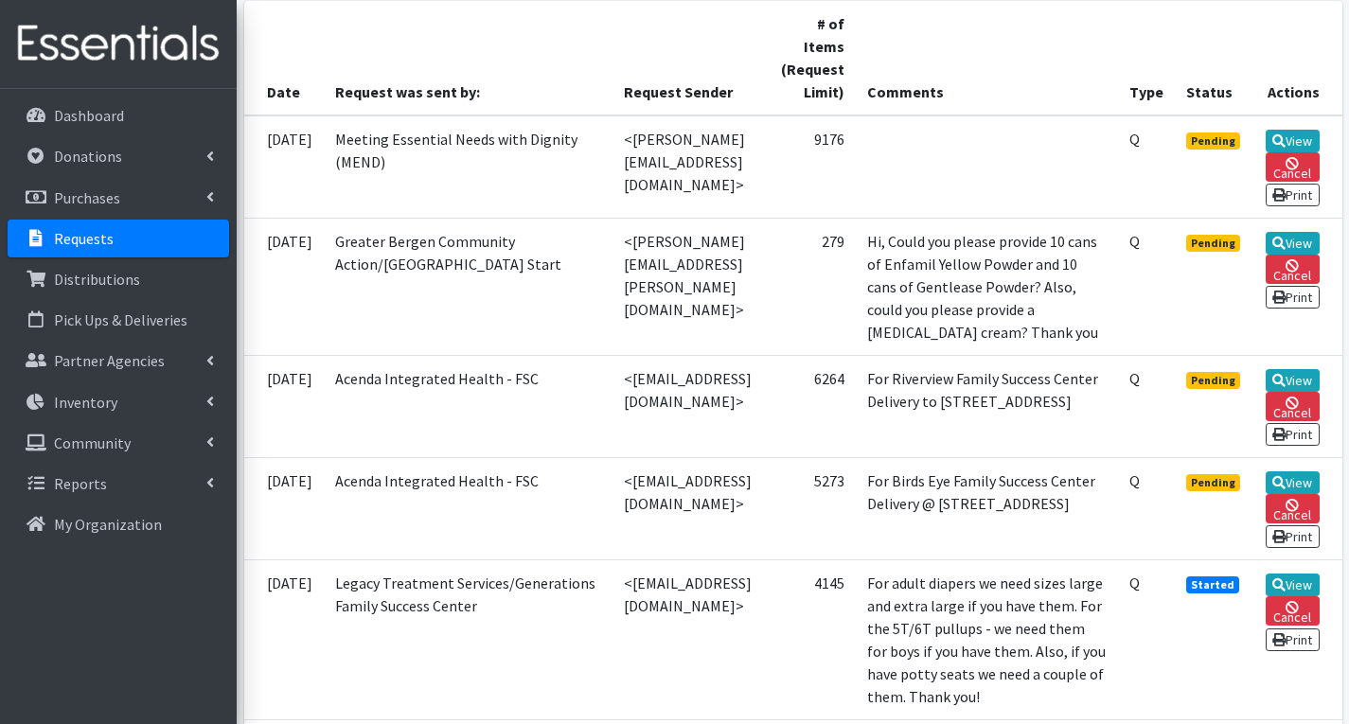
scroll to position [473, 0]
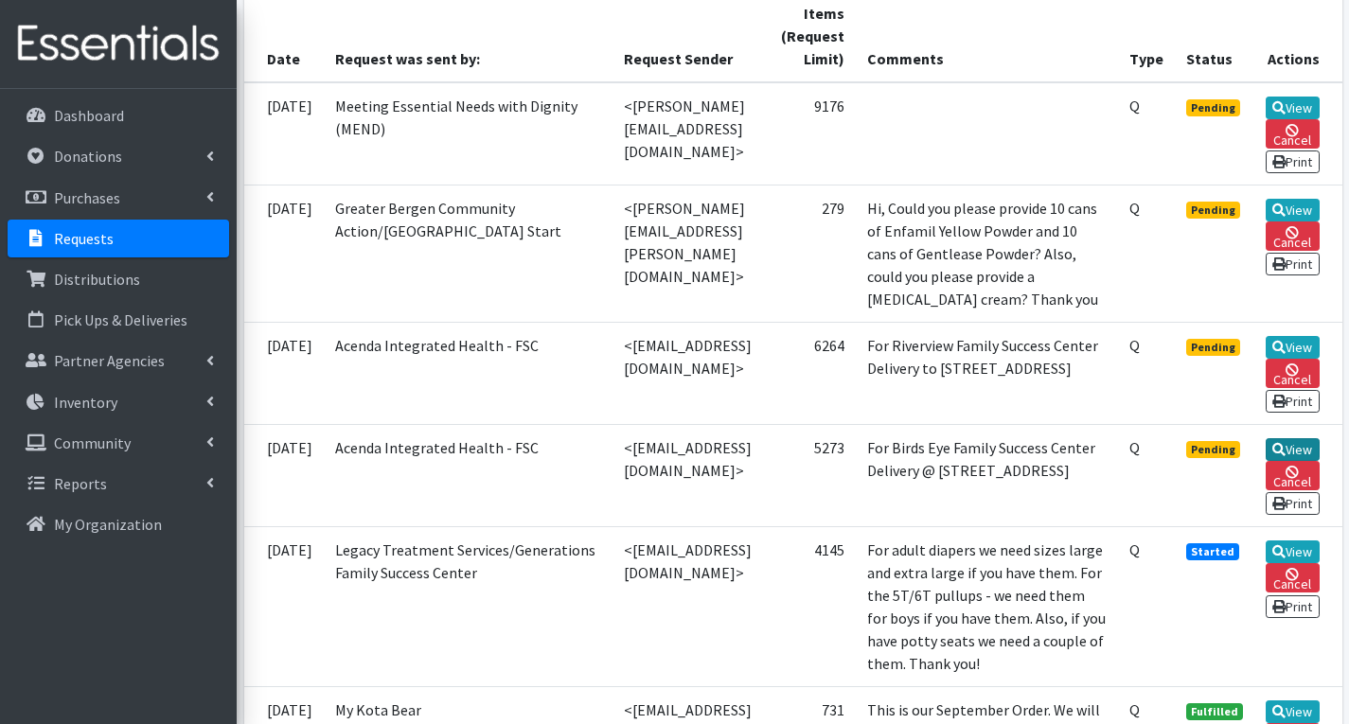
click at [1289, 461] on link "View" at bounding box center [1293, 449] width 54 height 23
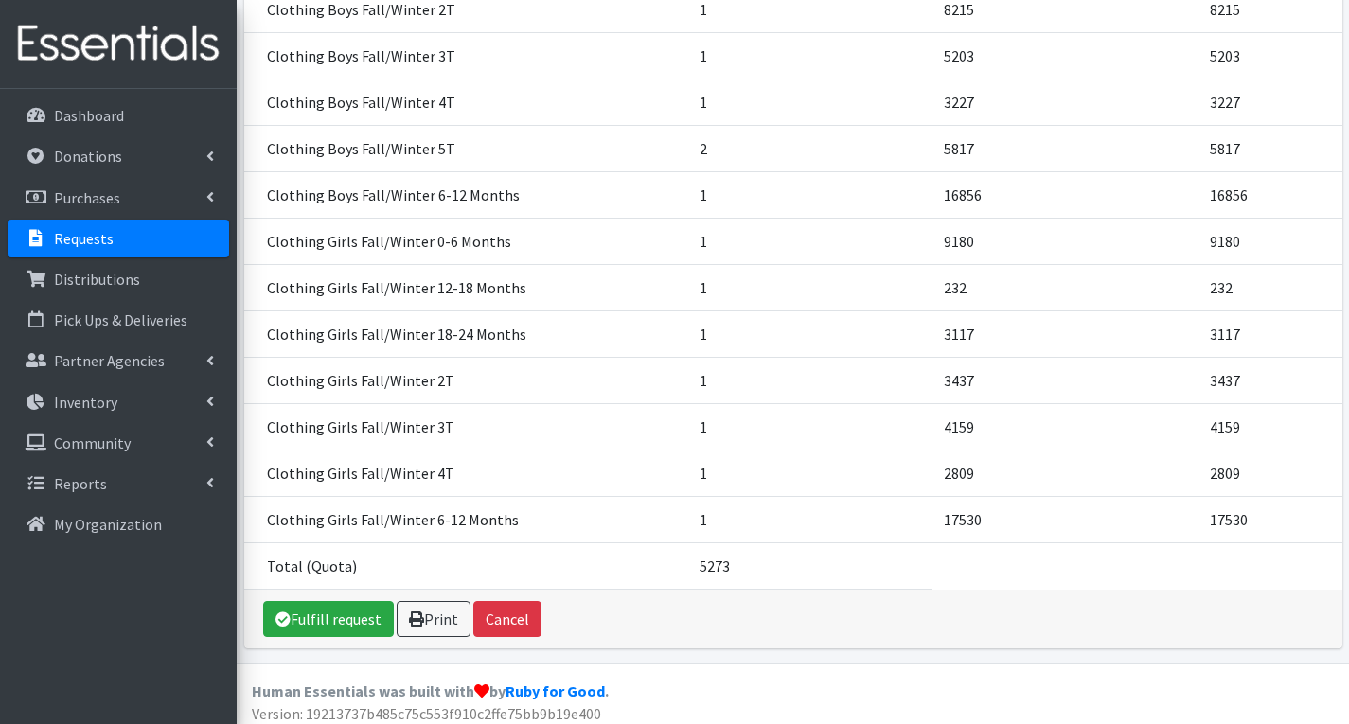
scroll to position [1620, 0]
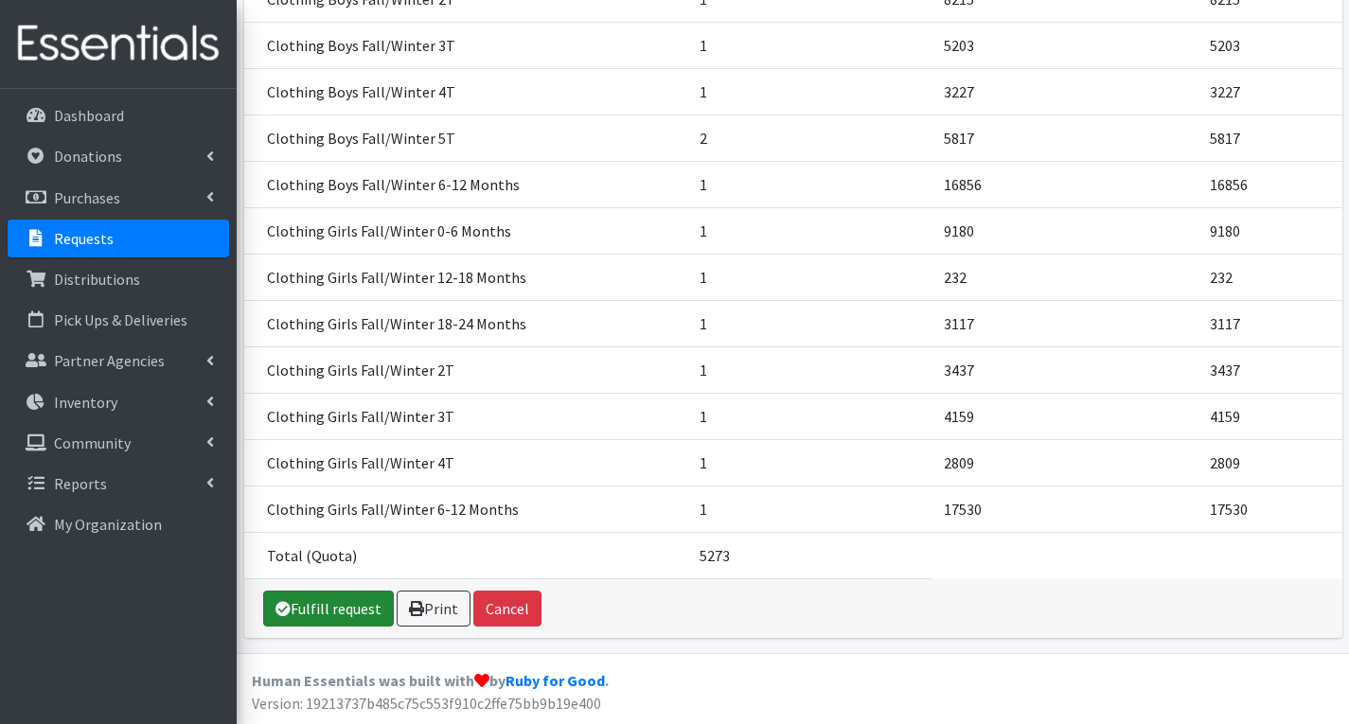
click at [347, 606] on link "Fulfill request" at bounding box center [328, 609] width 131 height 36
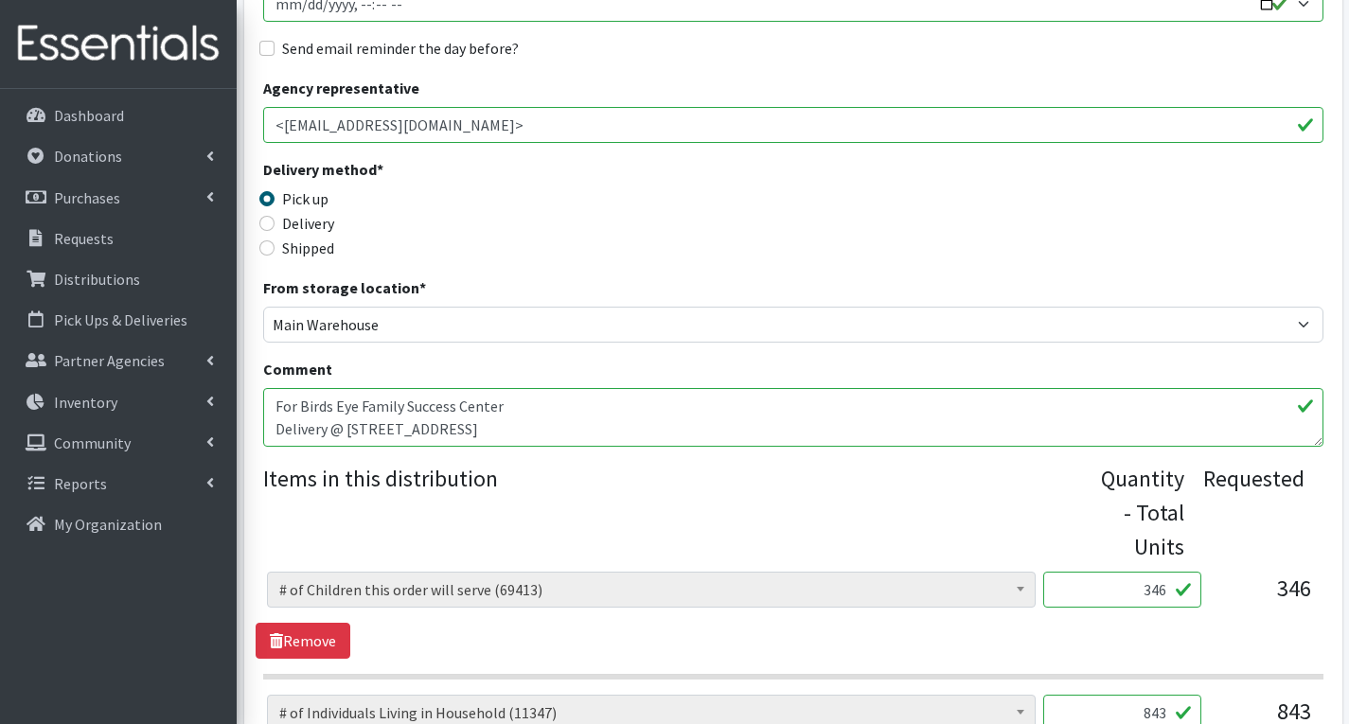
scroll to position [379, 0]
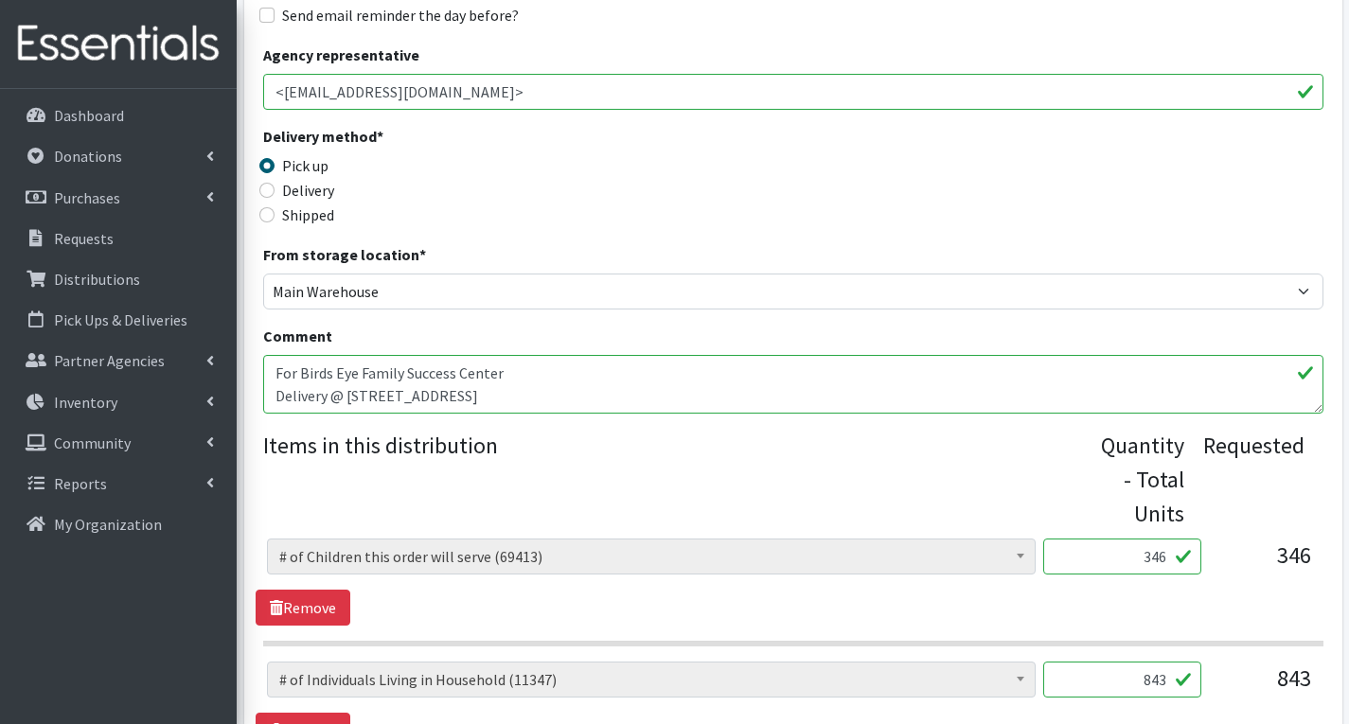
click at [630, 389] on textarea "For Birds Eye Family Success Center Delivery @ [STREET_ADDRESS]" at bounding box center [793, 384] width 1060 height 59
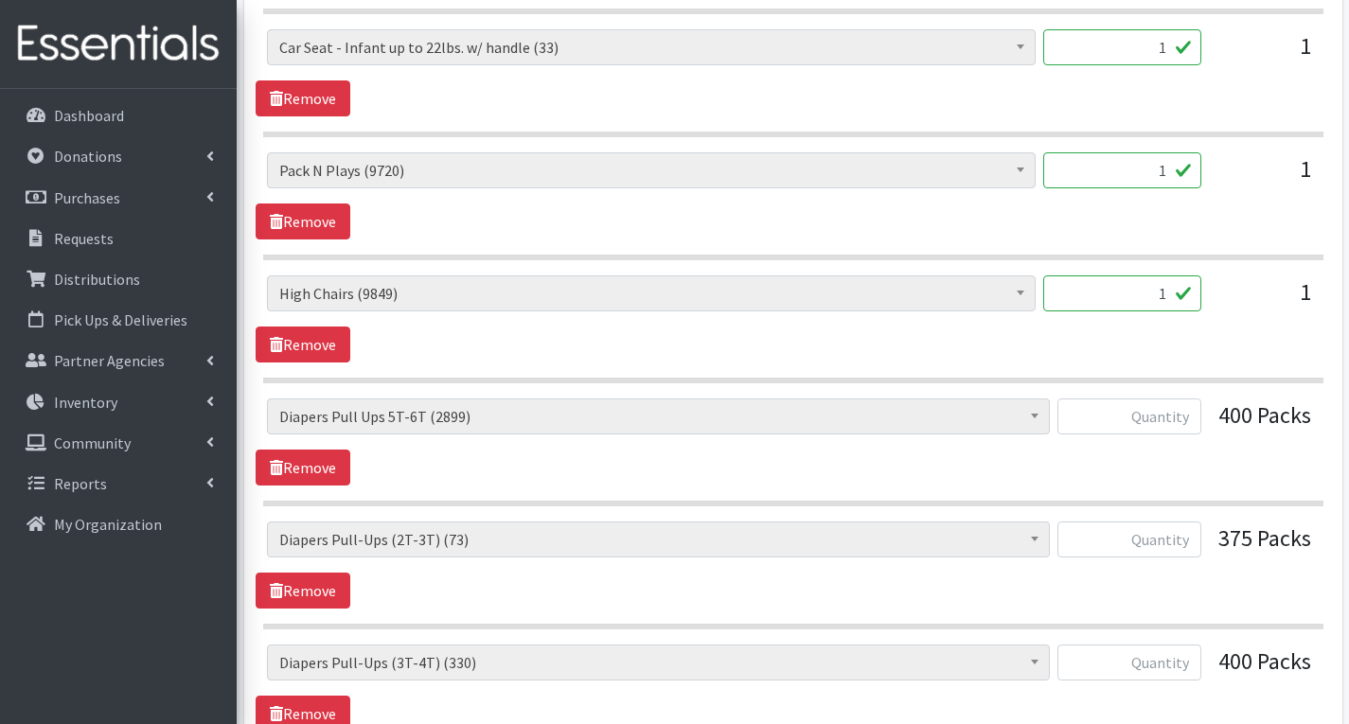
scroll to position [1136, 0]
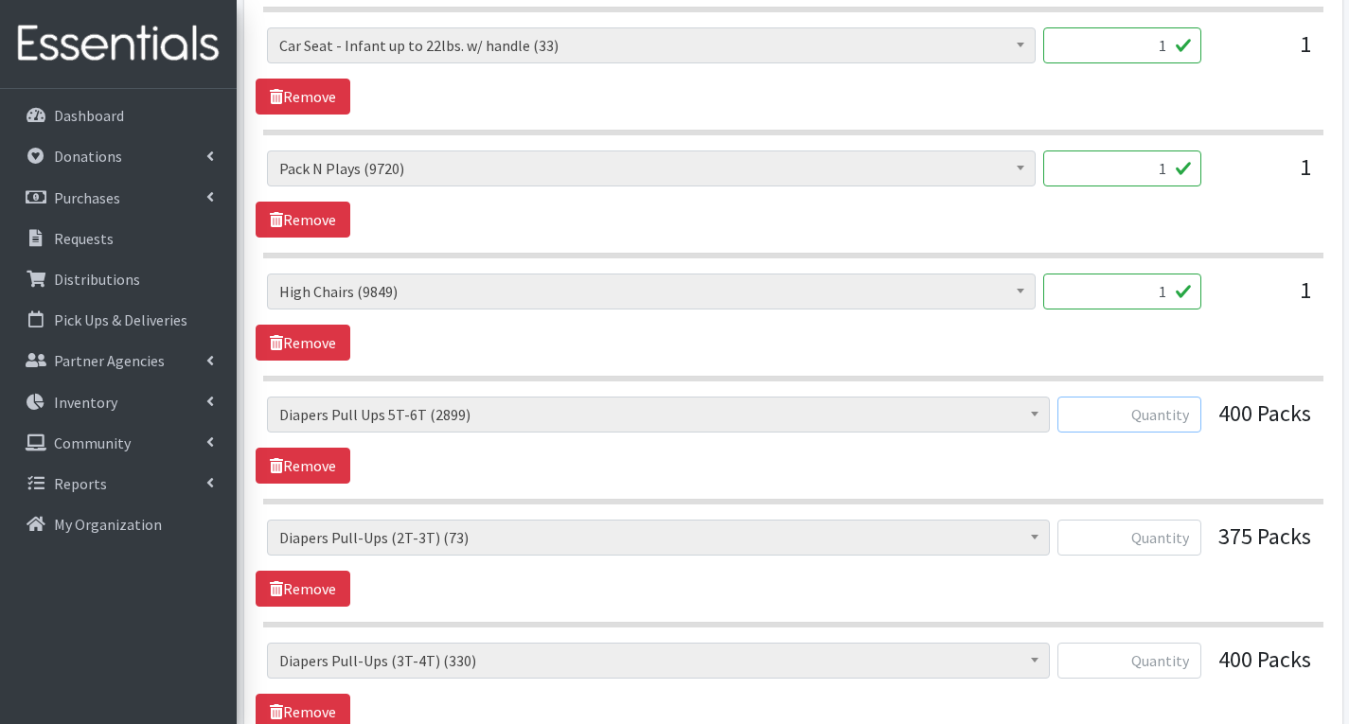
click at [1188, 418] on input "text" at bounding box center [1130, 415] width 144 height 36
type input "0"
click at [1183, 539] on input "text" at bounding box center [1130, 538] width 144 height 36
type input "0"
click at [1176, 664] on input "text" at bounding box center [1130, 661] width 144 height 36
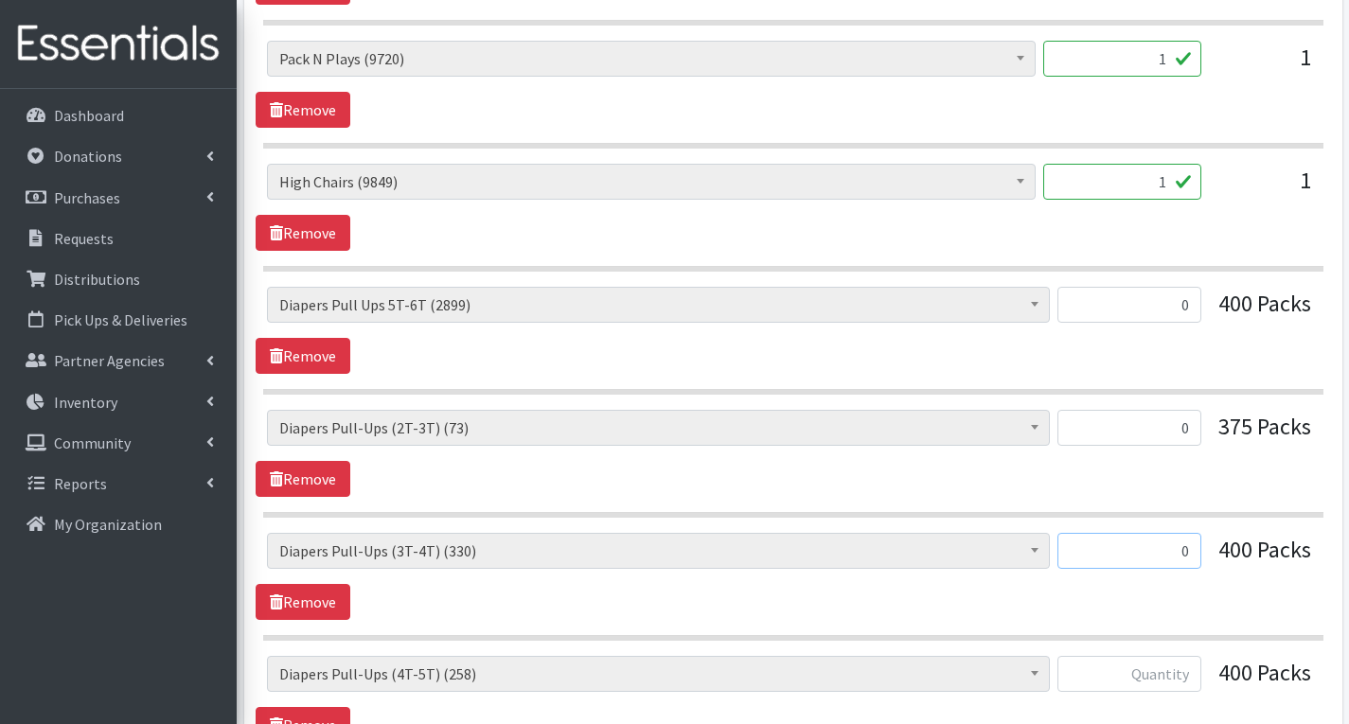
scroll to position [1515, 0]
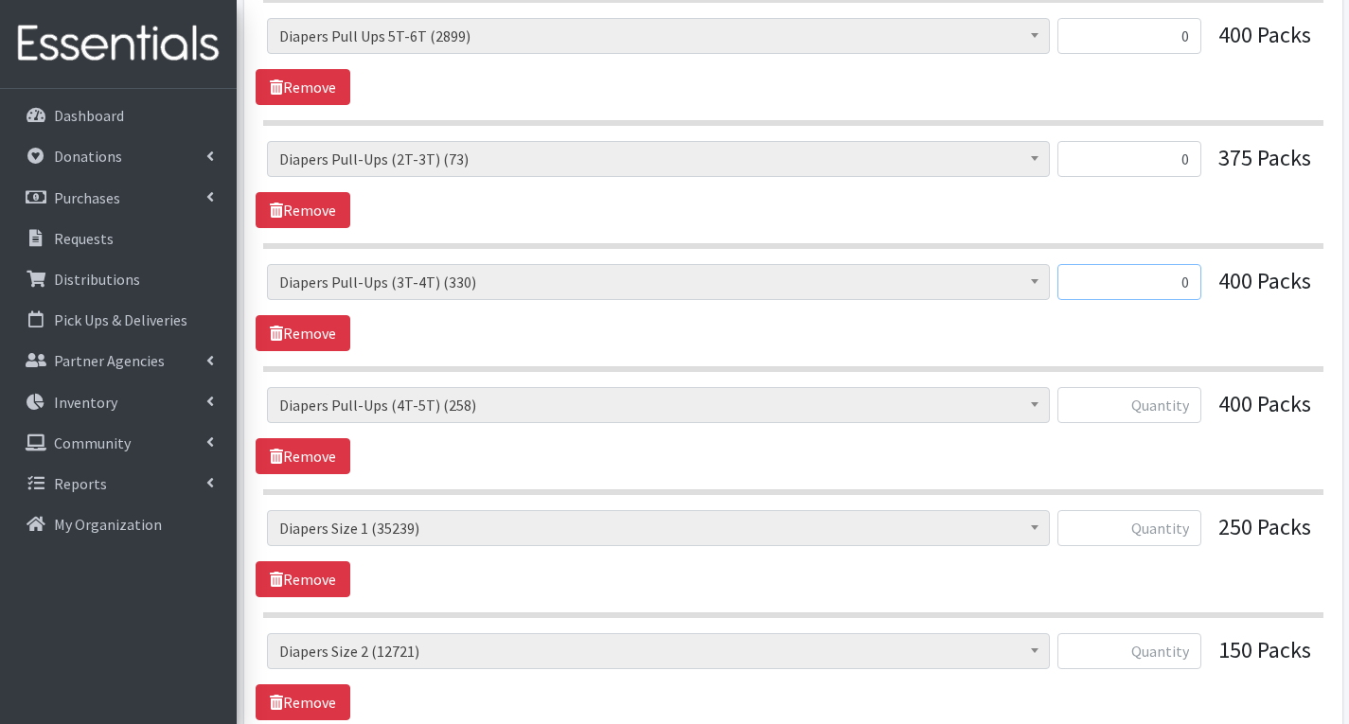
type input "0"
click at [1178, 399] on input "text" at bounding box center [1130, 405] width 144 height 36
type input "0"
click at [1182, 531] on input "text" at bounding box center [1130, 528] width 144 height 36
click at [1194, 530] on input "text" at bounding box center [1130, 528] width 144 height 36
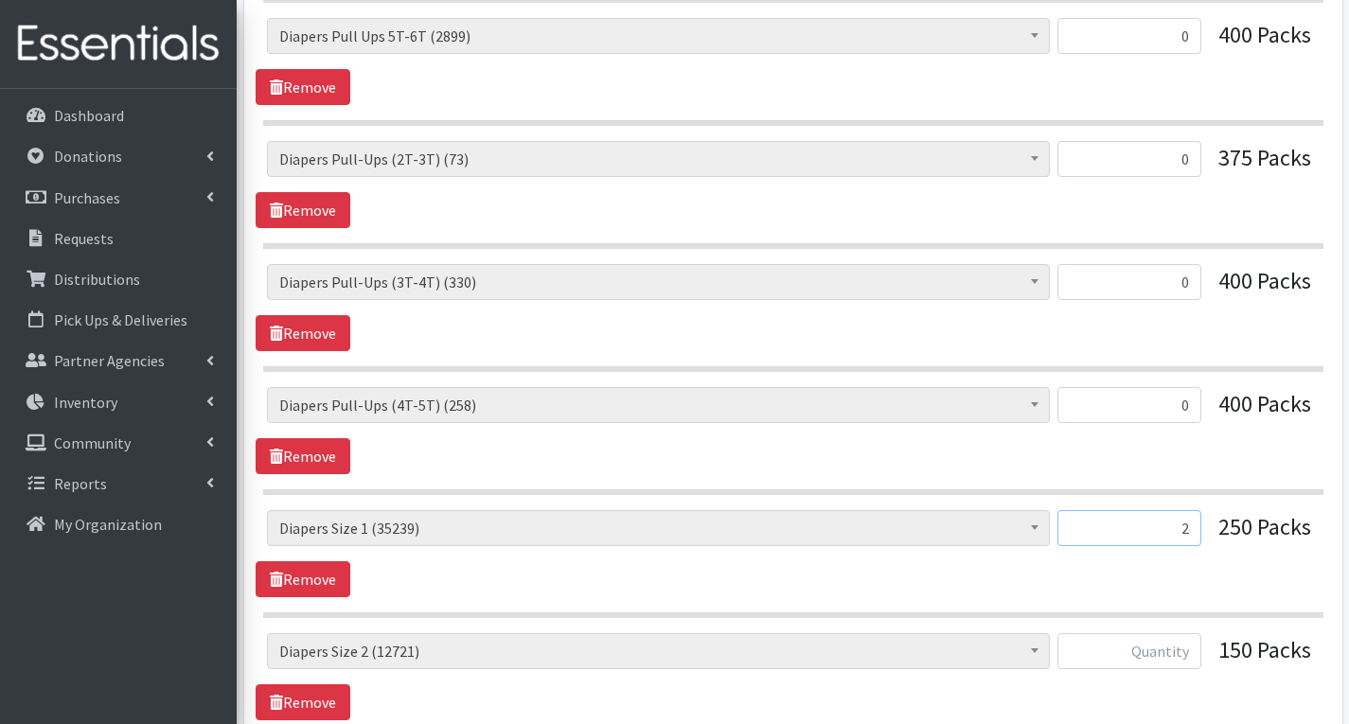
type input "2000"
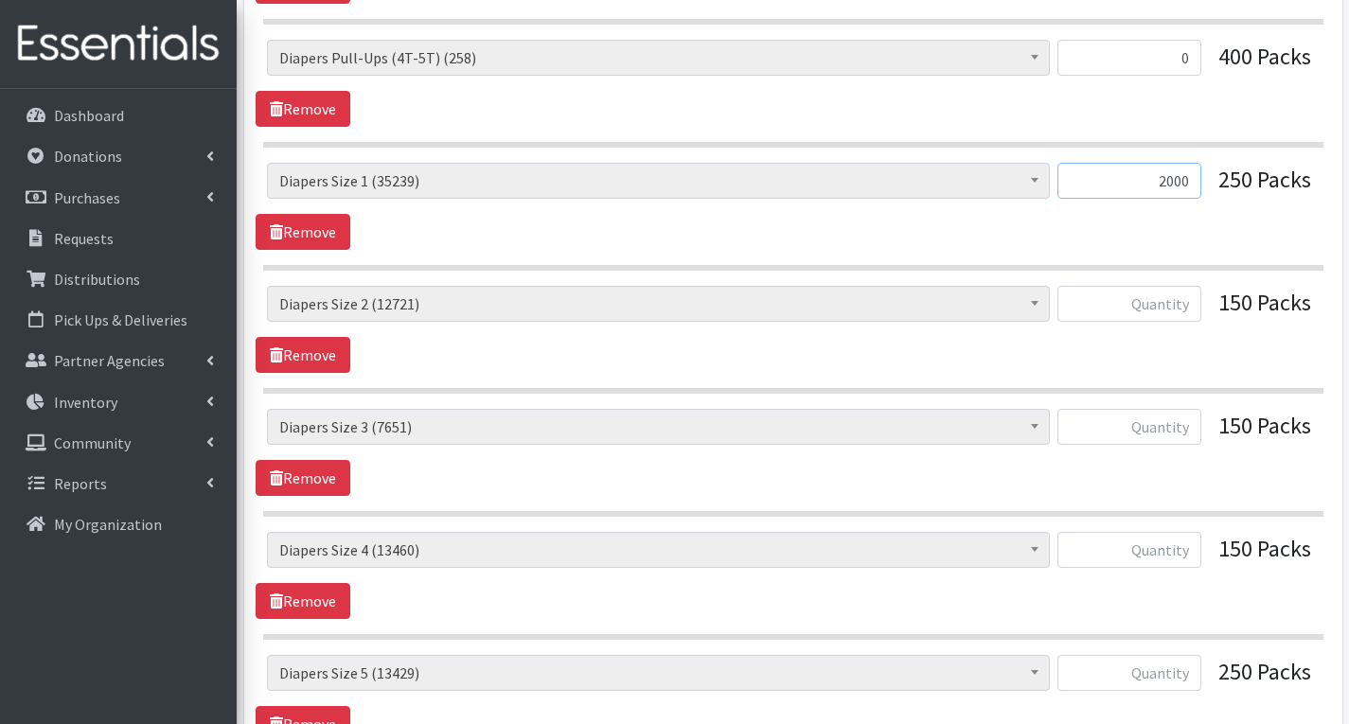
scroll to position [1894, 0]
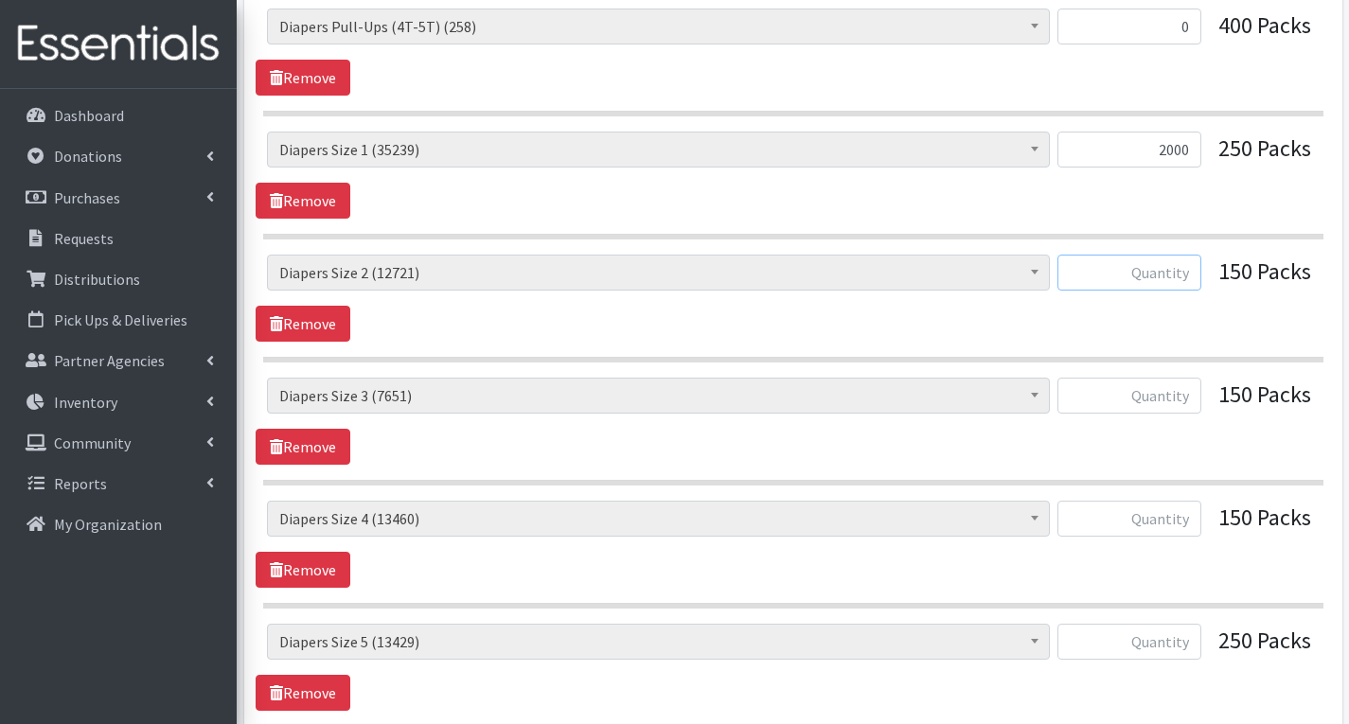
click at [1194, 279] on input "text" at bounding box center [1130, 273] width 144 height 36
type input "1500"
click at [1184, 403] on input "text" at bounding box center [1130, 396] width 144 height 36
type input "1500"
click at [1192, 513] on input "text" at bounding box center [1130, 519] width 144 height 36
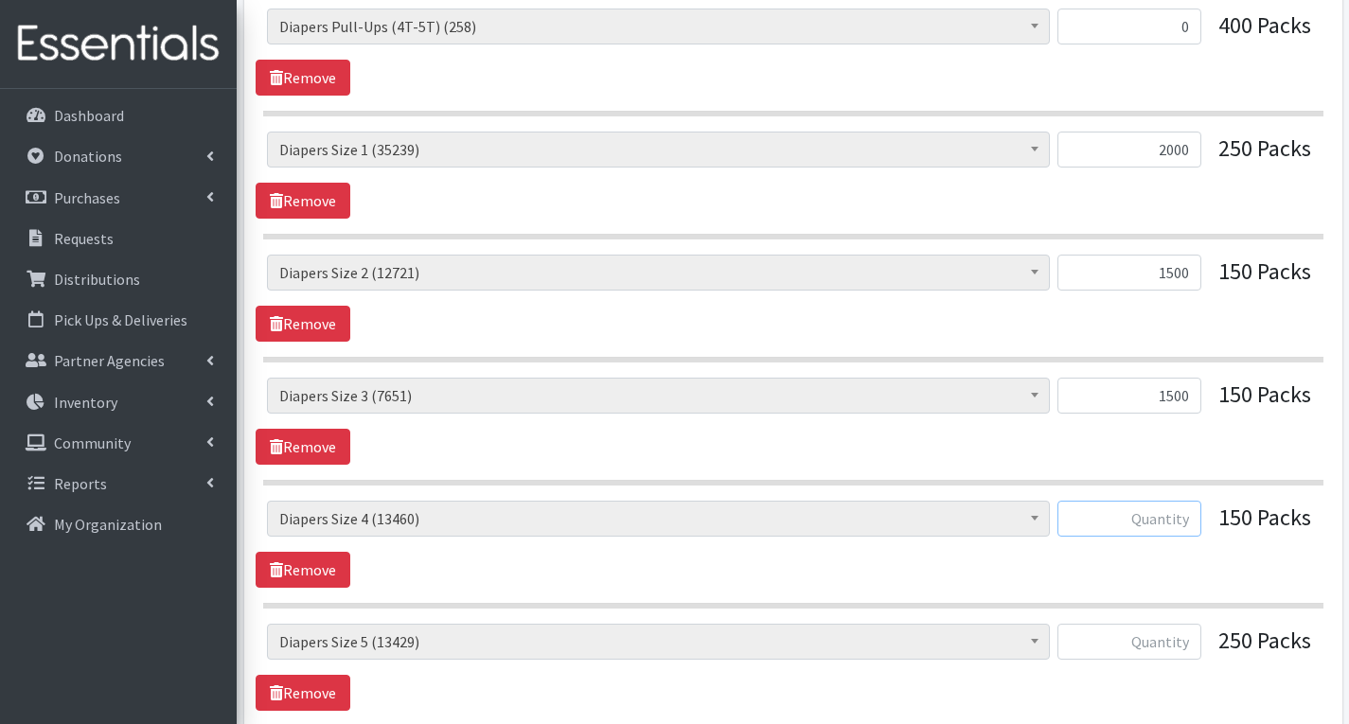
click at [1194, 522] on input "text" at bounding box center [1130, 519] width 144 height 36
type input "2000"
click at [1183, 635] on input "text" at bounding box center [1130, 642] width 144 height 36
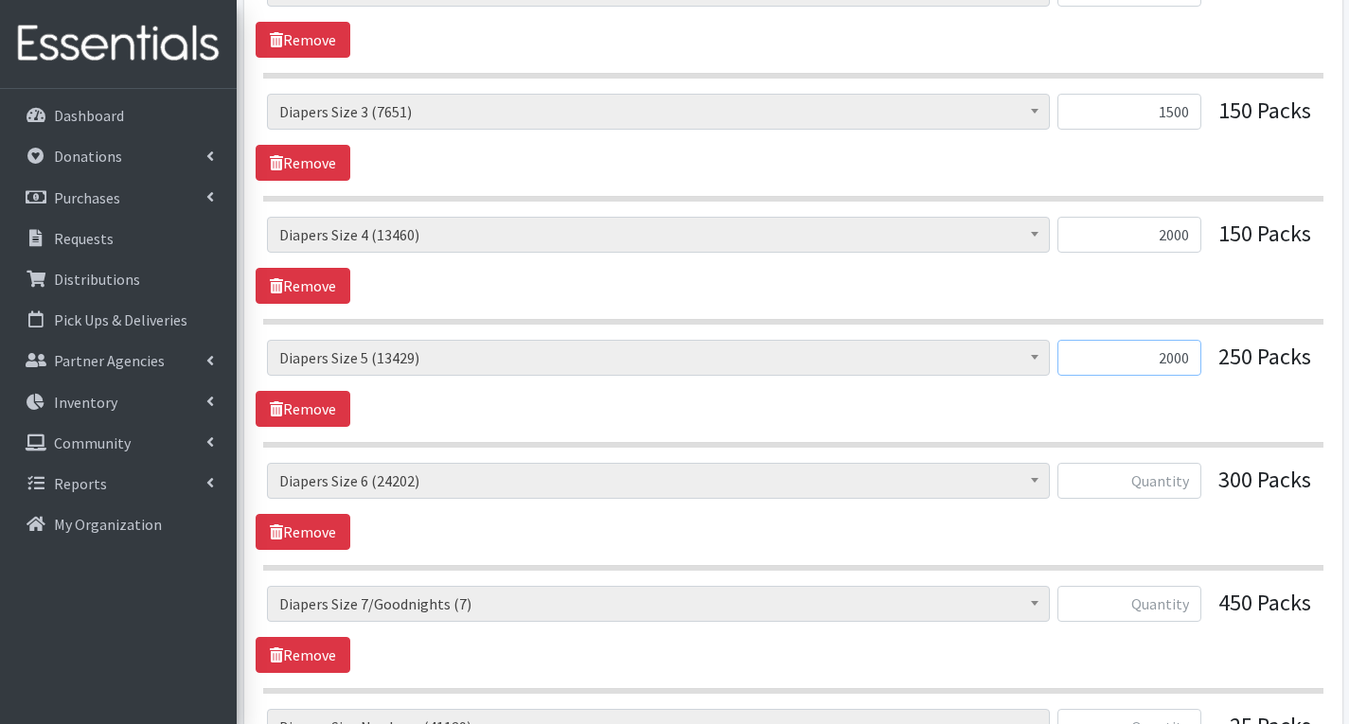
type input "2000"
click at [1191, 485] on input "text" at bounding box center [1130, 481] width 144 height 36
type input "2000"
click at [1193, 607] on input "text" at bounding box center [1130, 604] width 144 height 36
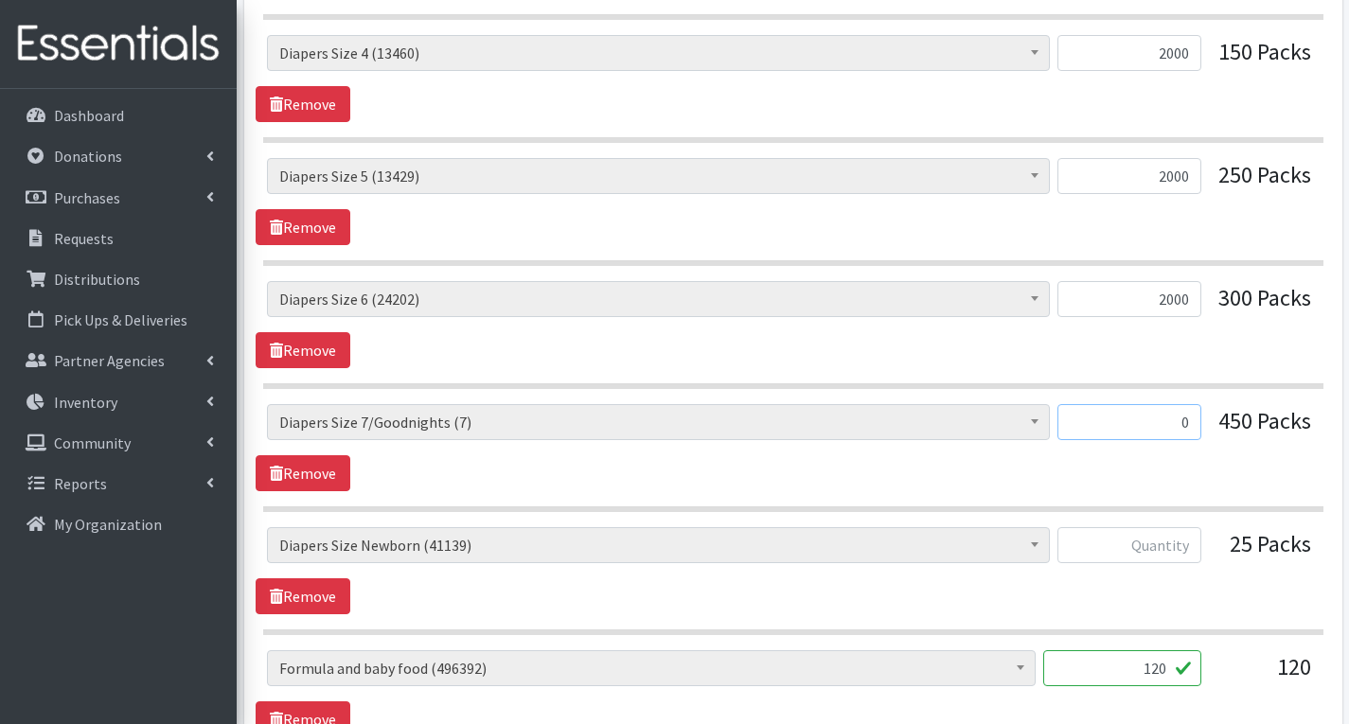
scroll to position [2367, 0]
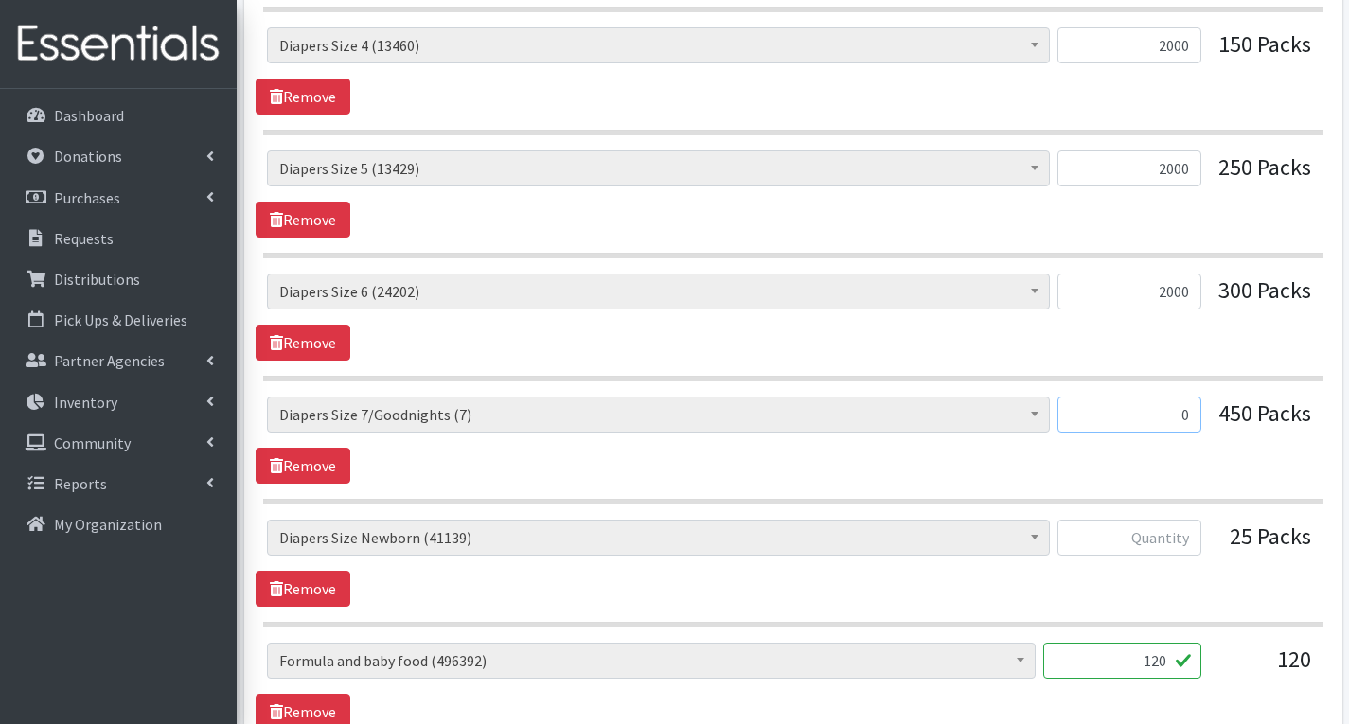
type input "0"
click at [1187, 536] on input "text" at bounding box center [1130, 538] width 144 height 36
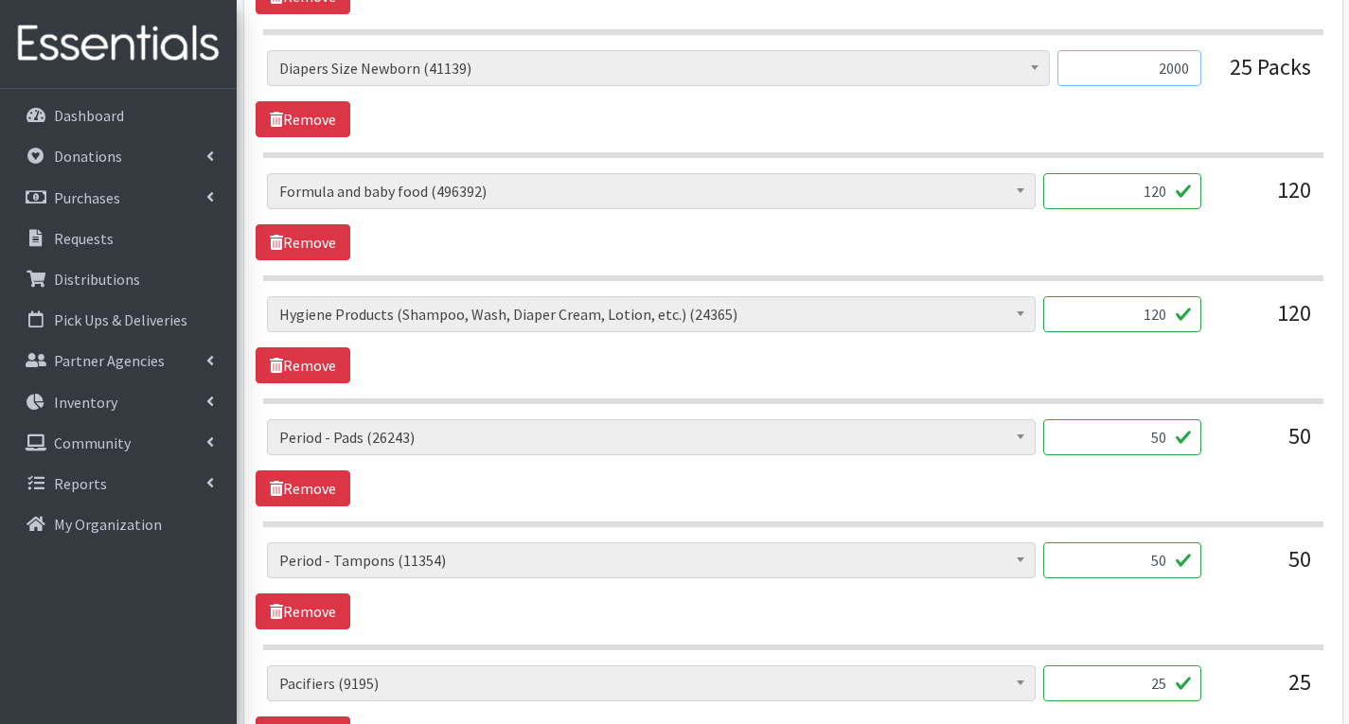
scroll to position [2840, 0]
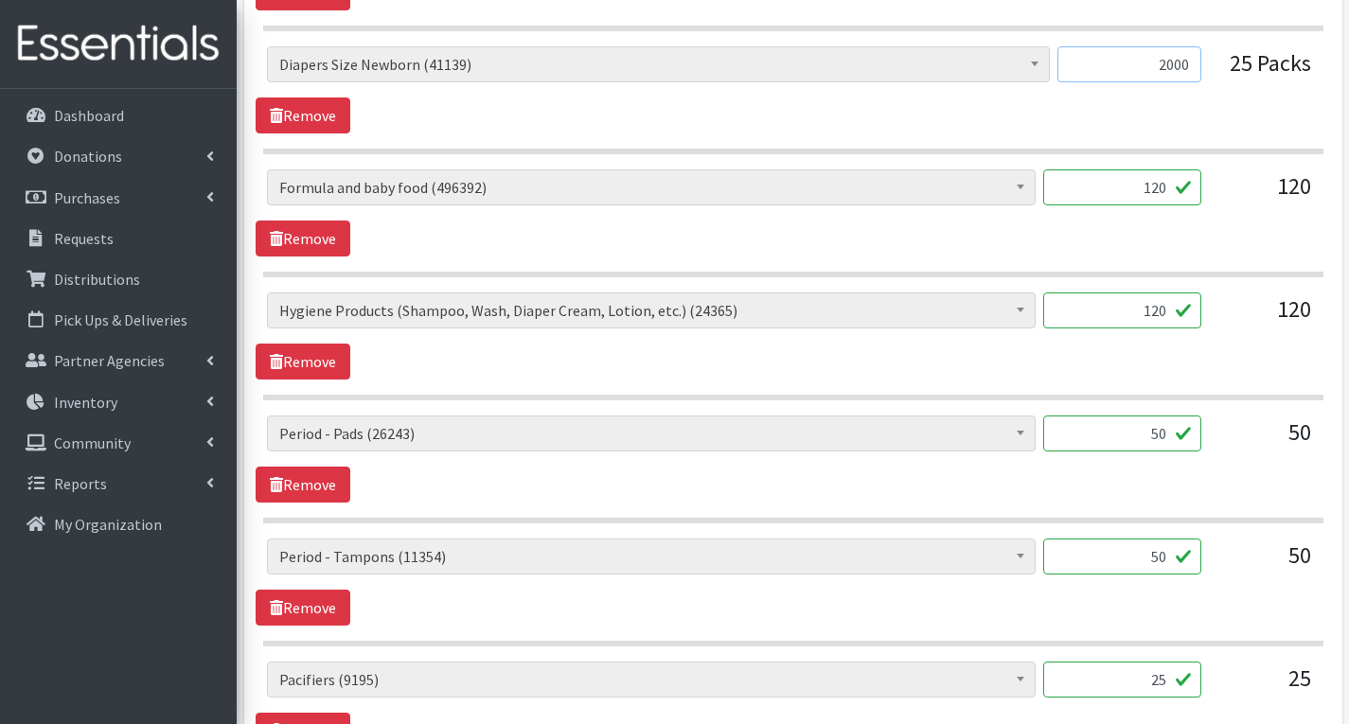
type input "2000"
click at [1161, 436] on input "50" at bounding box center [1122, 434] width 158 height 36
type input "0"
click at [1178, 560] on input "50" at bounding box center [1122, 557] width 158 height 36
type input "5"
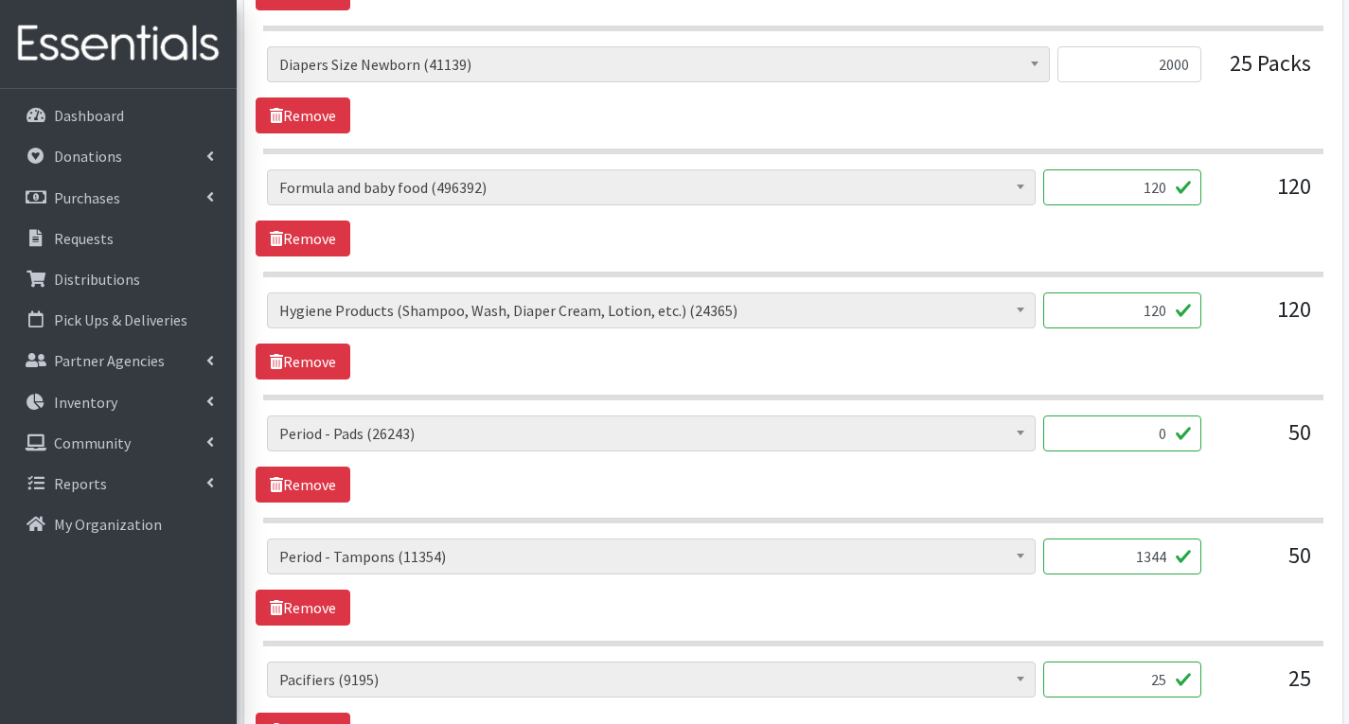
type input "1344"
click at [1184, 604] on div "# of Children this order will serve (69413) # of Individuals Living in Househol…" at bounding box center [793, 582] width 1075 height 87
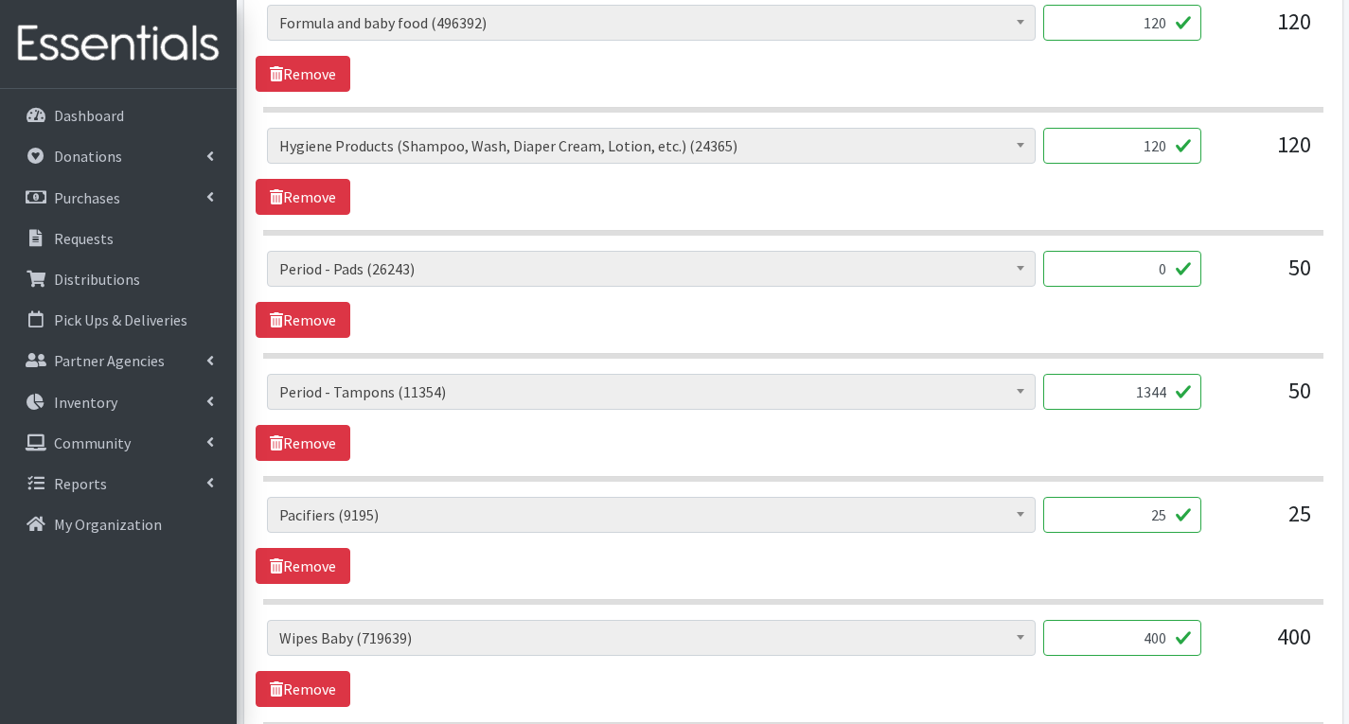
scroll to position [3030, 0]
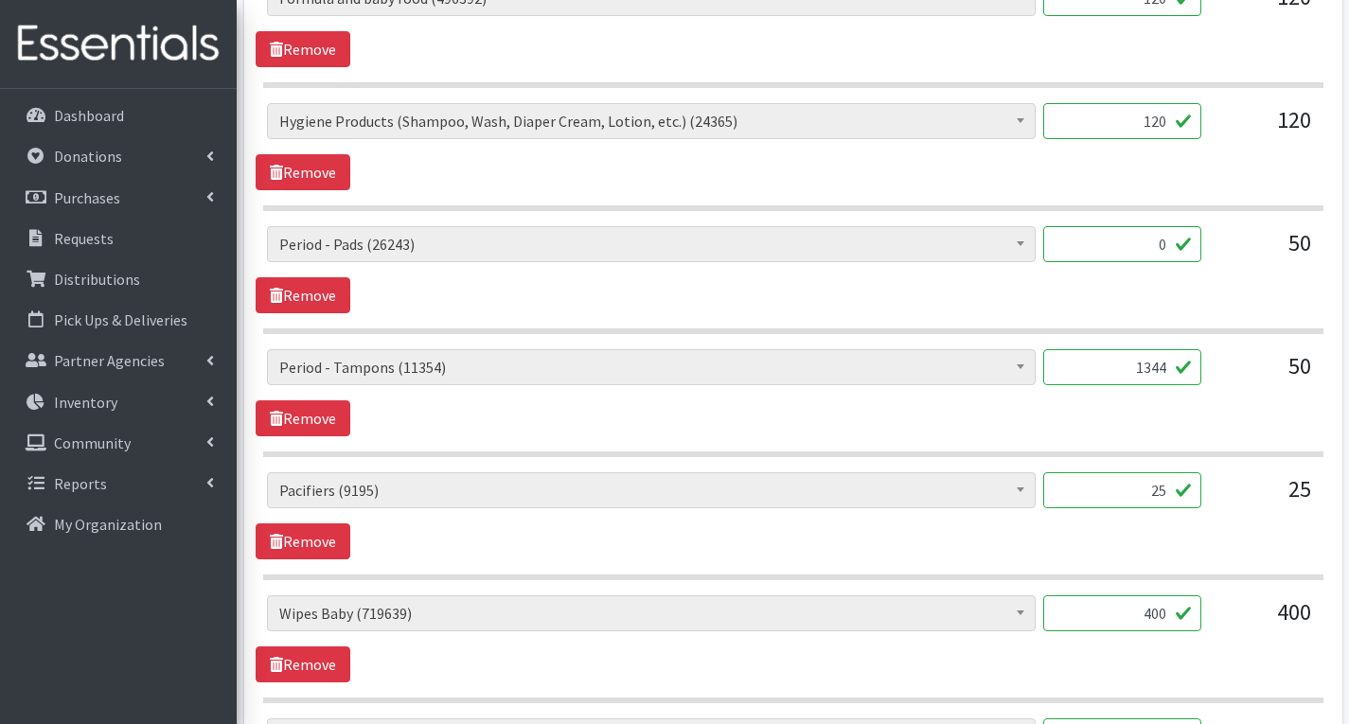
click at [1157, 616] on input "400" at bounding box center [1122, 614] width 158 height 36
type input "0"
click at [1173, 493] on input "25" at bounding box center [1122, 490] width 158 height 36
type input "2"
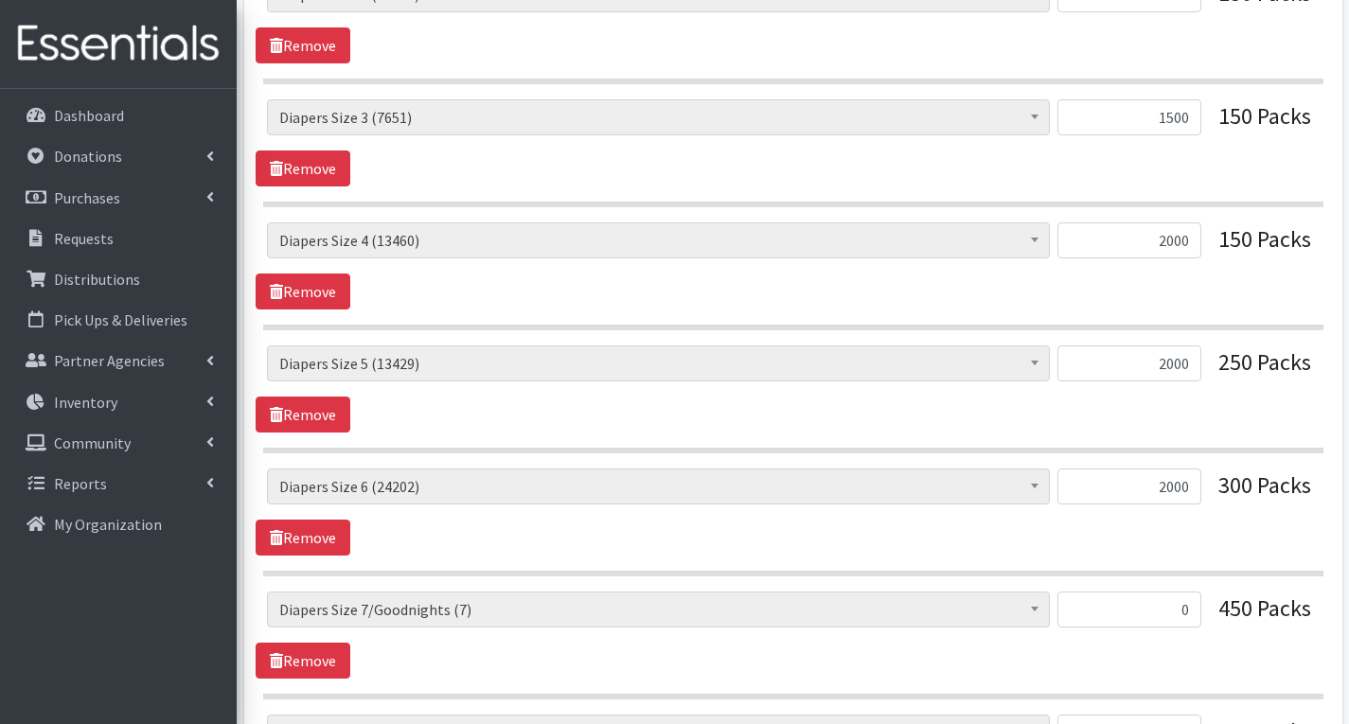
scroll to position [2178, 0]
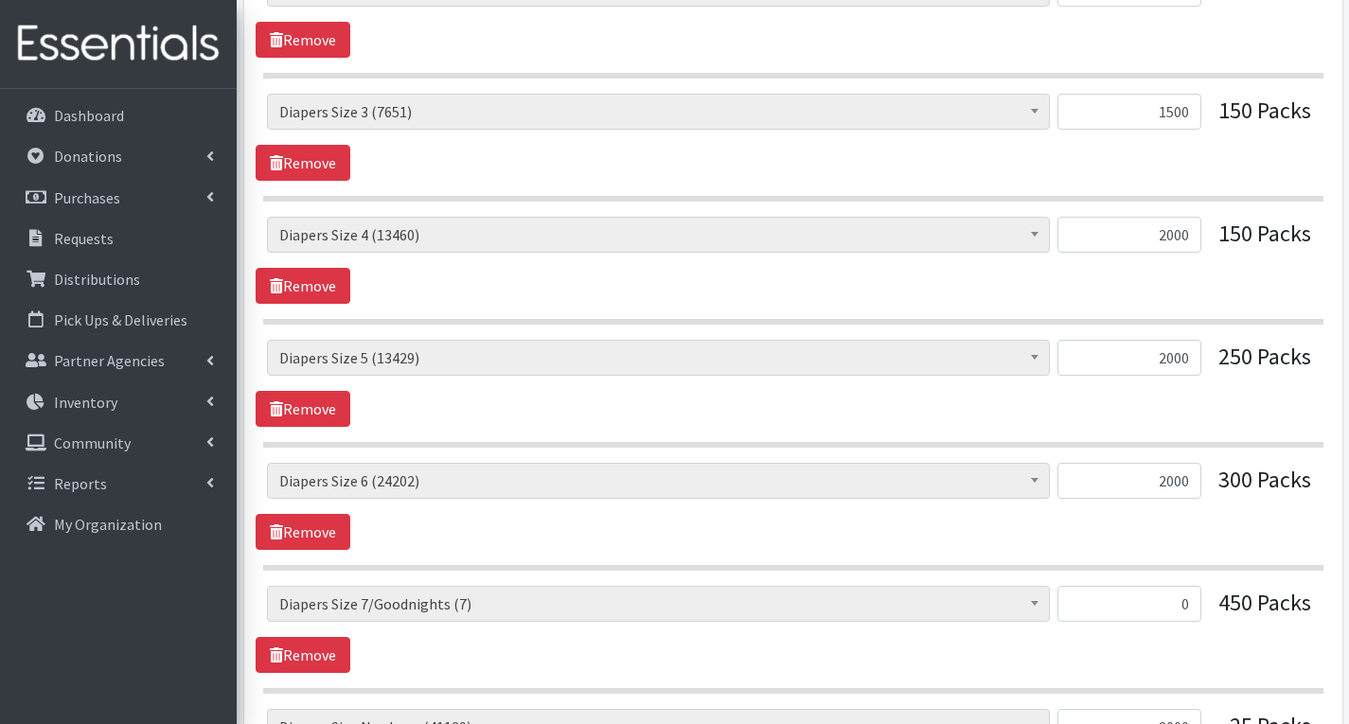
type input "0"
click at [1192, 485] on input "2000" at bounding box center [1130, 481] width 144 height 36
type input "2"
click at [1157, 479] on input "11844" at bounding box center [1130, 481] width 144 height 36
type input "1844"
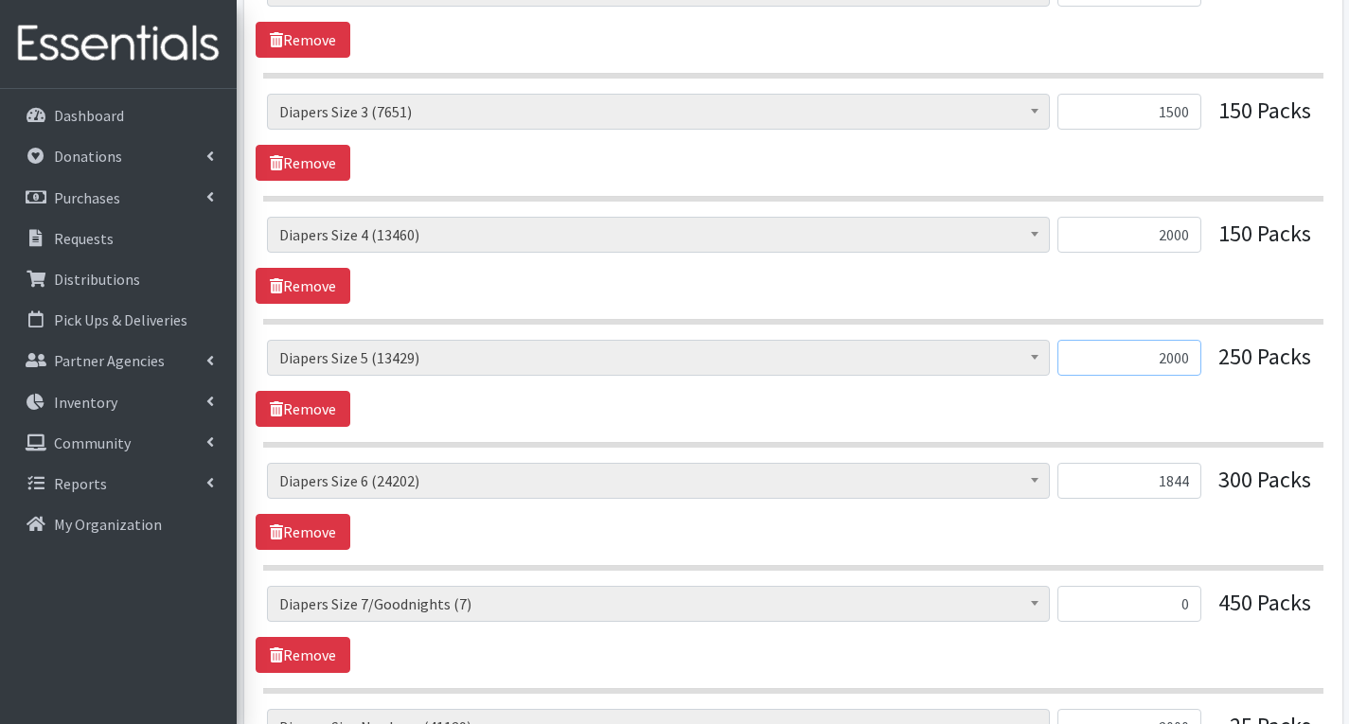
click at [1194, 357] on input "2000" at bounding box center [1130, 358] width 144 height 36
type input "2"
type input "1500"
click at [1196, 240] on input "2000" at bounding box center [1130, 235] width 144 height 36
type input "2"
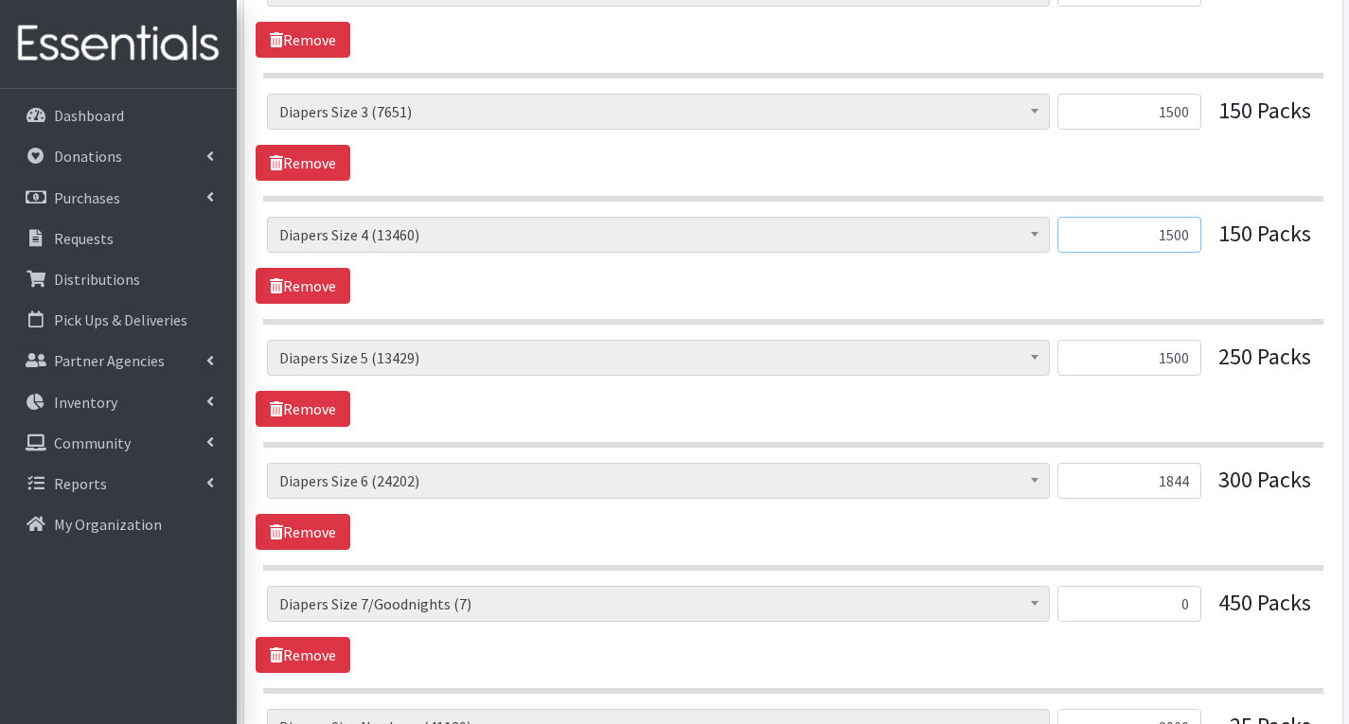
type input "1500"
click at [1208, 293] on div "# of Children this order will serve (69413) # of Individuals Living in Househol…" at bounding box center [793, 260] width 1075 height 87
click at [1188, 359] on input "1500" at bounding box center [1130, 358] width 144 height 36
type input "1724"
click at [1200, 407] on div "# of Children this order will serve (69413) # of Individuals Living in Househol…" at bounding box center [793, 383] width 1075 height 87
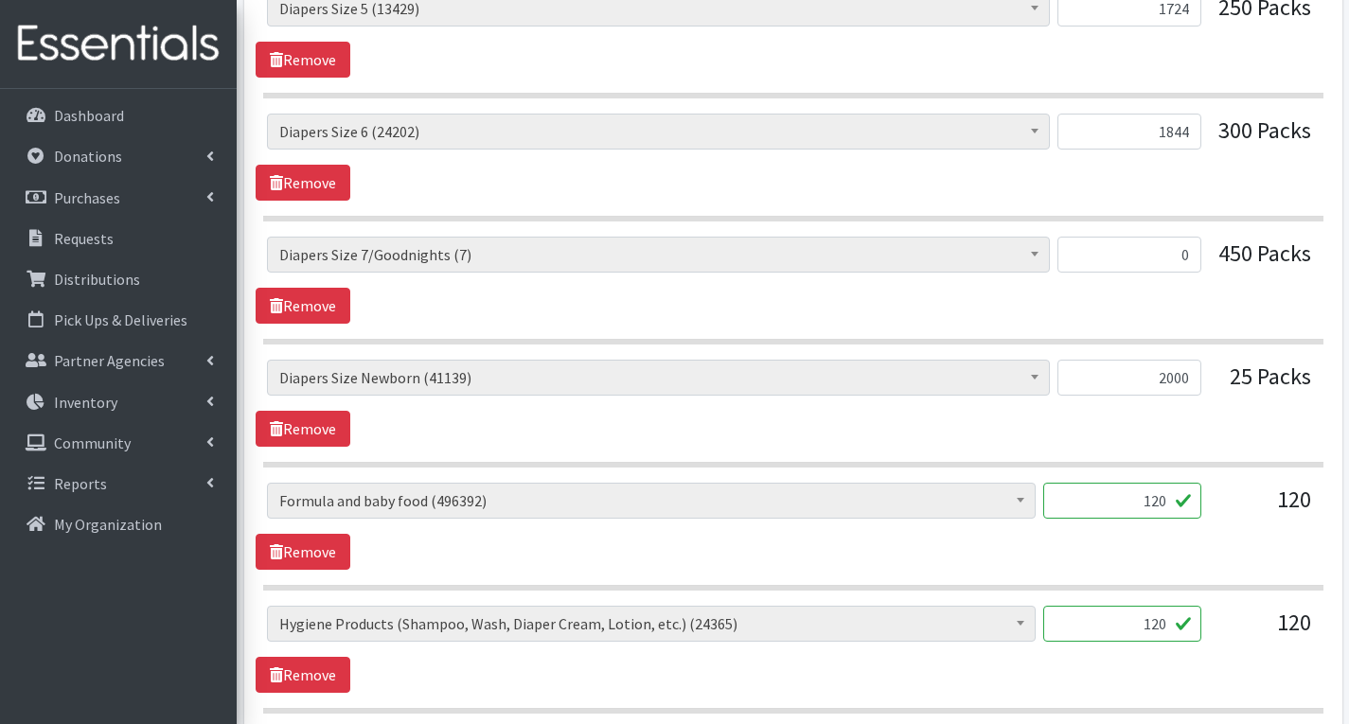
scroll to position [2556, 0]
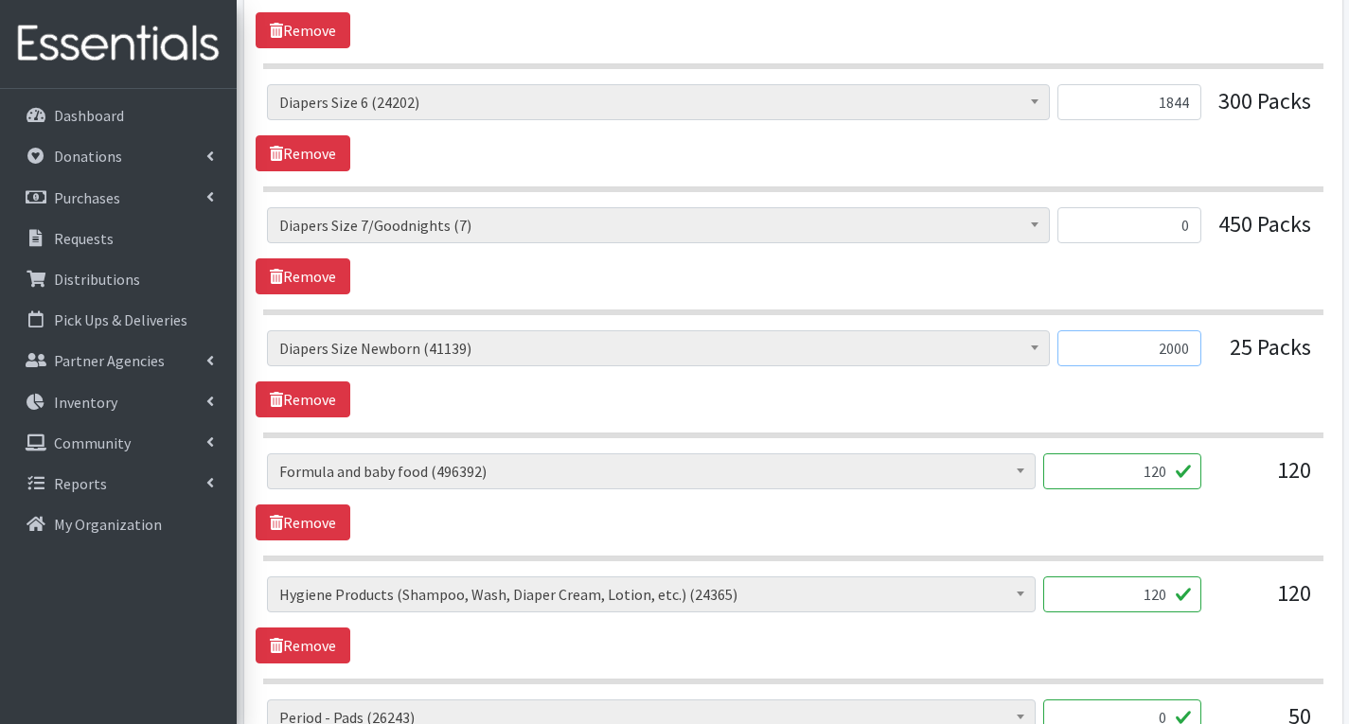
click at [1192, 352] on input "2000" at bounding box center [1130, 348] width 144 height 36
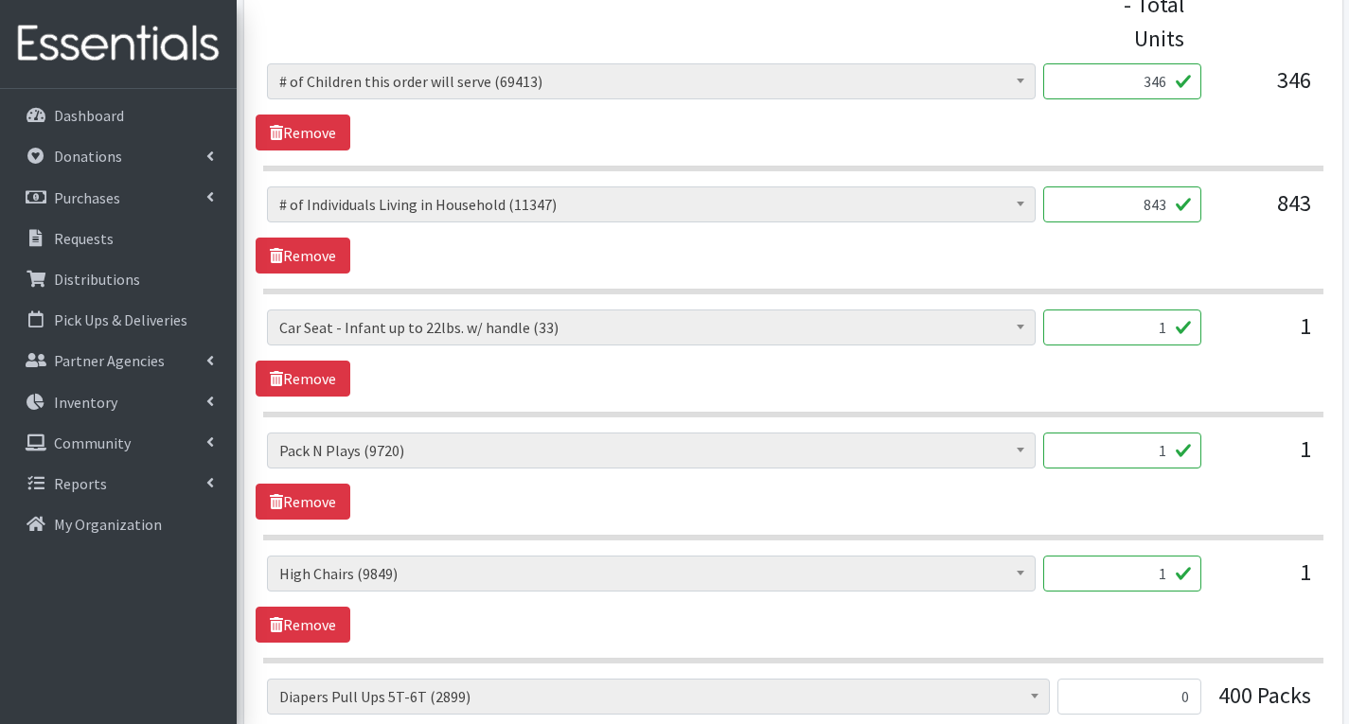
scroll to position [852, 0]
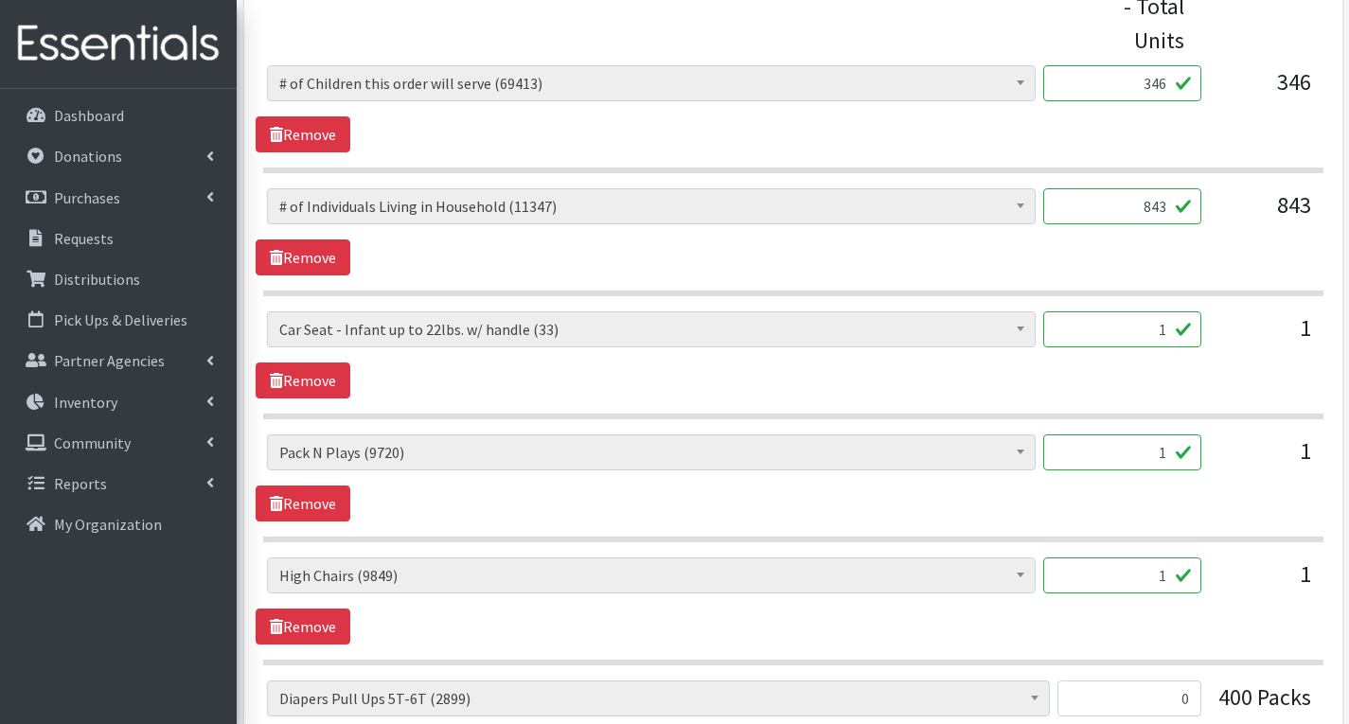
click at [1165, 459] on input "1" at bounding box center [1122, 453] width 158 height 36
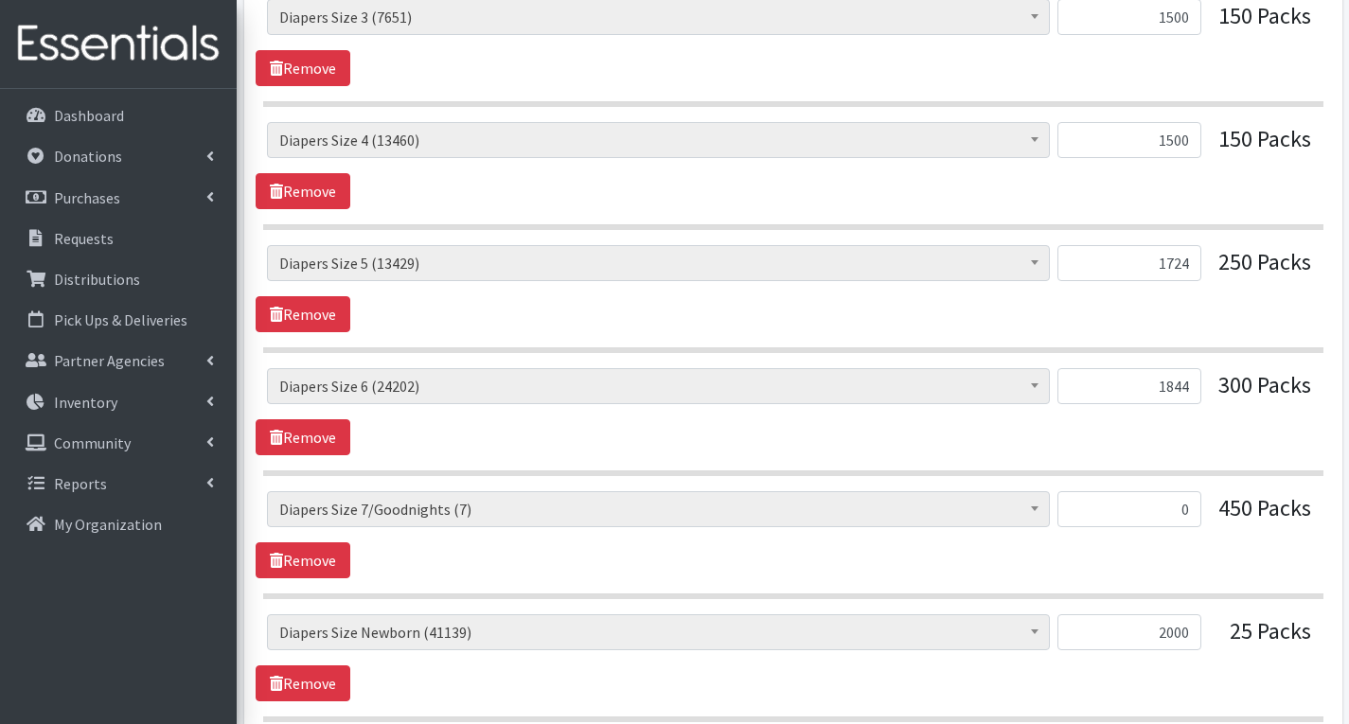
scroll to position [2178, 0]
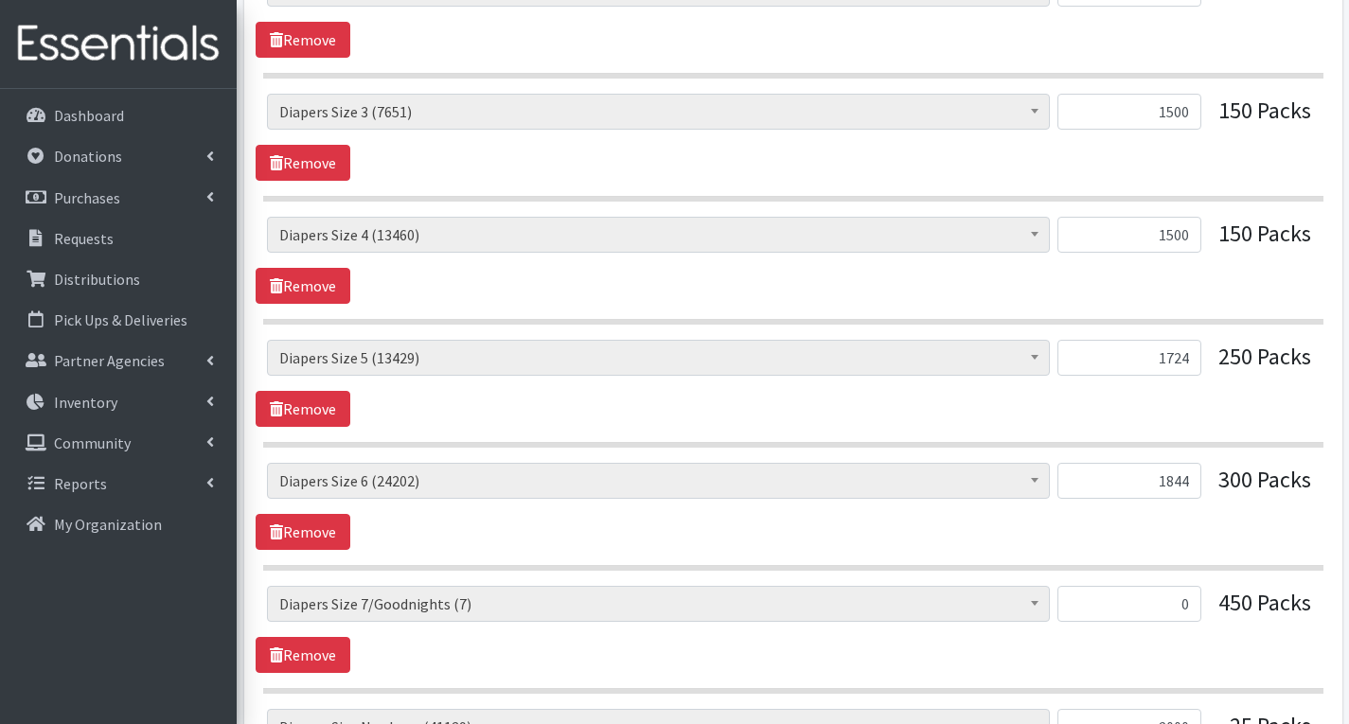
type input "0"
click at [1192, 488] on input "1844" at bounding box center [1130, 481] width 144 height 36
type input "1880"
click at [1187, 359] on input "1724" at bounding box center [1130, 358] width 144 height 36
click at [1202, 421] on div "# of Children this order will serve (69413) # of Individuals Living in Househol…" at bounding box center [793, 383] width 1075 height 87
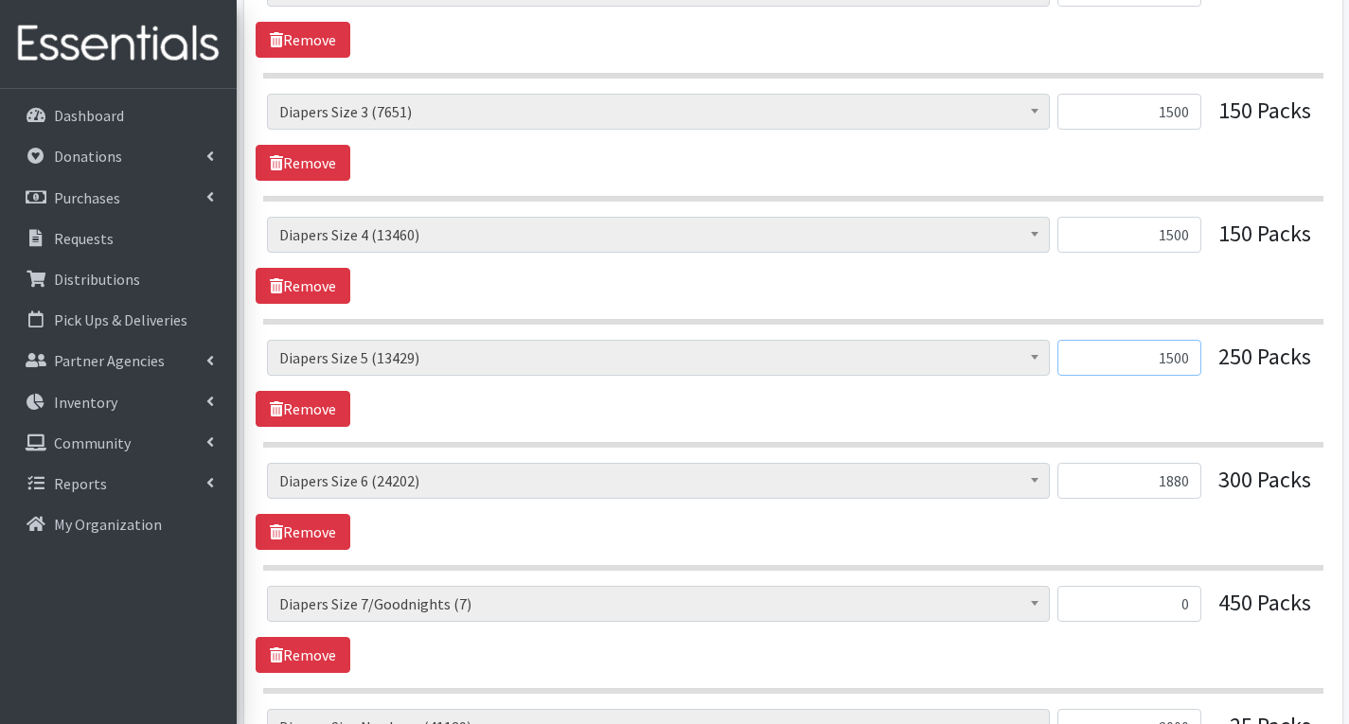
click at [1191, 359] on input "1500" at bounding box center [1130, 358] width 144 height 36
type input "1512"
click at [1190, 235] on input "1500" at bounding box center [1130, 235] width 144 height 36
click at [1191, 115] on input "1500" at bounding box center [1130, 112] width 144 height 36
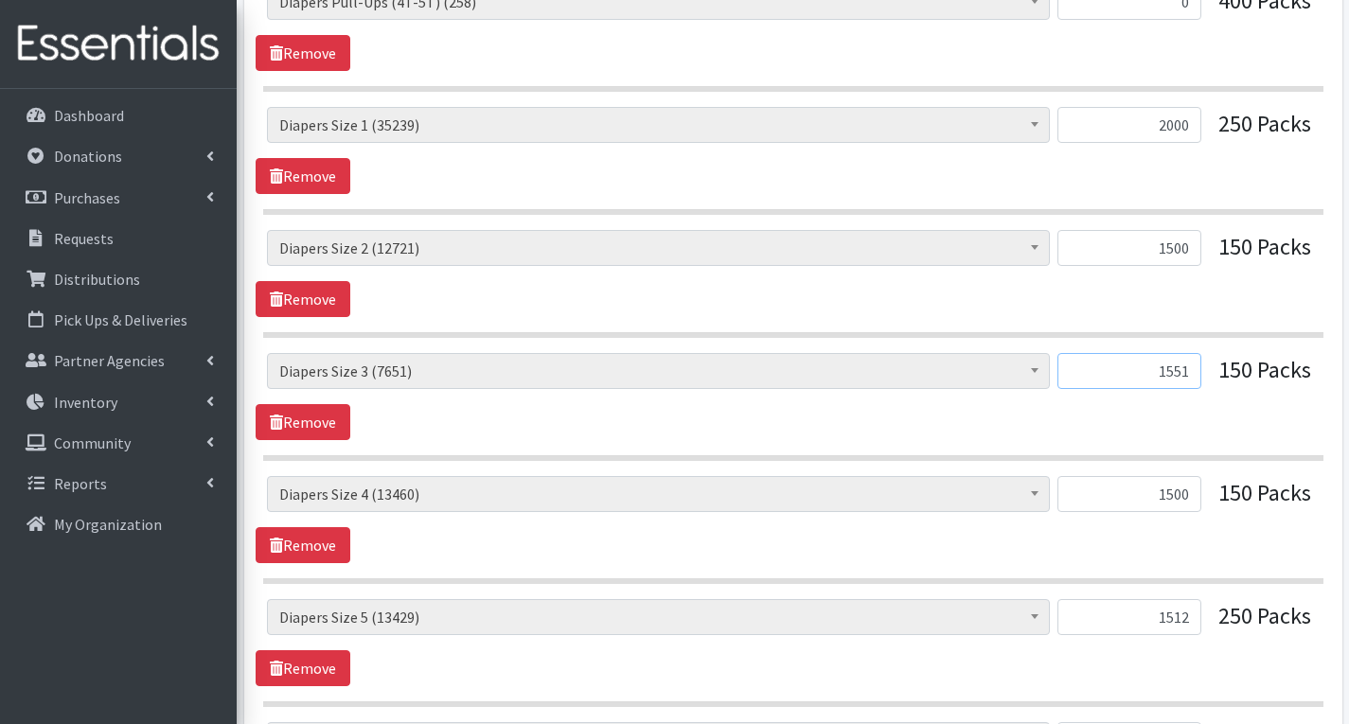
scroll to position [1894, 0]
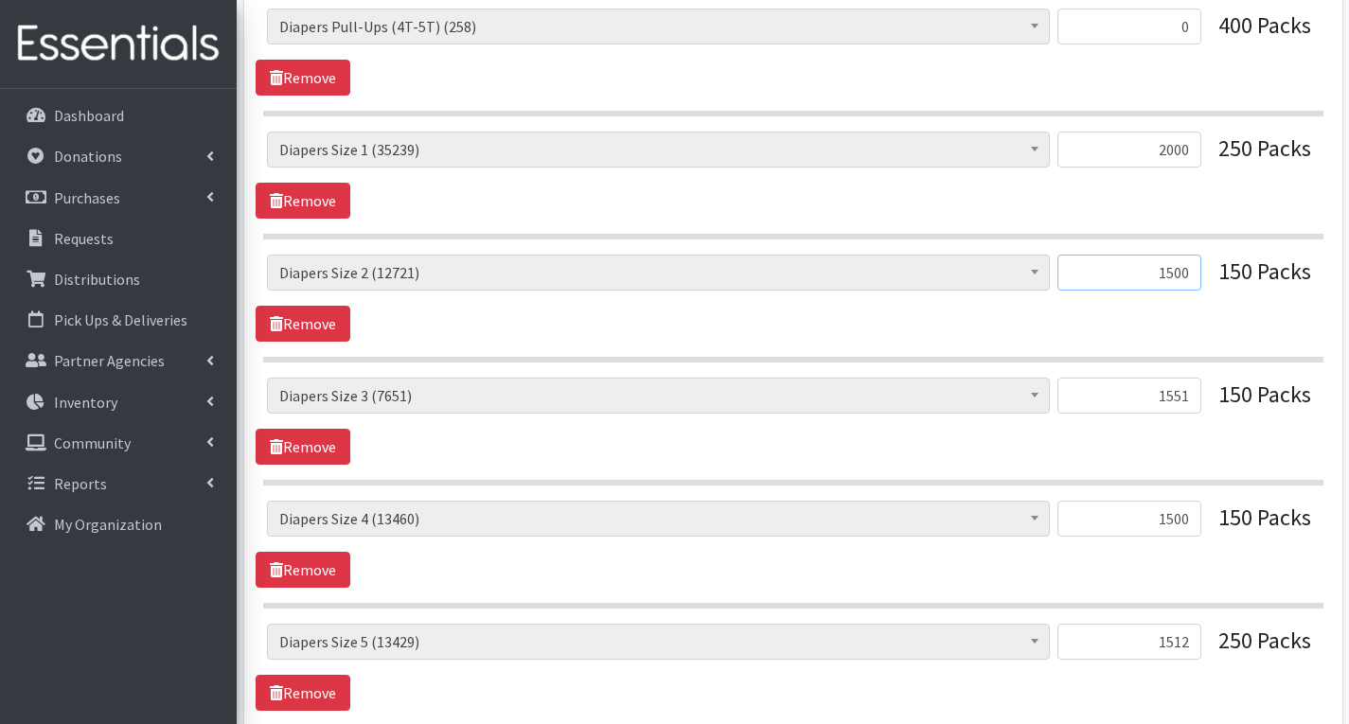
click at [1195, 280] on input "1500" at bounding box center [1130, 273] width 144 height 36
click at [1190, 400] on input "1551" at bounding box center [1130, 396] width 144 height 36
type input "1569"
click at [1187, 258] on input "1500" at bounding box center [1130, 273] width 144 height 36
click at [1199, 151] on input "2000" at bounding box center [1130, 150] width 144 height 36
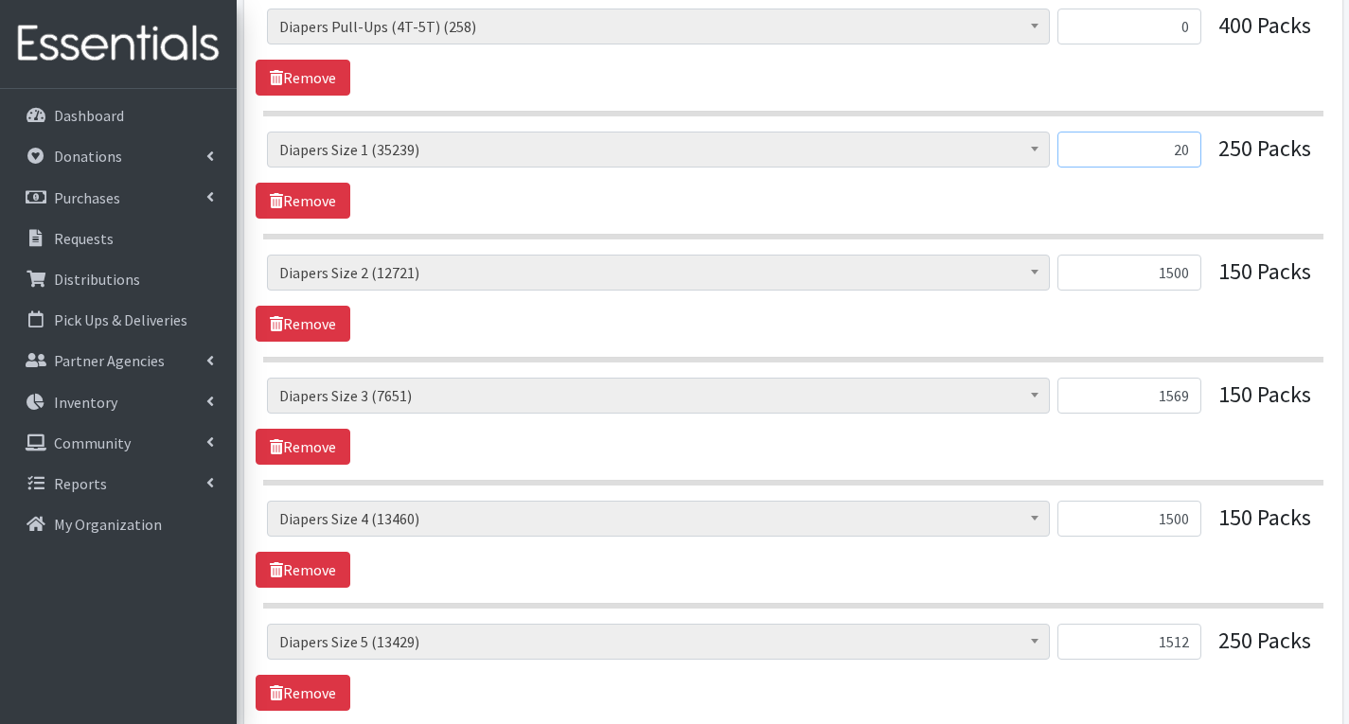
type input "2"
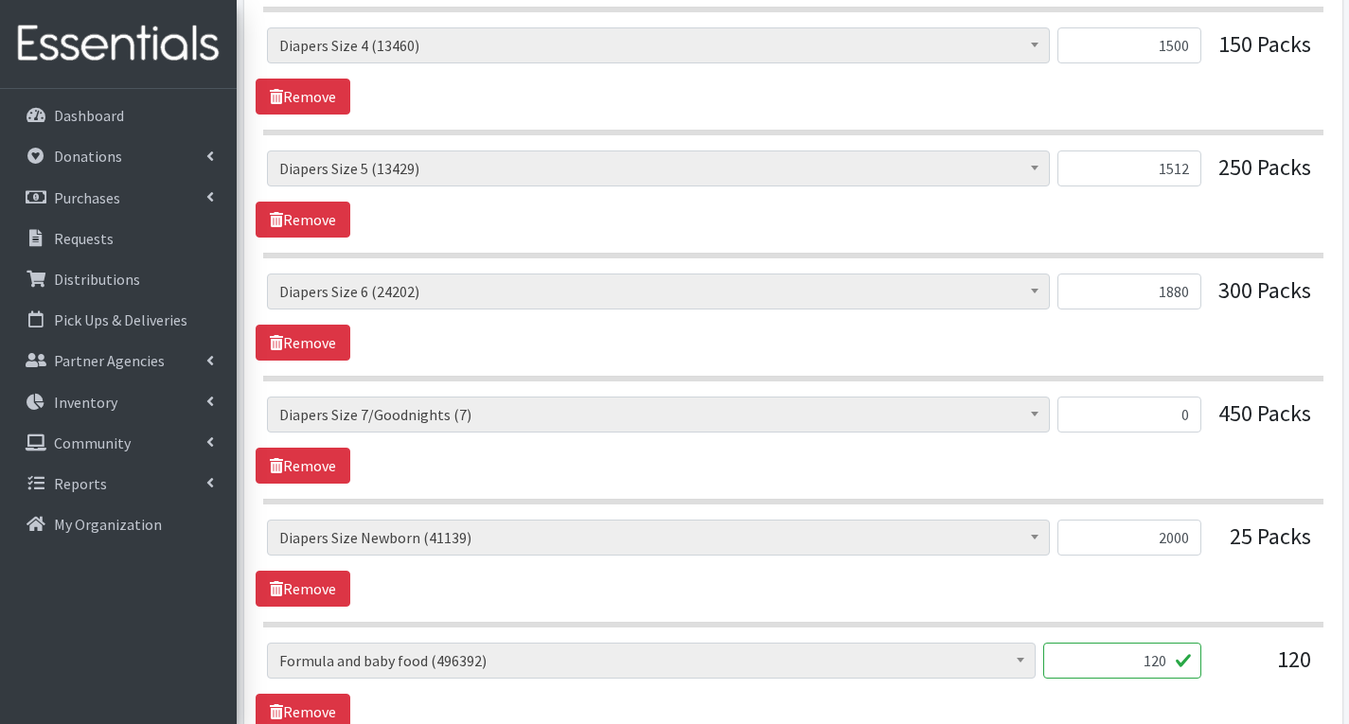
scroll to position [2462, 0]
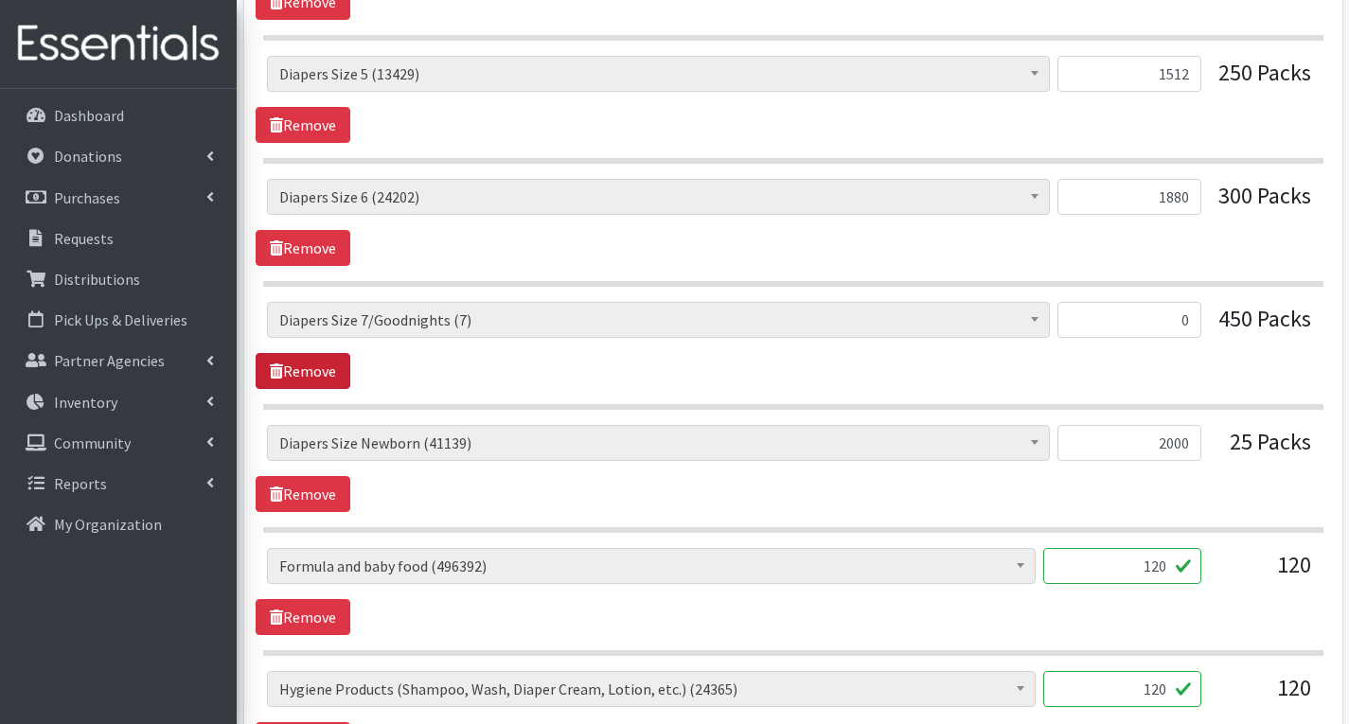
type input "1998"
click at [315, 371] on link "Remove" at bounding box center [303, 371] width 95 height 36
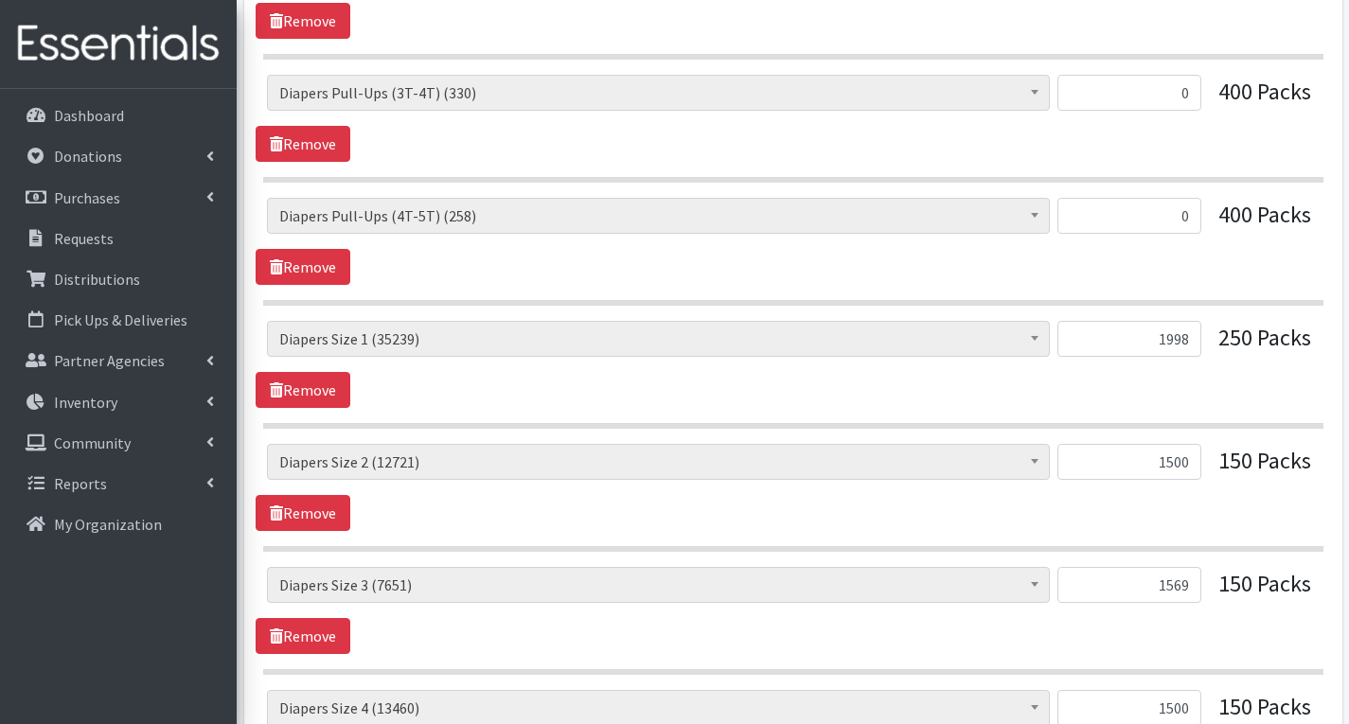
scroll to position [1610, 0]
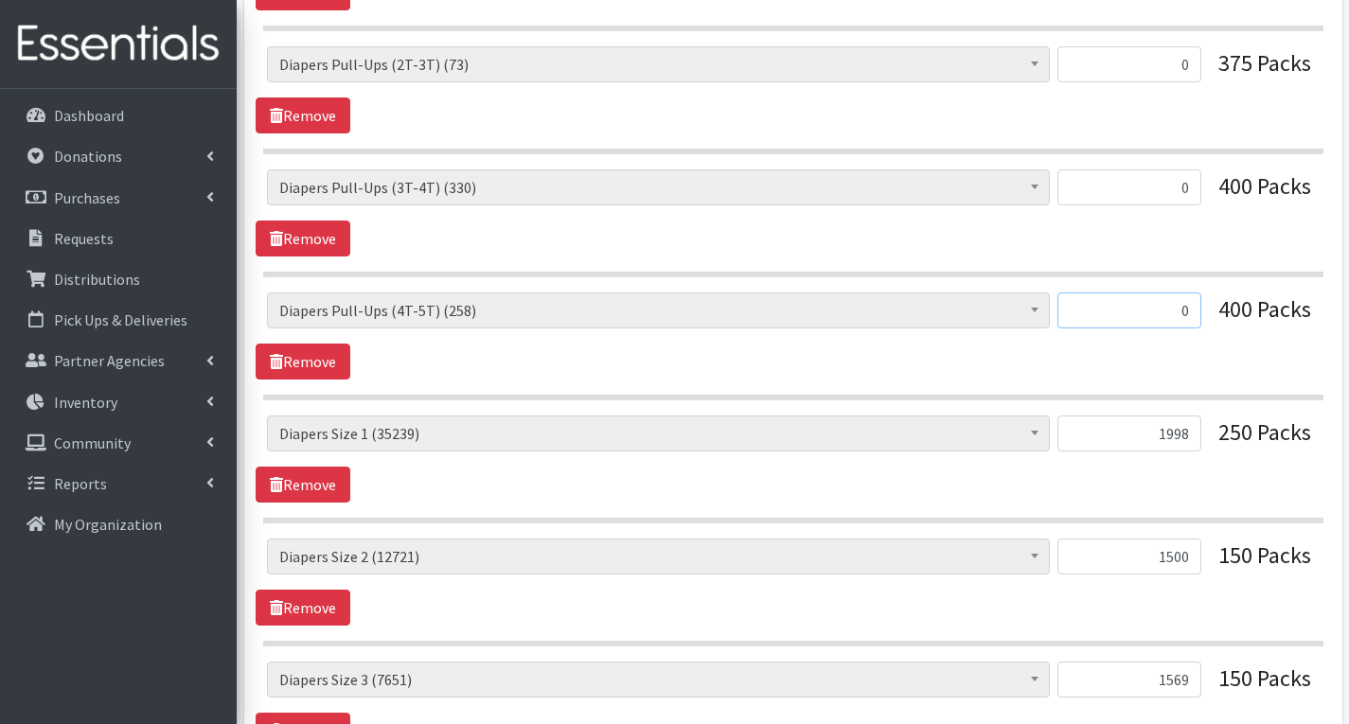
click at [1193, 305] on input "0" at bounding box center [1130, 311] width 144 height 36
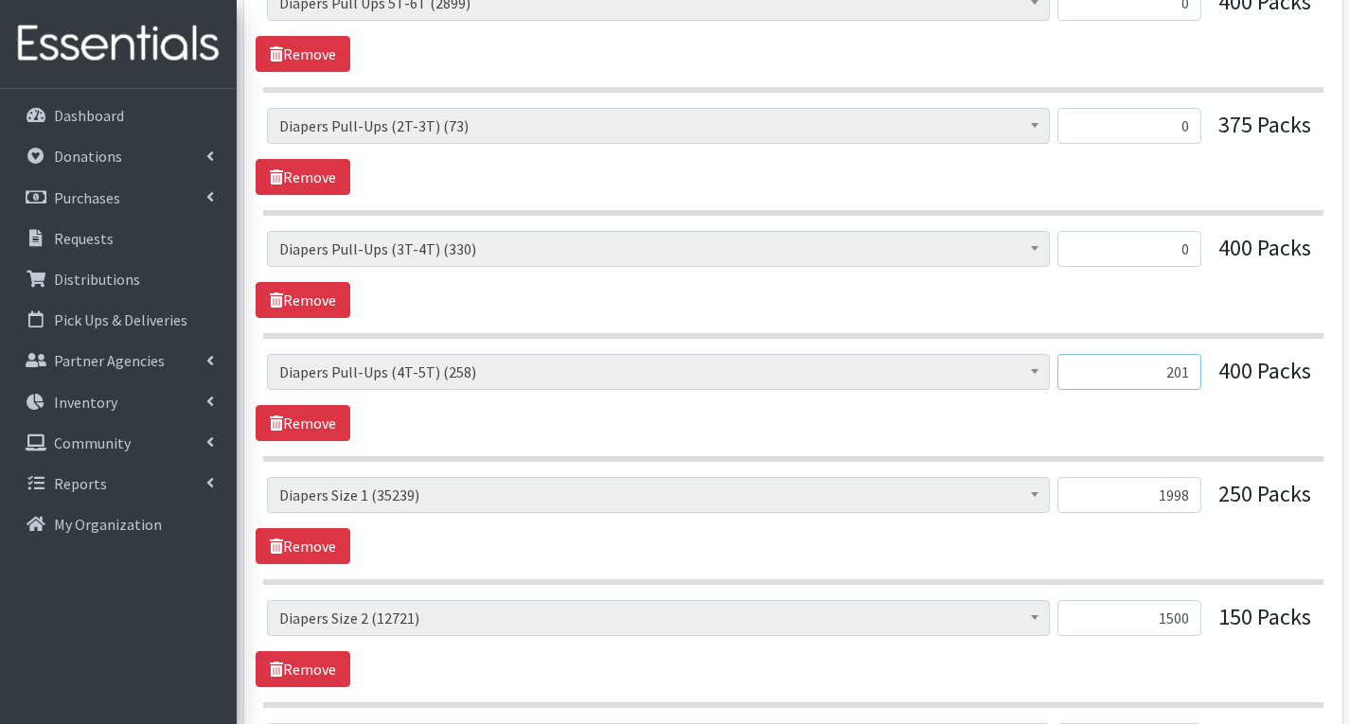
scroll to position [1515, 0]
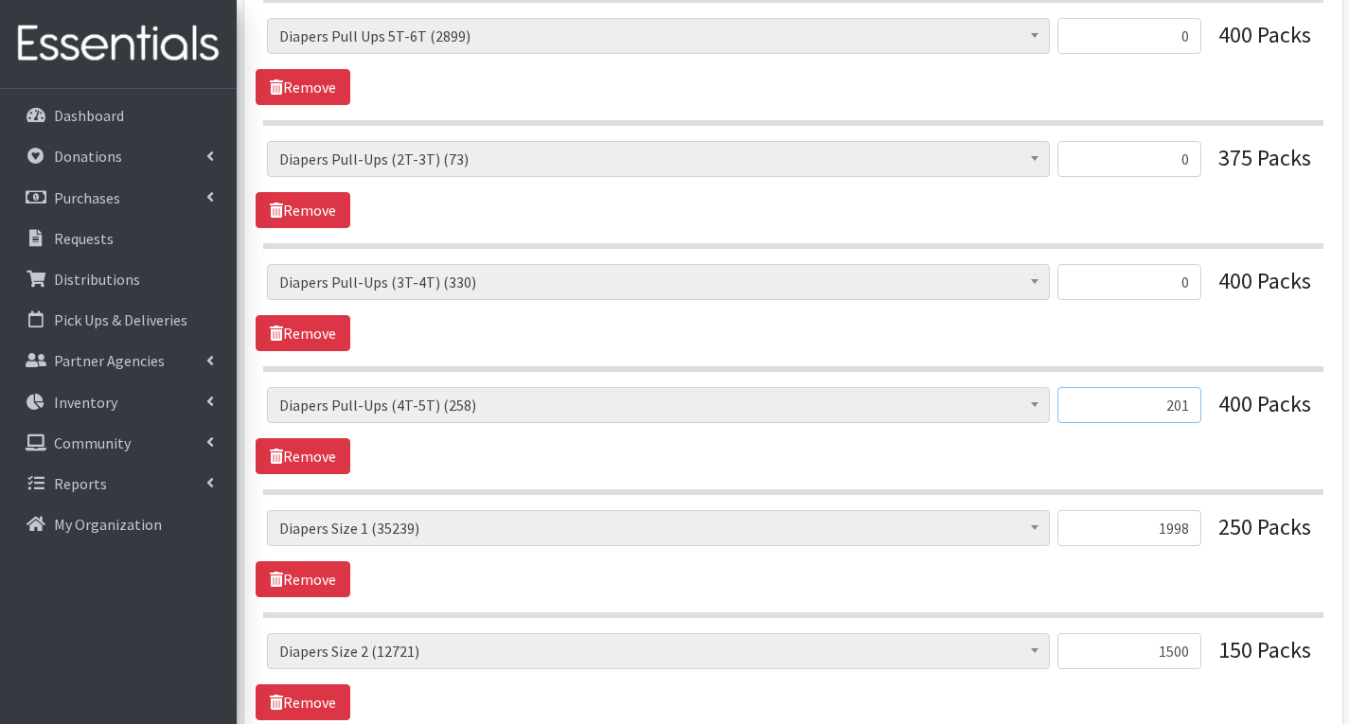
type input "201"
click at [1190, 286] on input "0" at bounding box center [1130, 282] width 144 height 36
click at [1192, 165] on input "0" at bounding box center [1130, 159] width 144 height 36
click at [1190, 282] on input "281" at bounding box center [1130, 282] width 144 height 36
type input "276"
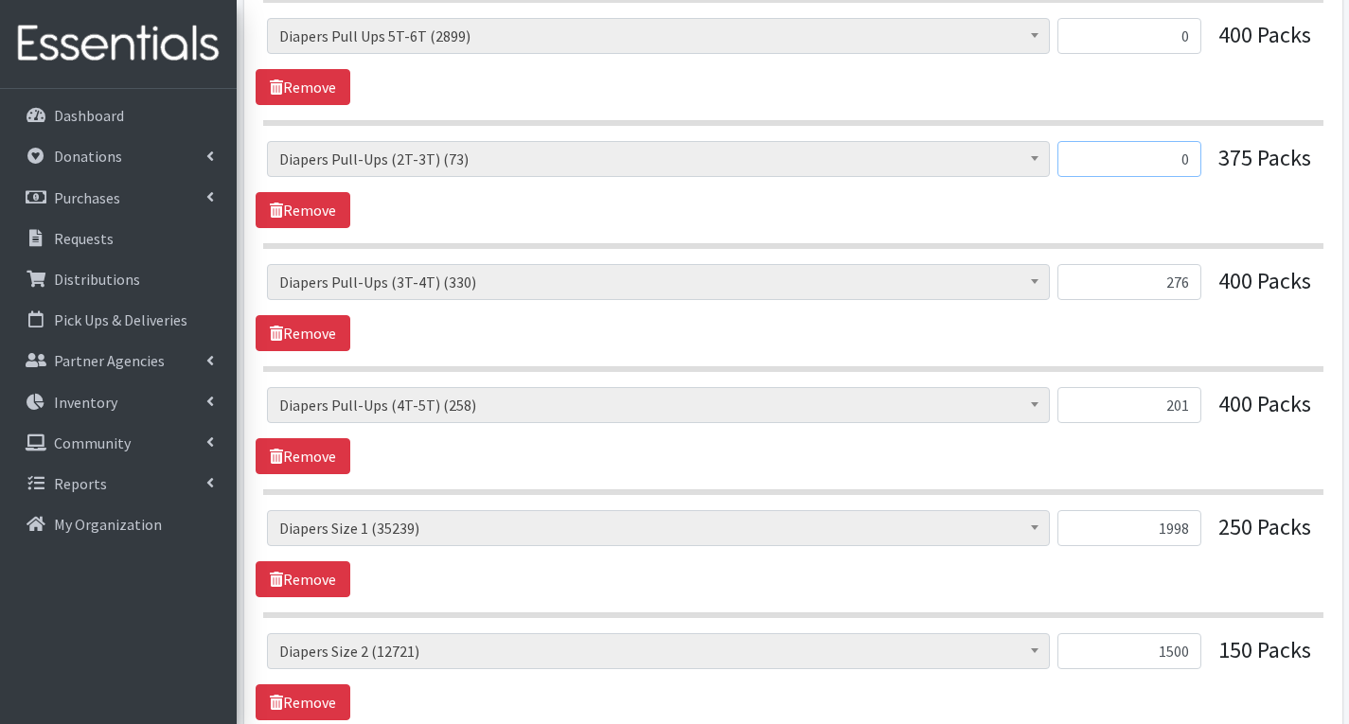
click at [1190, 160] on input "0" at bounding box center [1130, 159] width 144 height 36
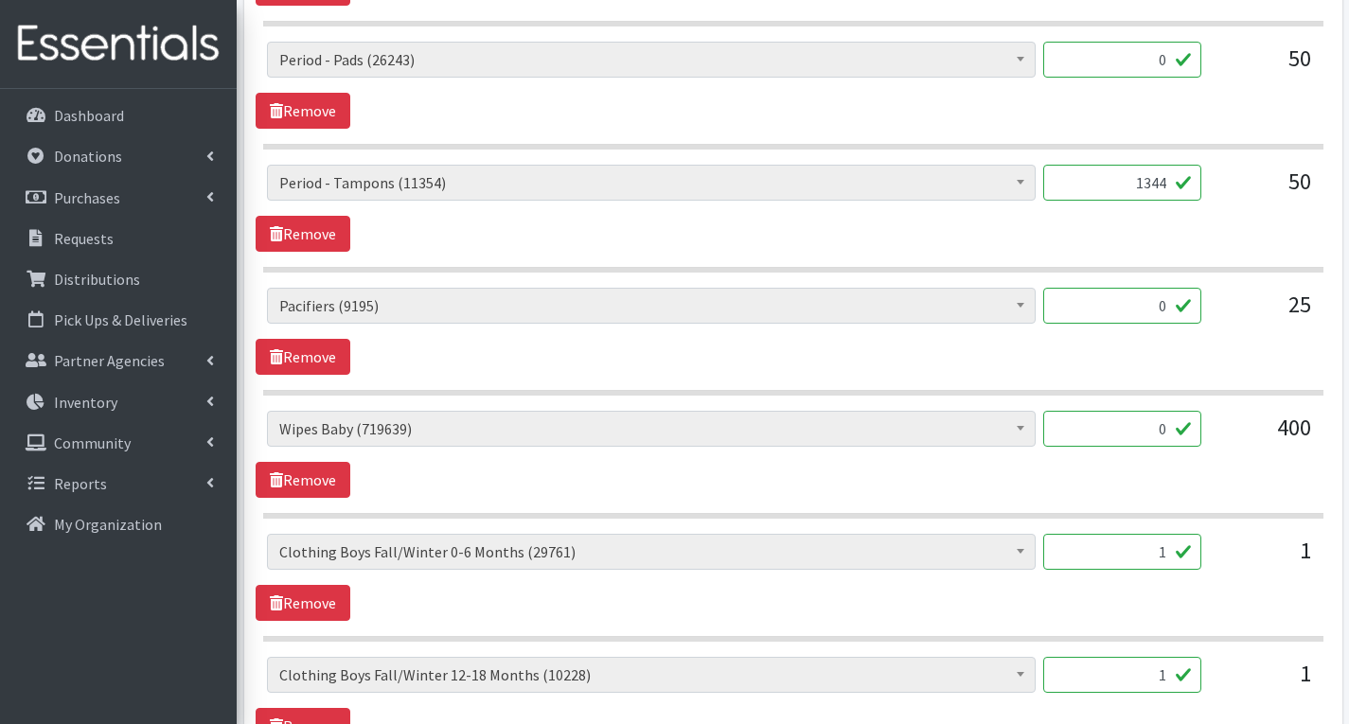
scroll to position [3124, 0]
